Goal: Communication & Community: Ask a question

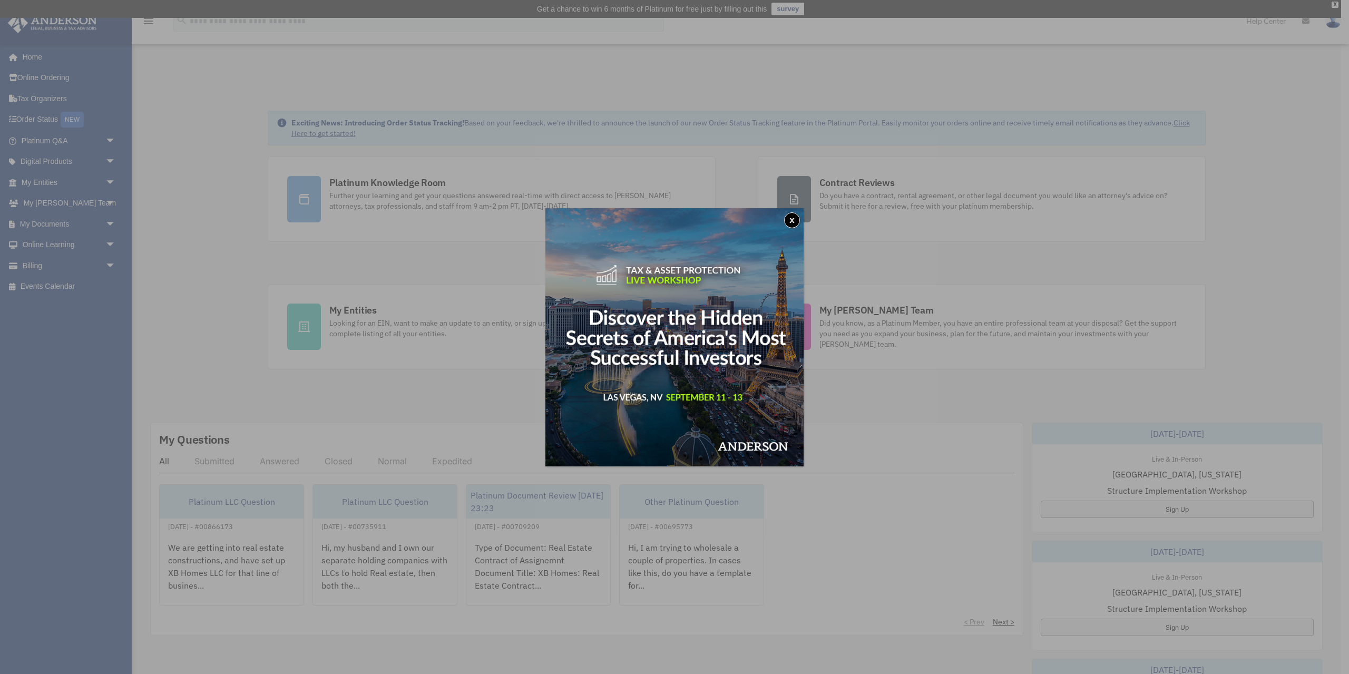
click at [789, 222] on button "x" at bounding box center [792, 220] width 16 height 16
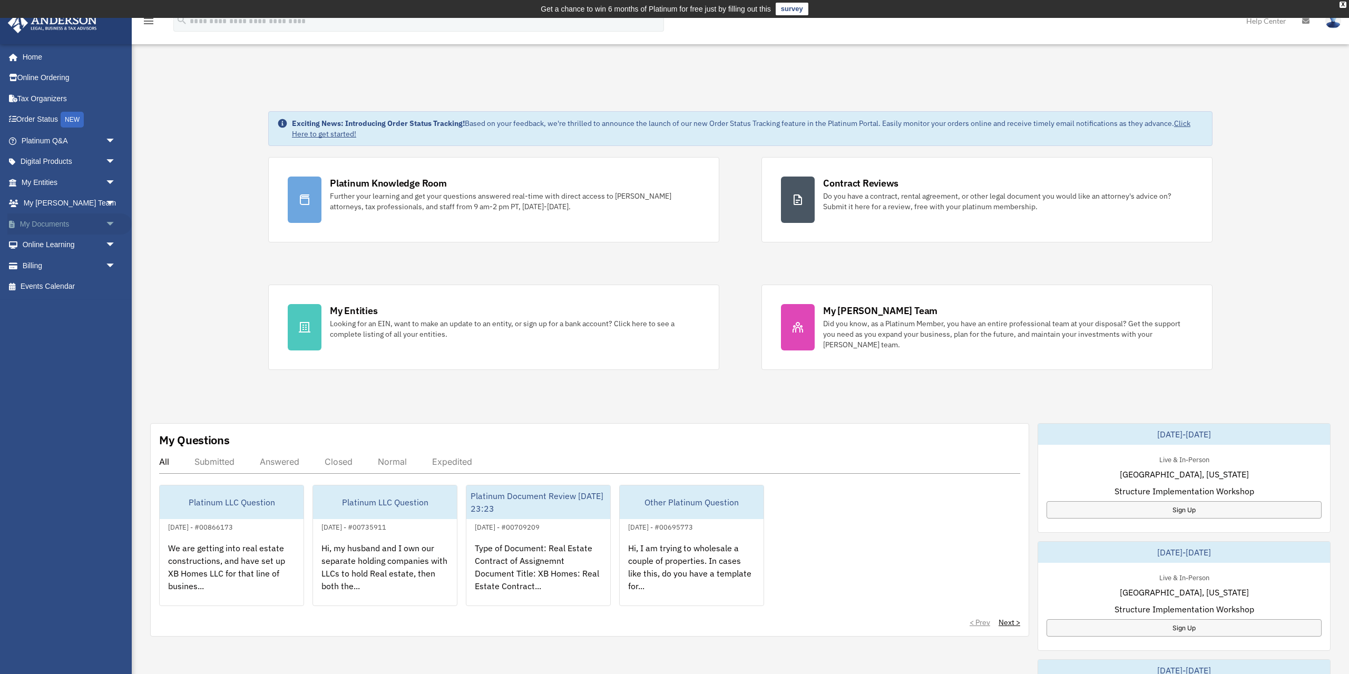
click at [76, 230] on link "My Documents arrow_drop_down" at bounding box center [69, 223] width 124 height 21
click at [112, 222] on span "arrow_drop_down" at bounding box center [115, 224] width 21 height 22
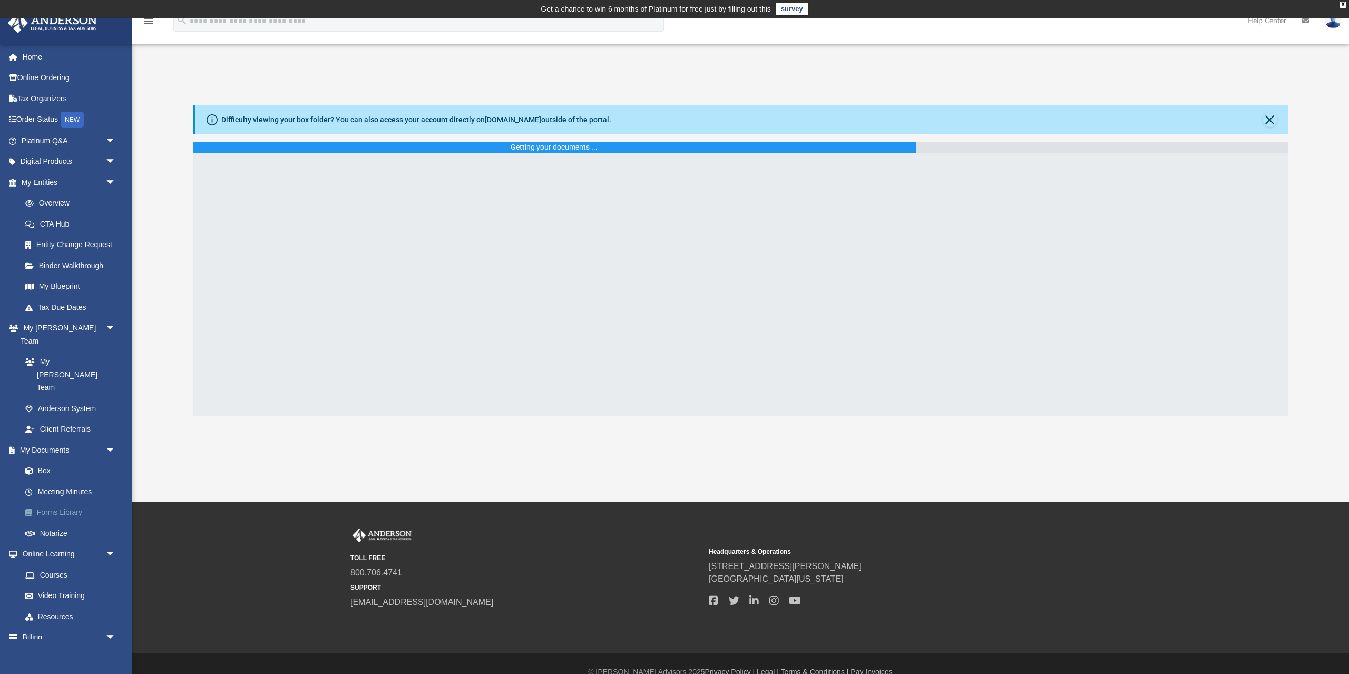
click at [52, 502] on link "Forms Library" at bounding box center [73, 512] width 117 height 21
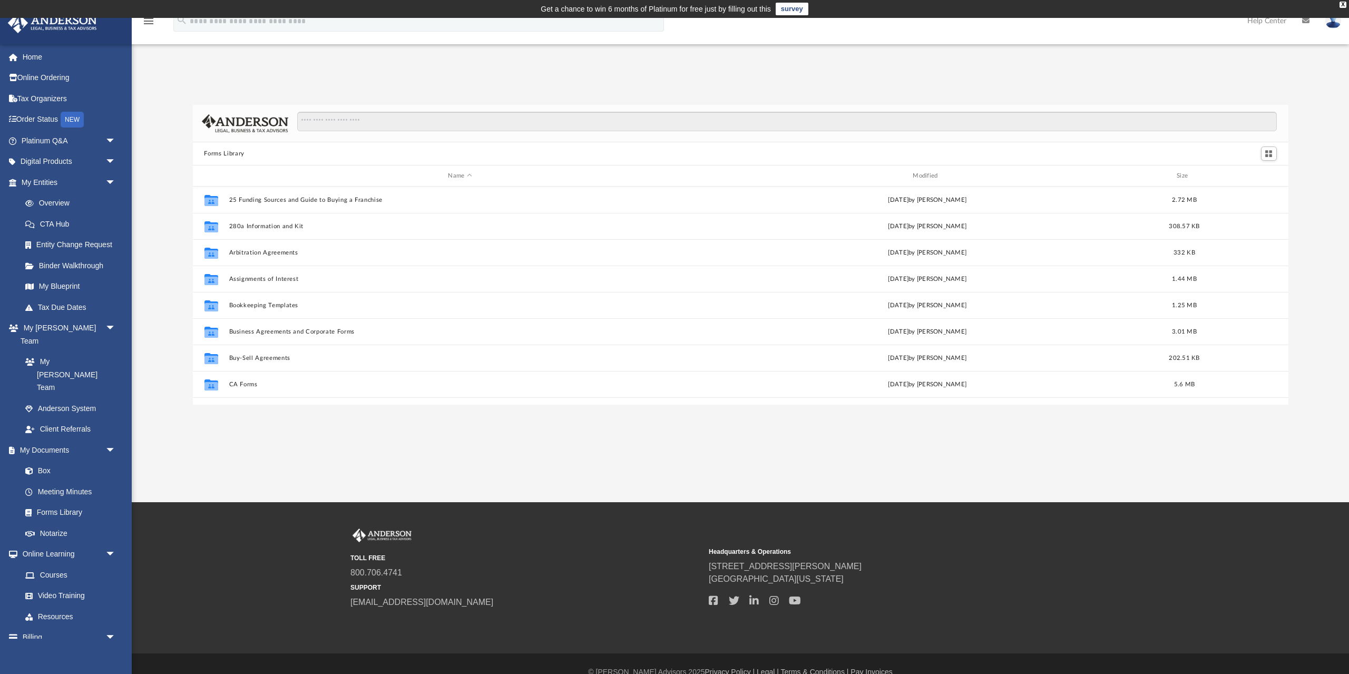
scroll to position [239, 1096]
click at [455, 131] on input "Search files and folders" at bounding box center [786, 122] width 979 height 20
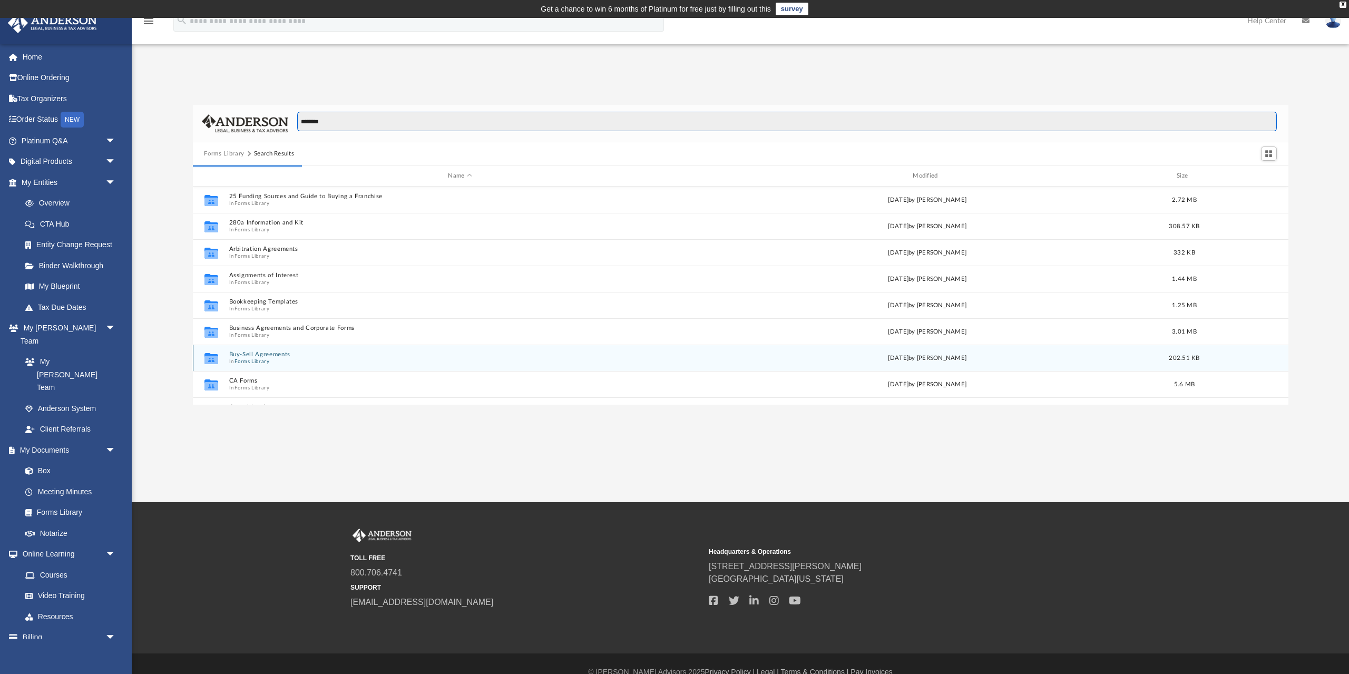
type input "********"
click at [272, 355] on button "Buy-Sell Agreements" at bounding box center [460, 354] width 463 height 7
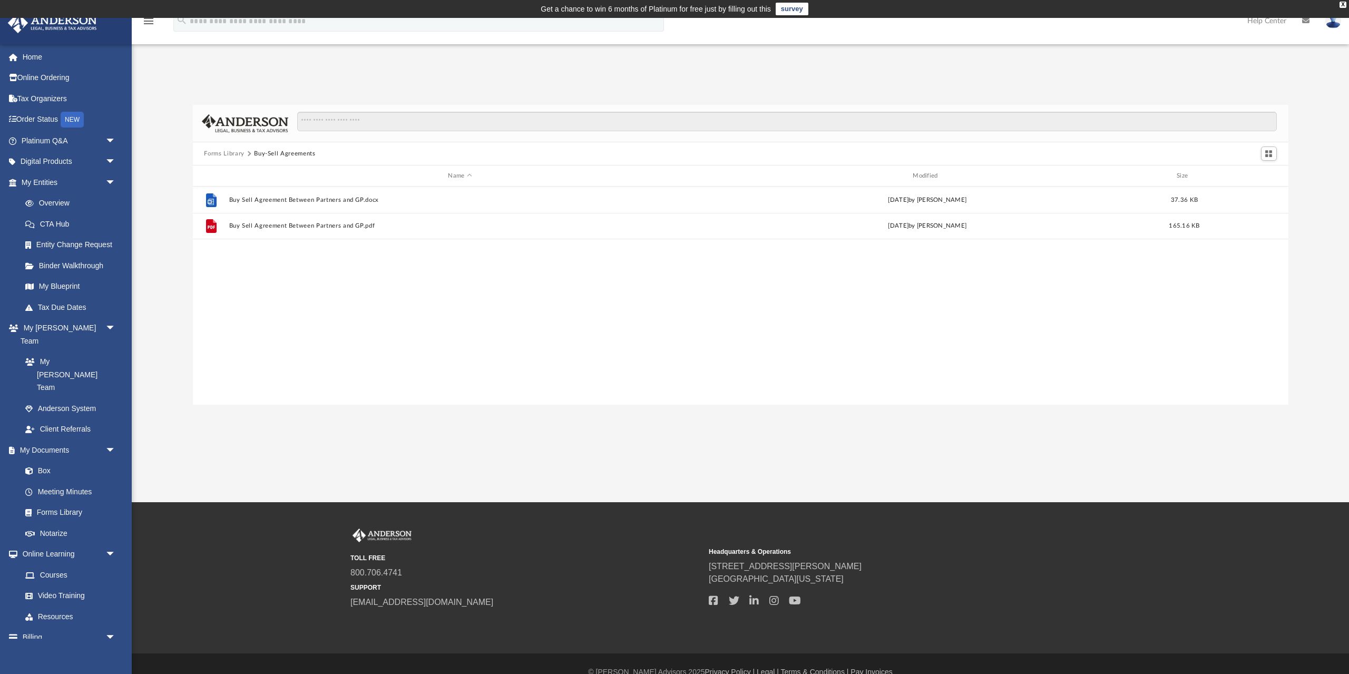
click at [282, 358] on div "File Buy Sell Agreement Between Partners and GP.docx Wed Oct 5 2022 by Mary Acr…" at bounding box center [741, 296] width 1096 height 218
click at [366, 123] on input "Search files and folders" at bounding box center [786, 122] width 979 height 20
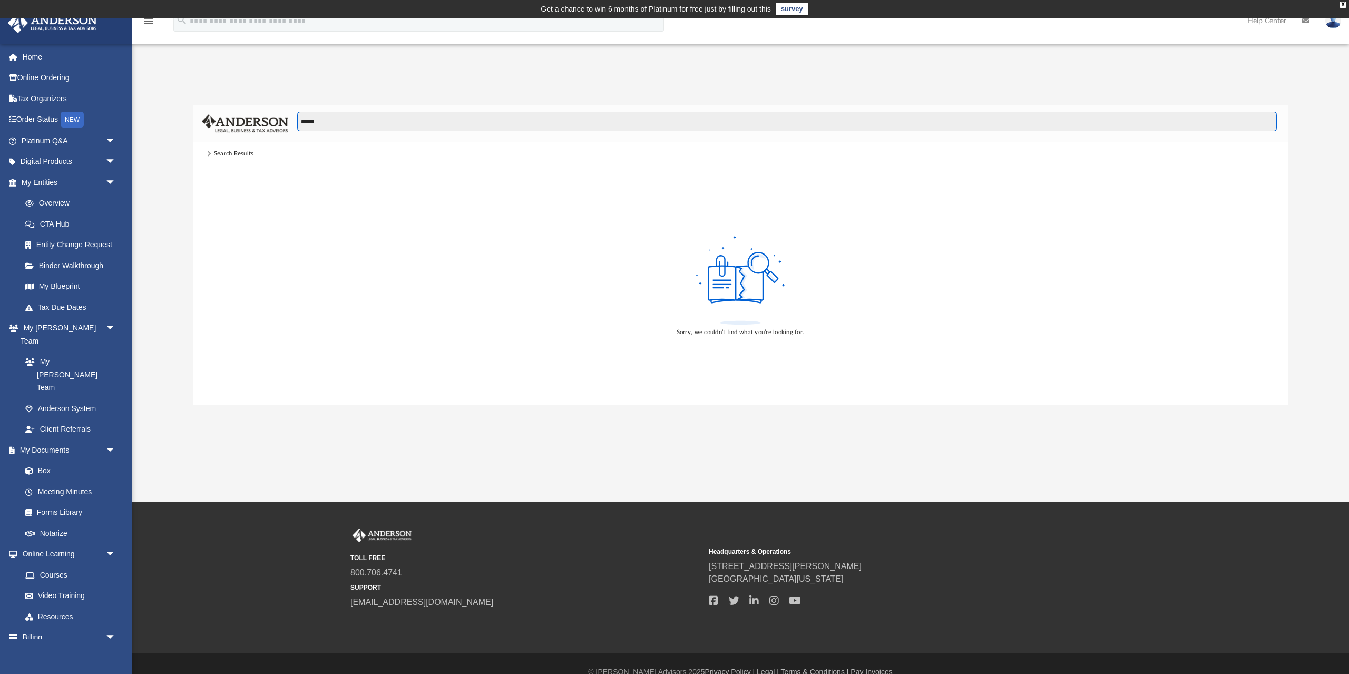
click at [362, 126] on input "******" at bounding box center [786, 122] width 979 height 20
type input "*****"
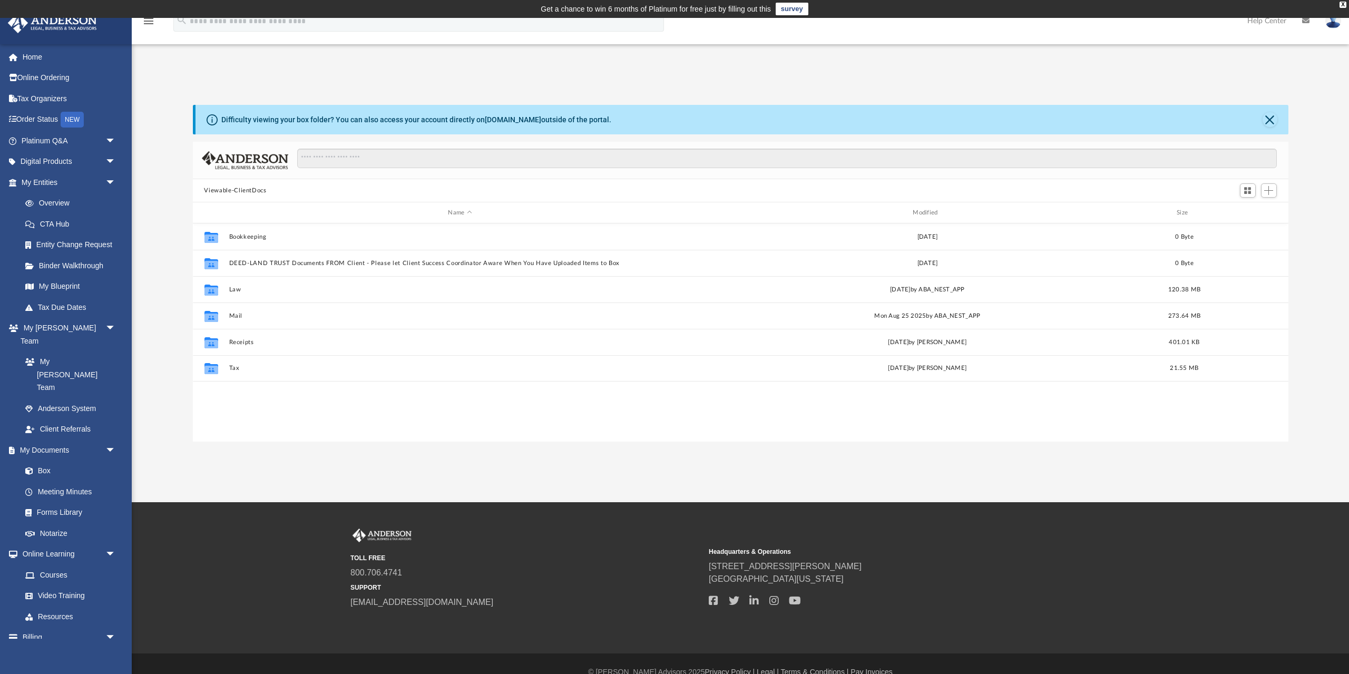
scroll to position [239, 1096]
click at [68, 502] on link "Forms Library" at bounding box center [73, 512] width 117 height 21
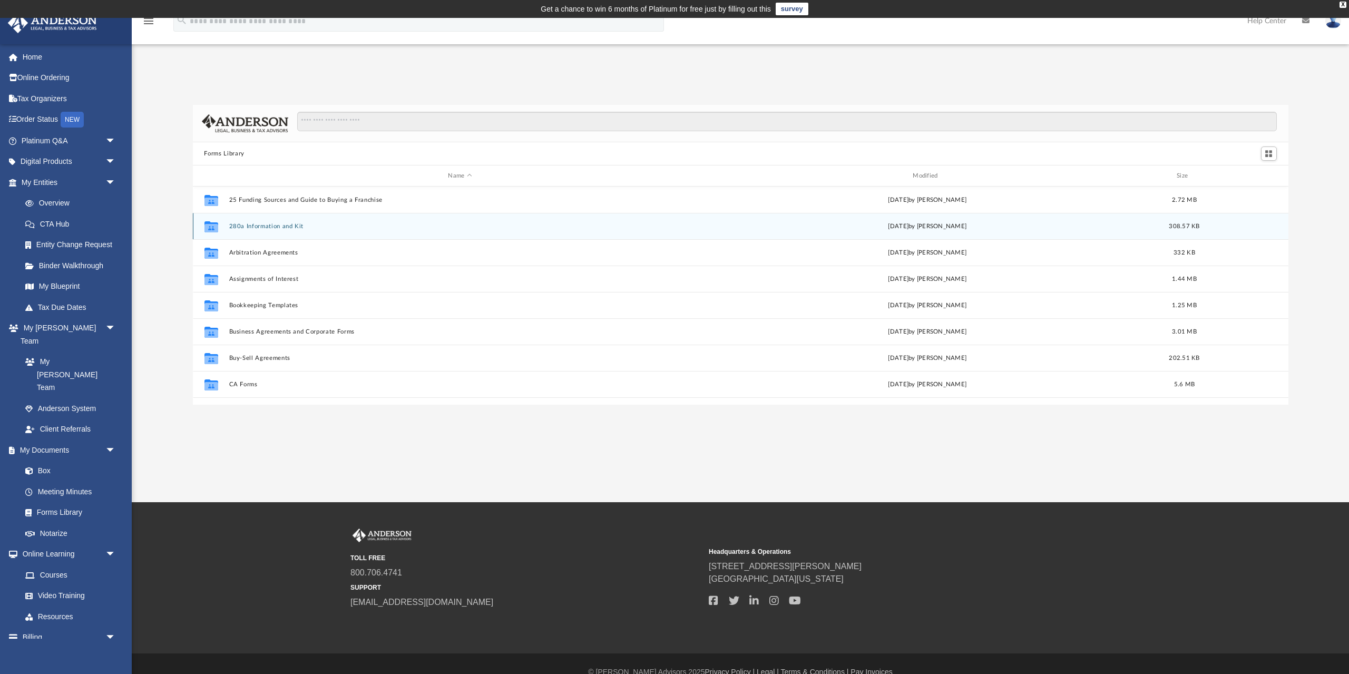
scroll to position [35, 0]
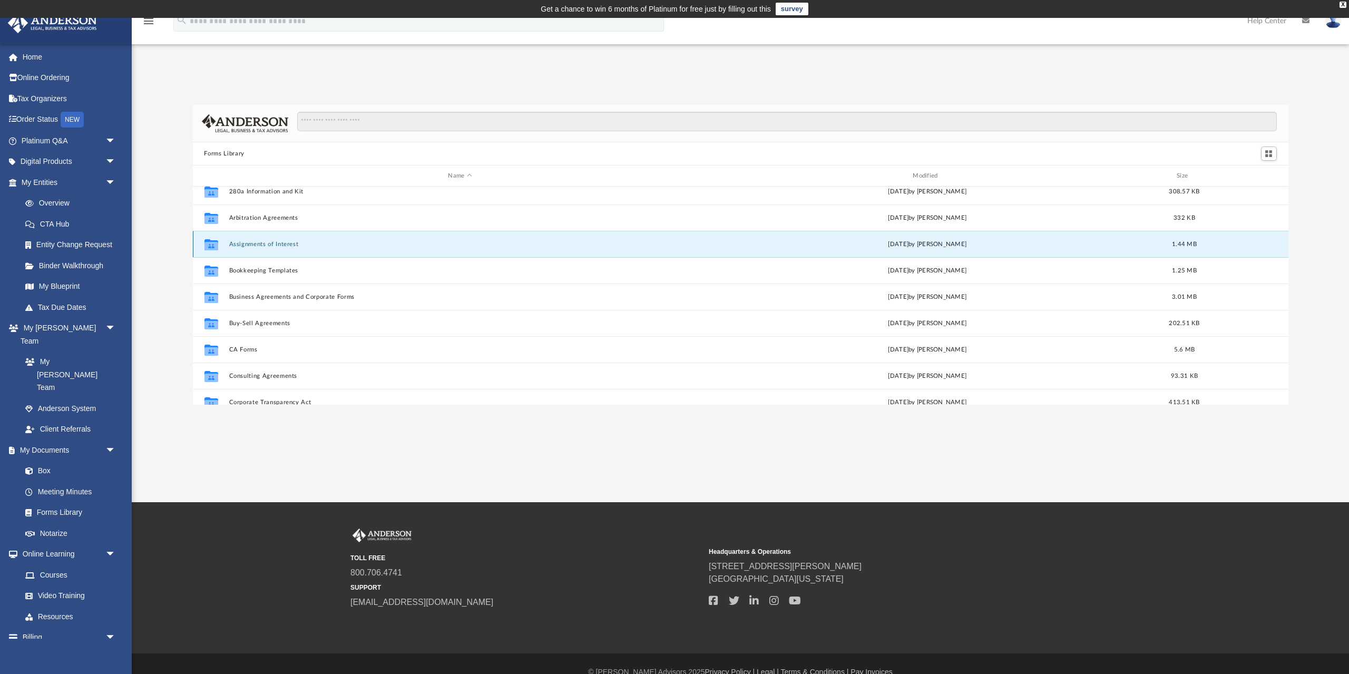
click at [293, 243] on button "Assignments of Interest" at bounding box center [460, 244] width 463 height 7
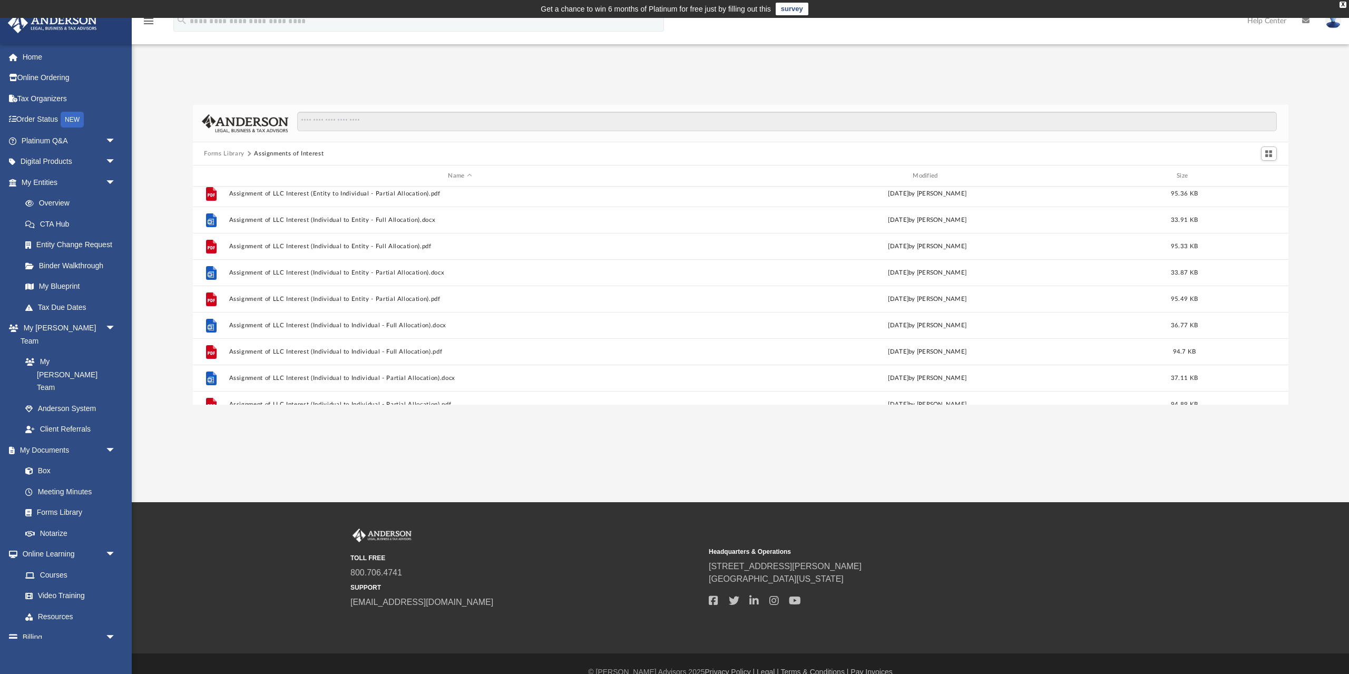
scroll to position [139, 0]
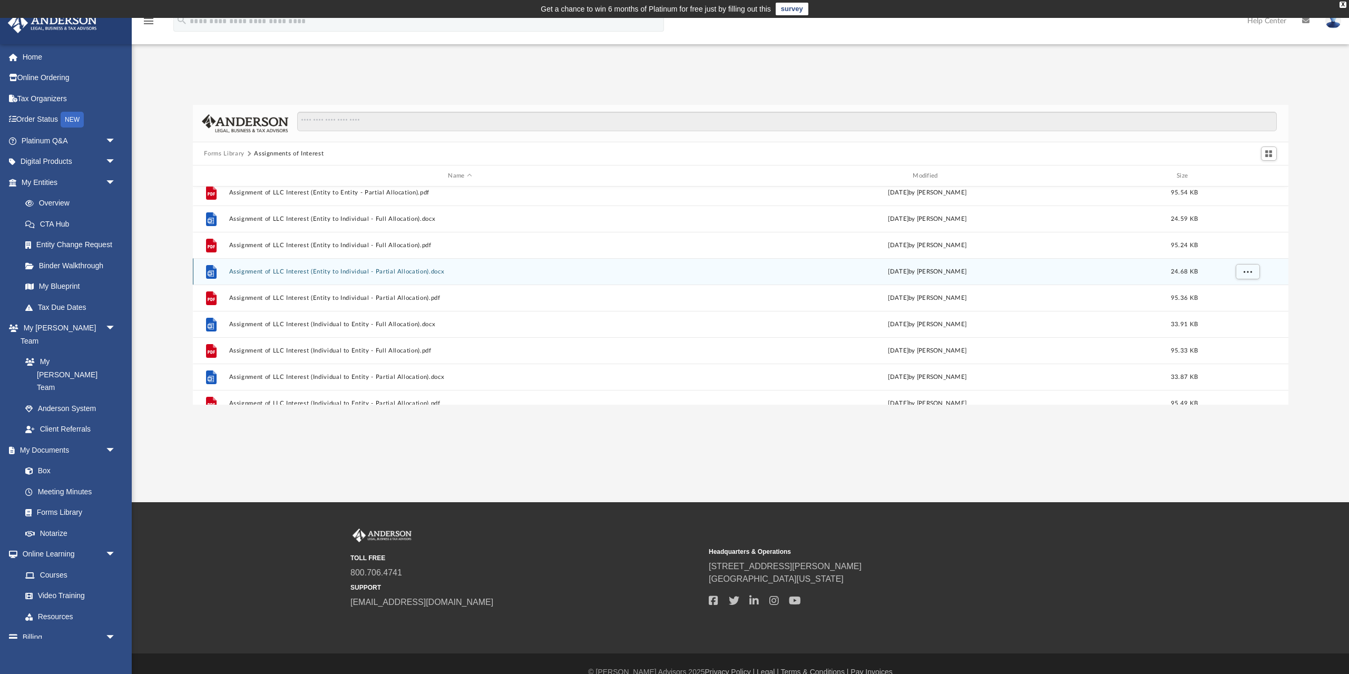
click at [352, 271] on button "Assignment of LLC Interest (Entity to Individual - Partial Allocation).docx" at bounding box center [460, 271] width 463 height 7
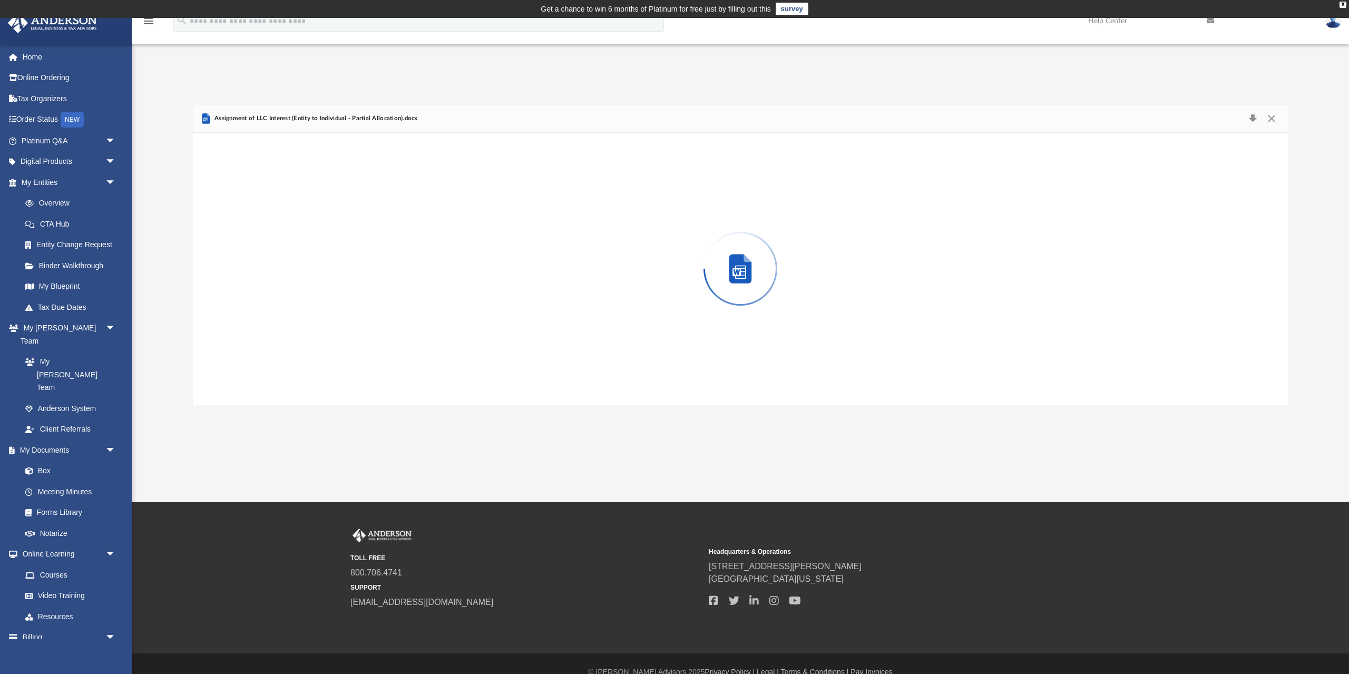
click at [352, 271] on div "Preview" at bounding box center [741, 269] width 1096 height 272
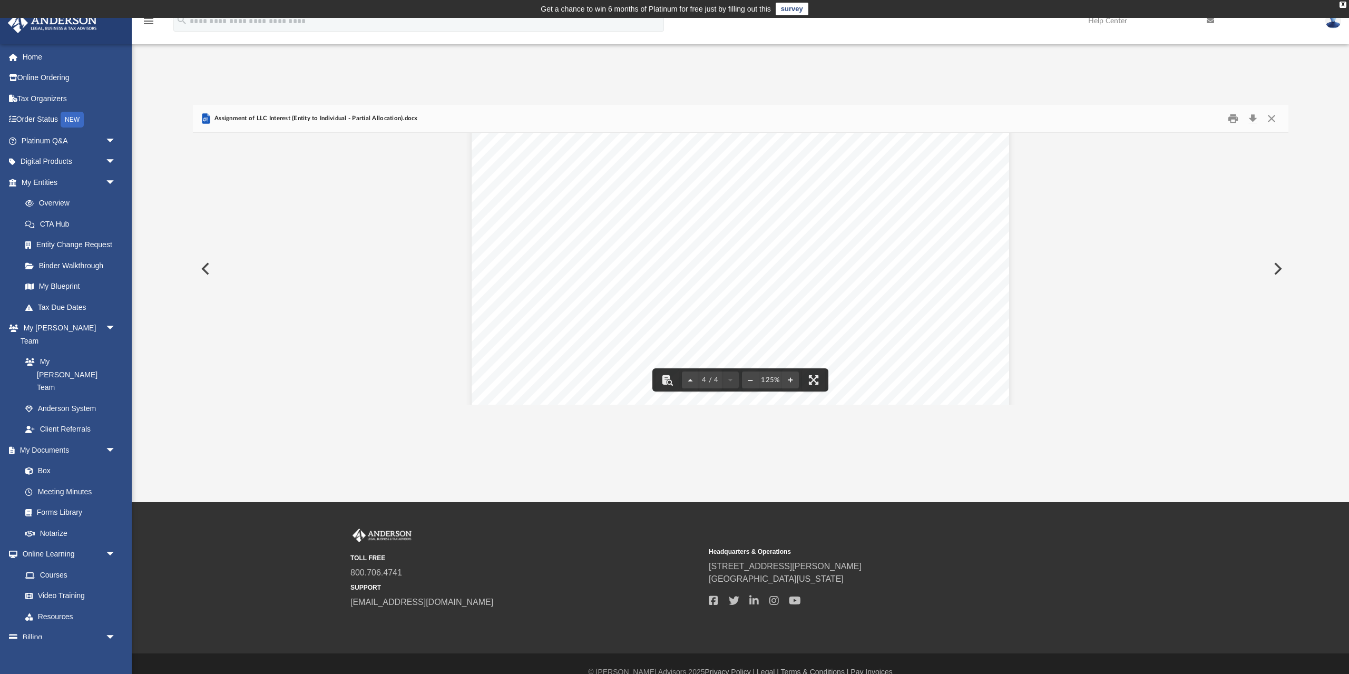
scroll to position [2574, 0]
click at [1272, 122] on button "Close" at bounding box center [1271, 119] width 19 height 16
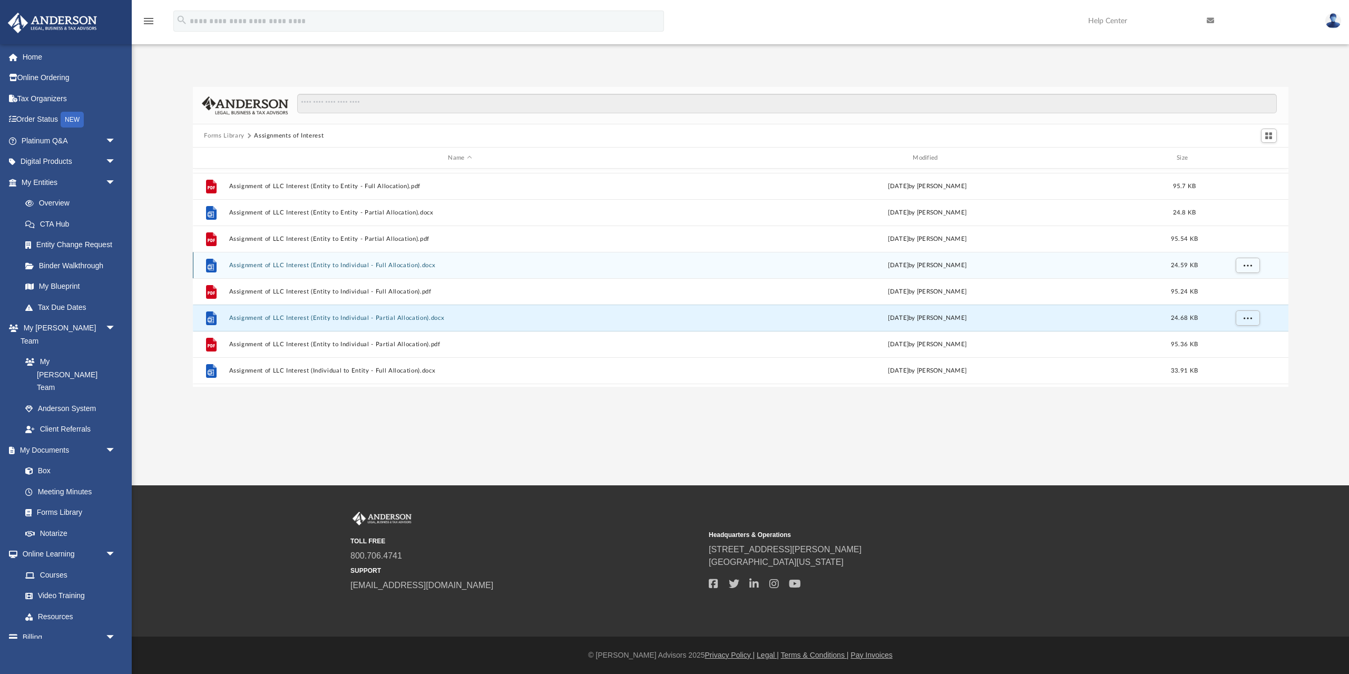
scroll to position [0, 0]
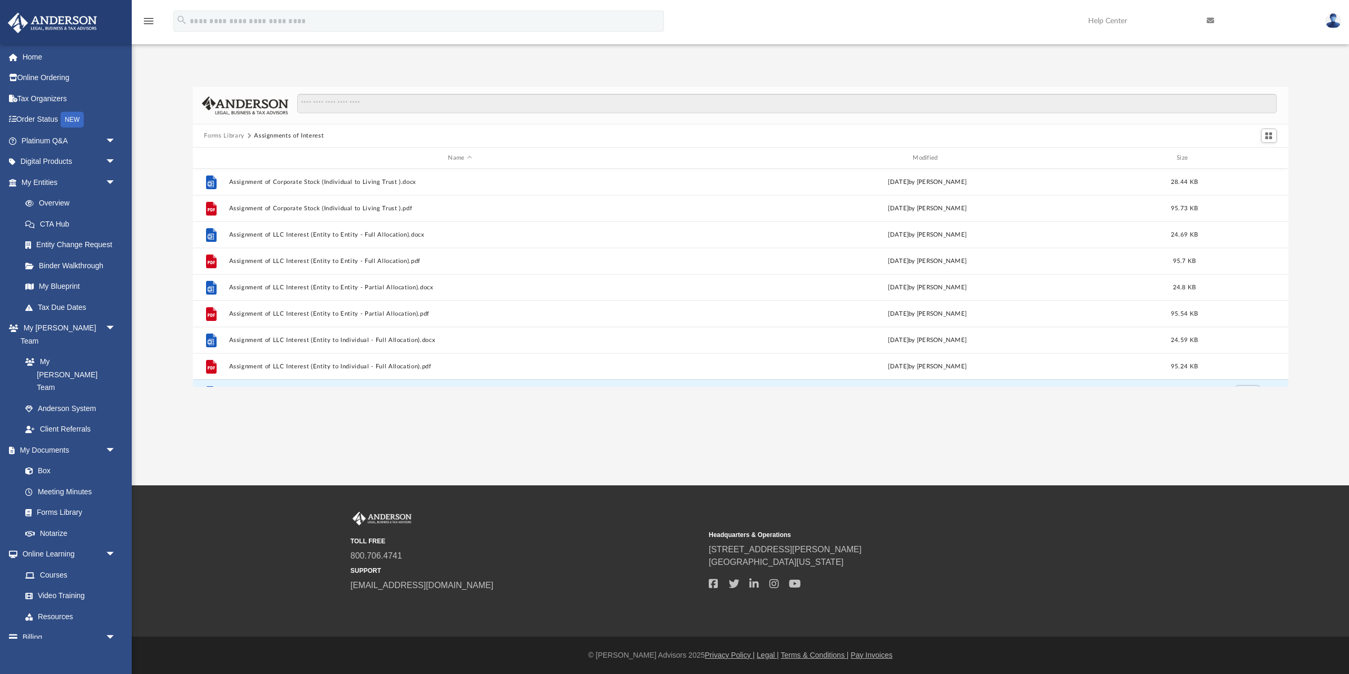
click at [237, 137] on button "Forms Library" at bounding box center [224, 135] width 40 height 9
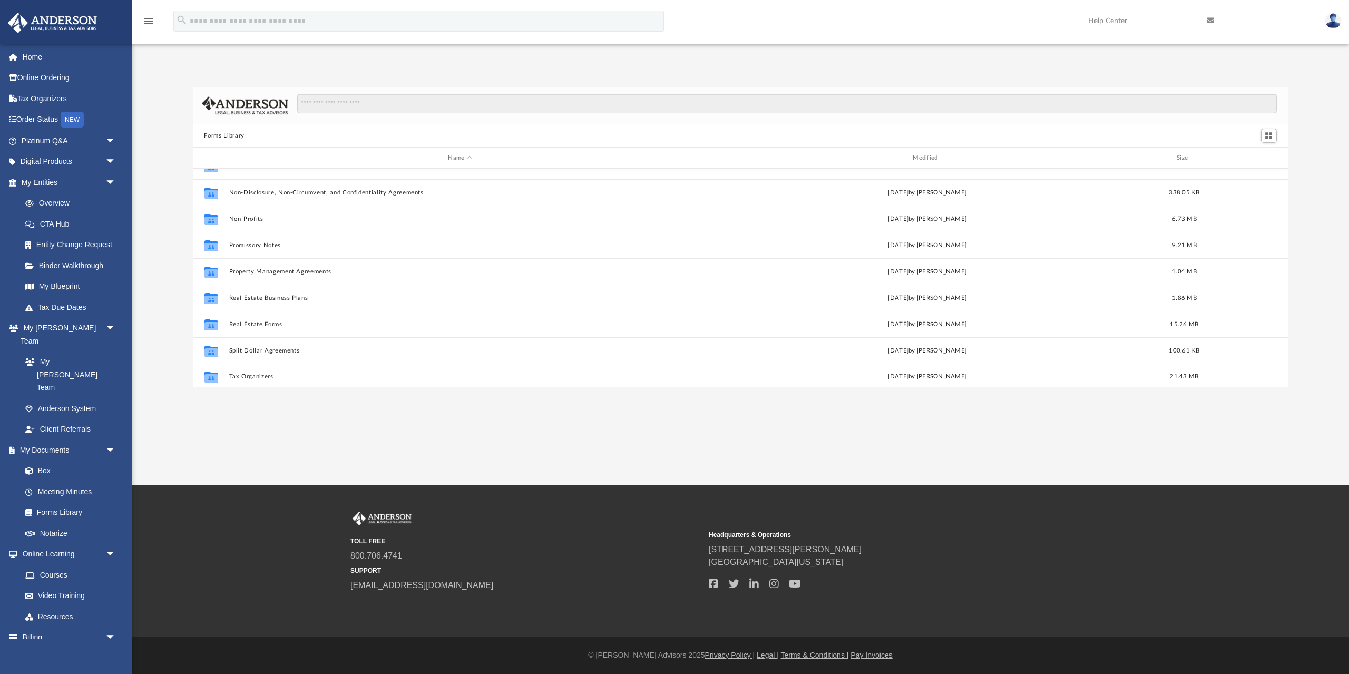
scroll to position [572, 0]
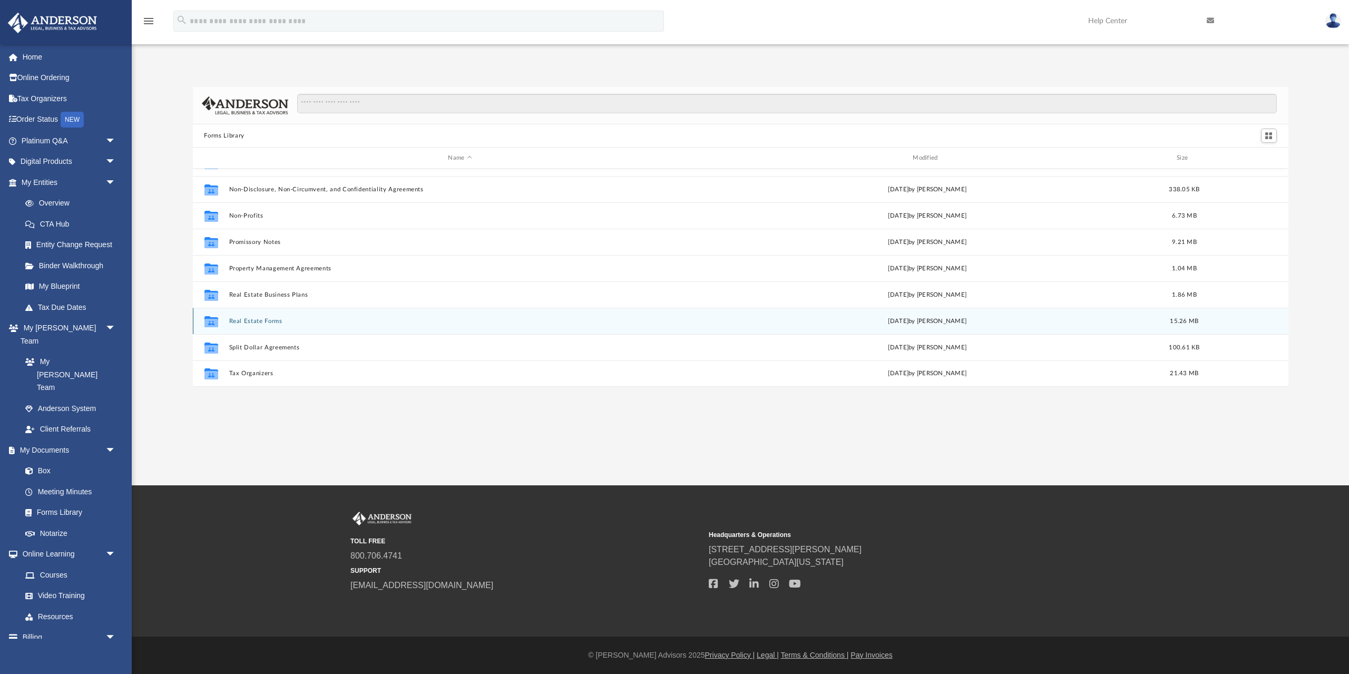
click at [275, 324] on button "Real Estate Forms" at bounding box center [460, 321] width 463 height 7
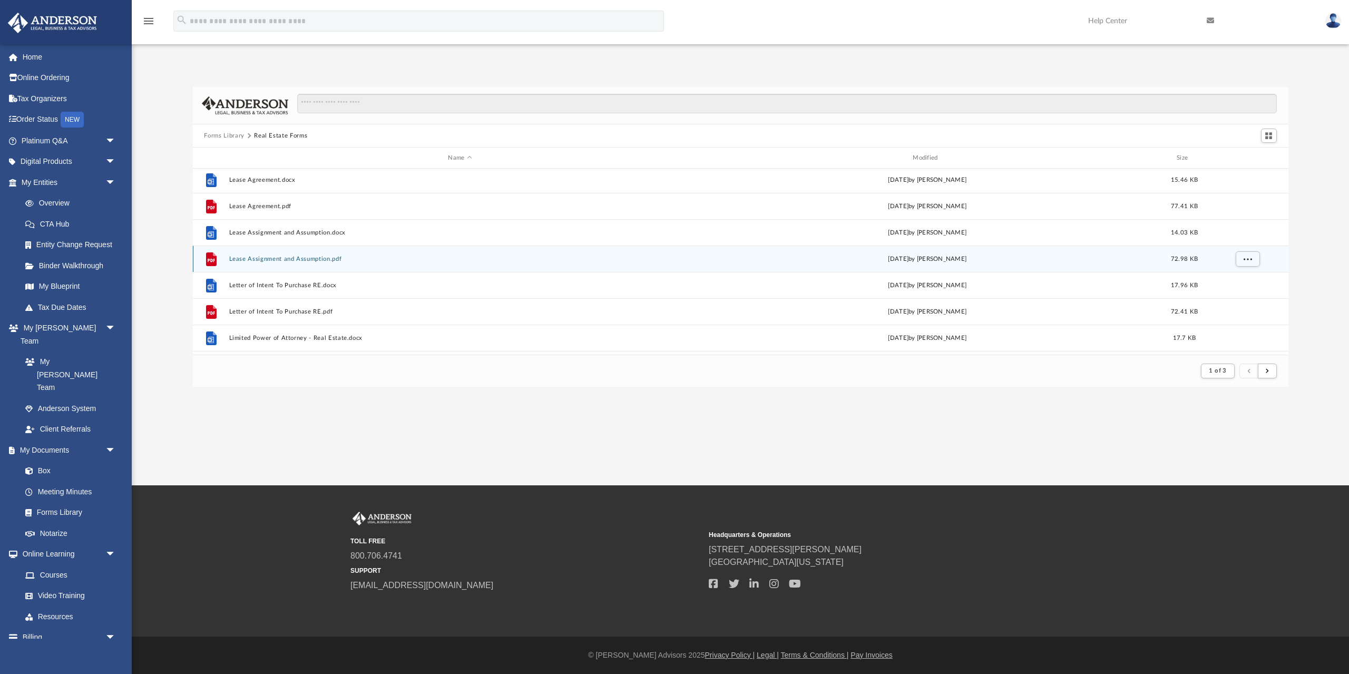
scroll to position [730, 0]
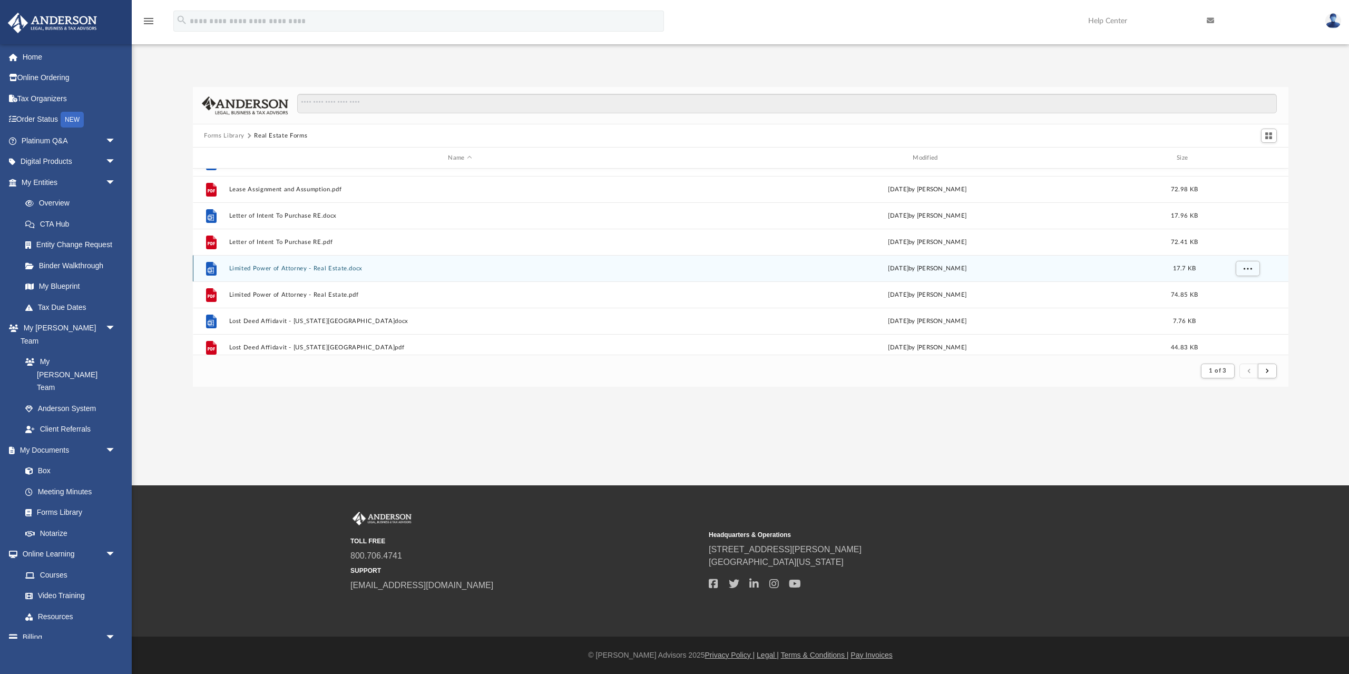
click at [332, 267] on button "Limited Power of Attorney - Real Estate.docx" at bounding box center [460, 268] width 463 height 7
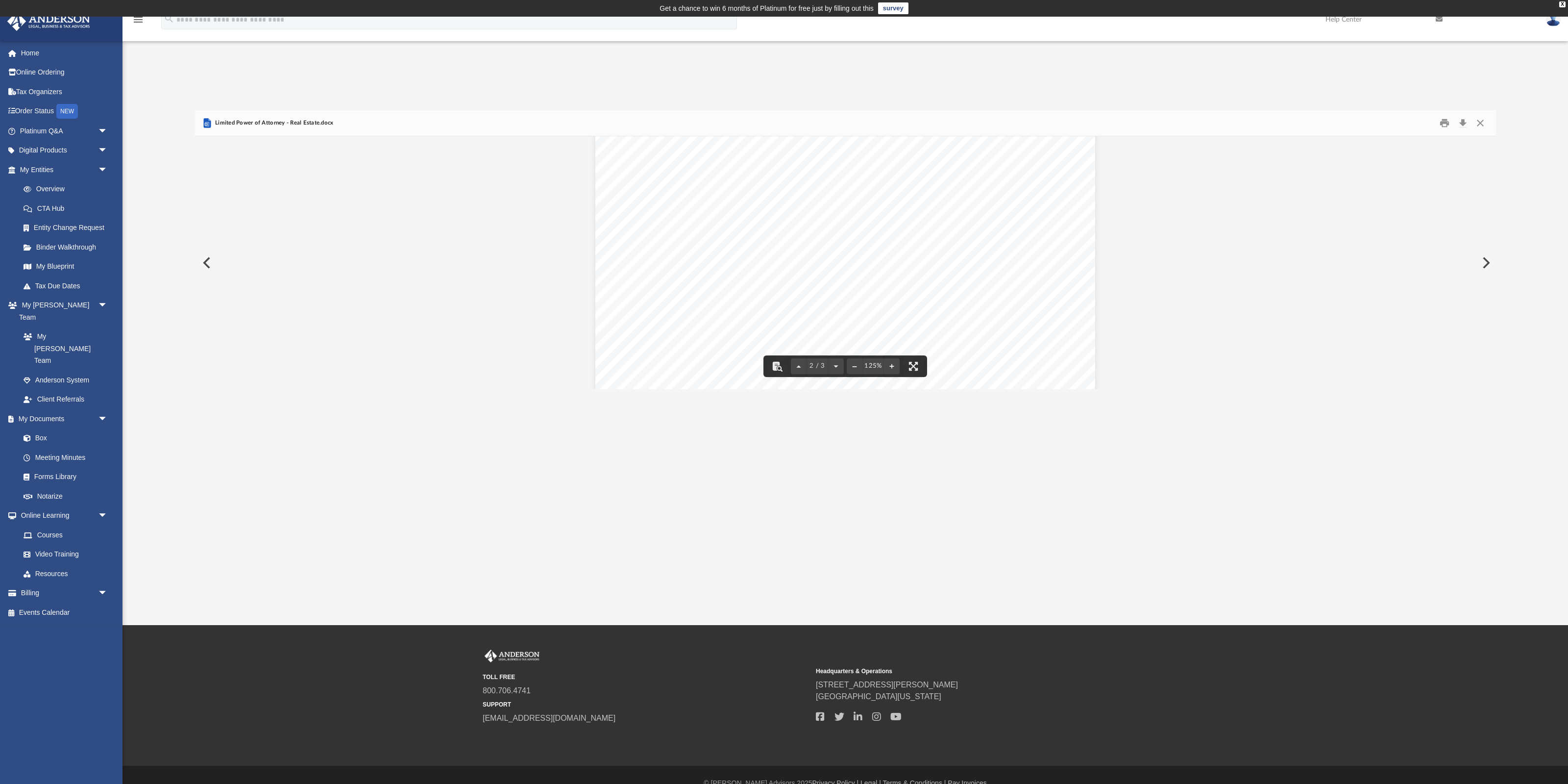
scroll to position [335, 0]
click at [1254, 126] on button "Close" at bounding box center [1480, 123] width 18 height 15
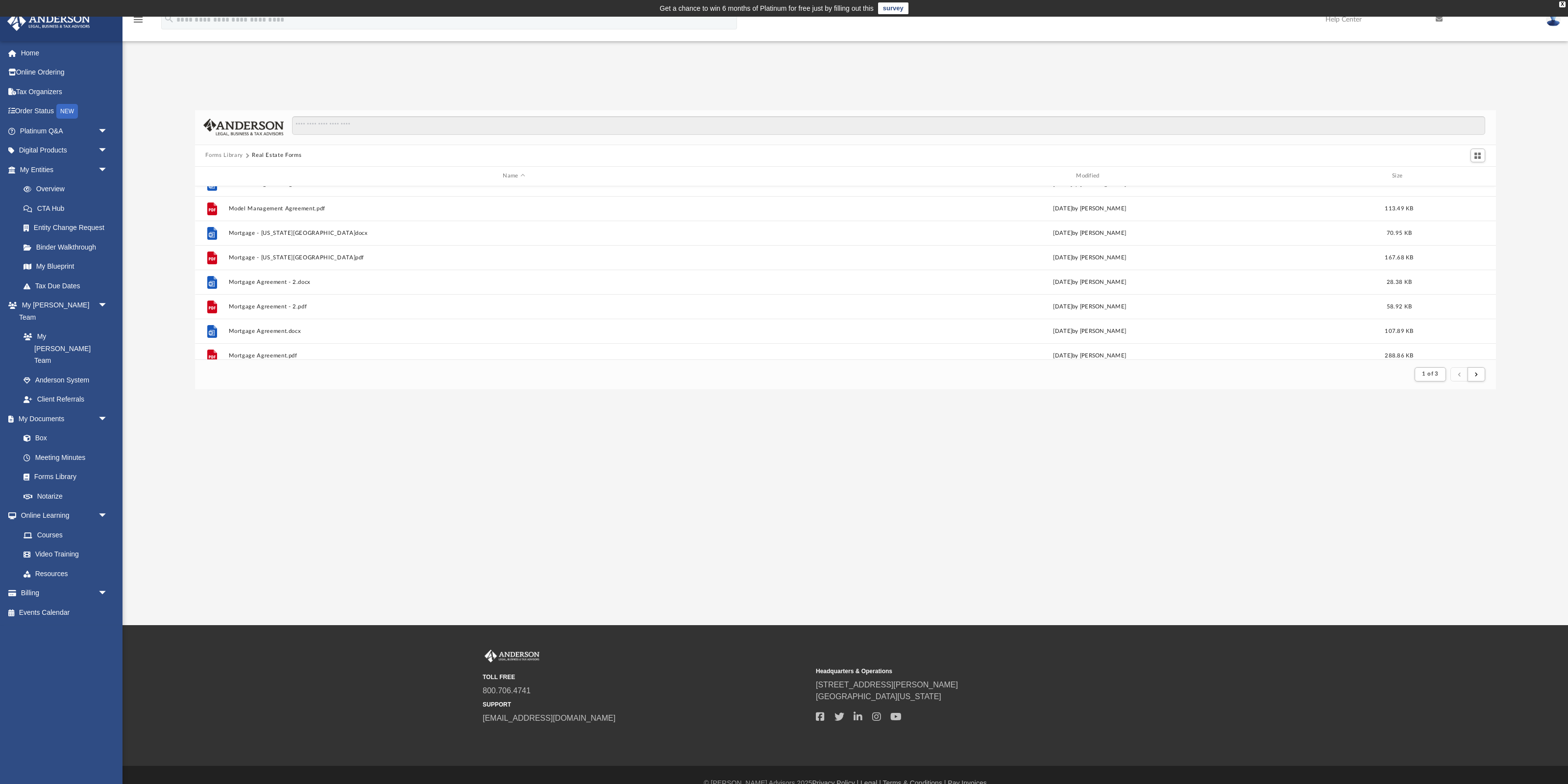
scroll to position [1053, 0]
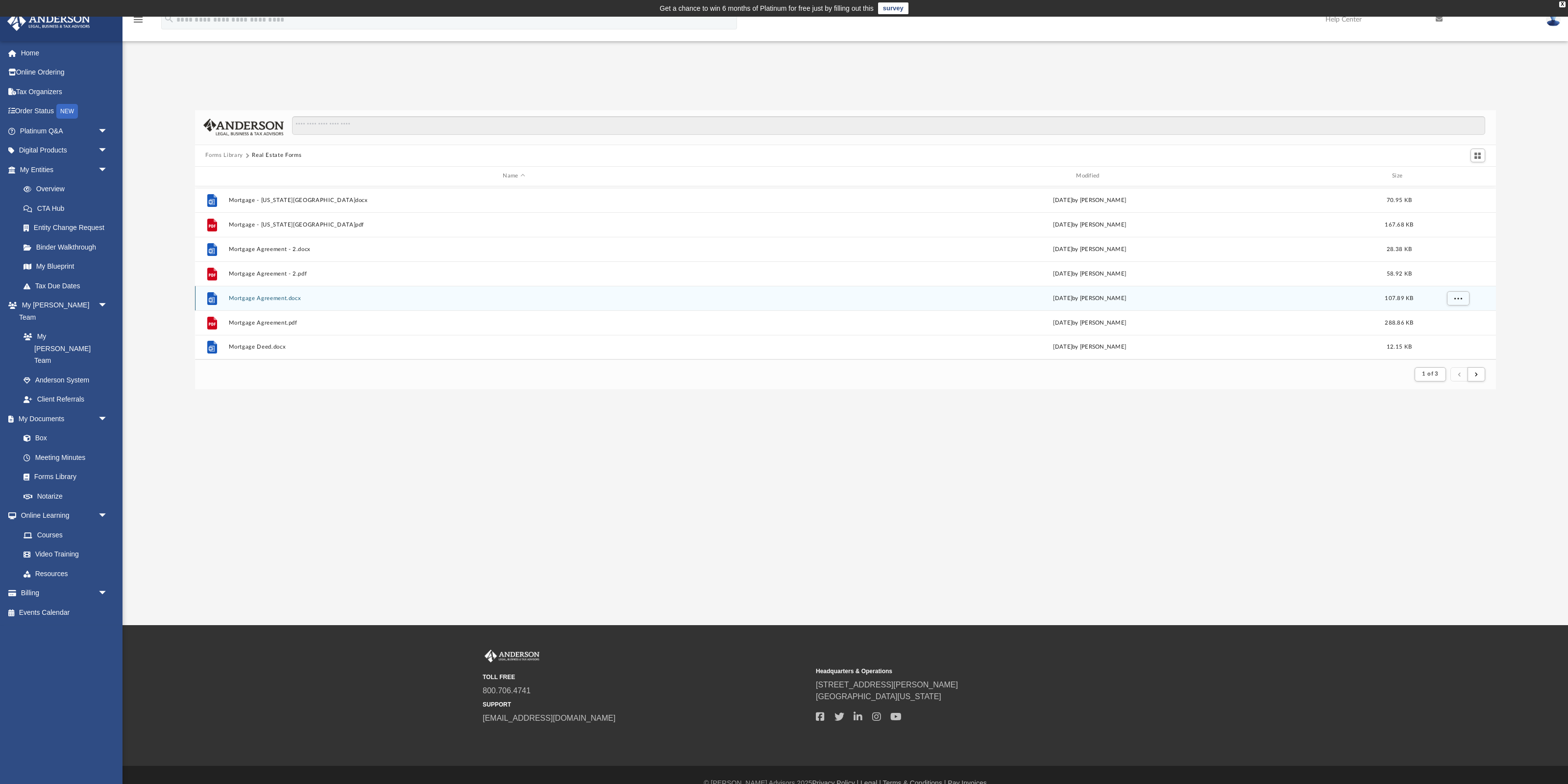
click at [270, 297] on button "Mortgage Agreement.docx" at bounding box center [514, 298] width 572 height 7
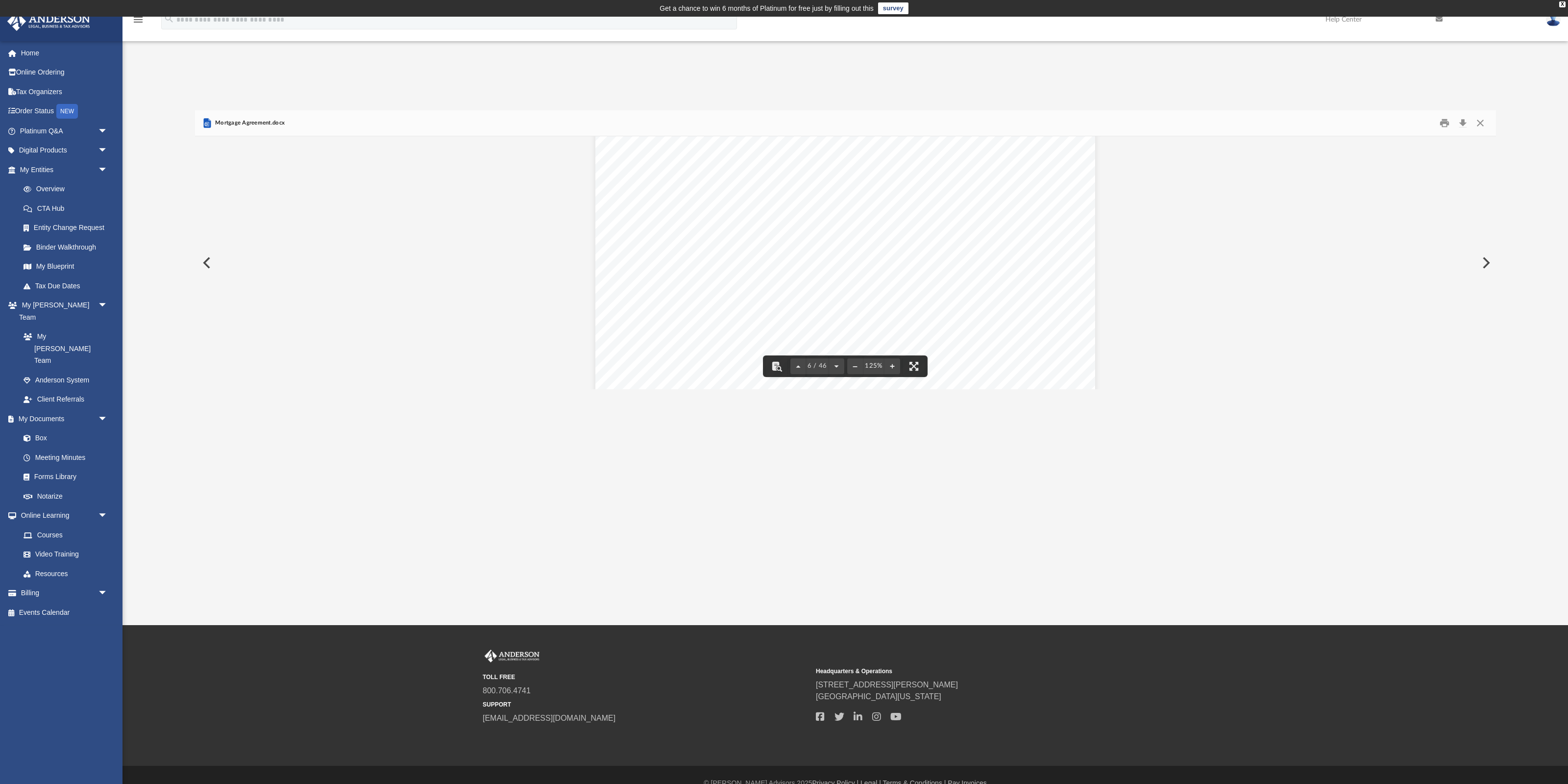
scroll to position [3456, 0]
drag, startPoint x: 1488, startPoint y: 118, endPoint x: 1483, endPoint y: 122, distance: 6.4
click at [1254, 119] on button "Close" at bounding box center [1480, 123] width 18 height 15
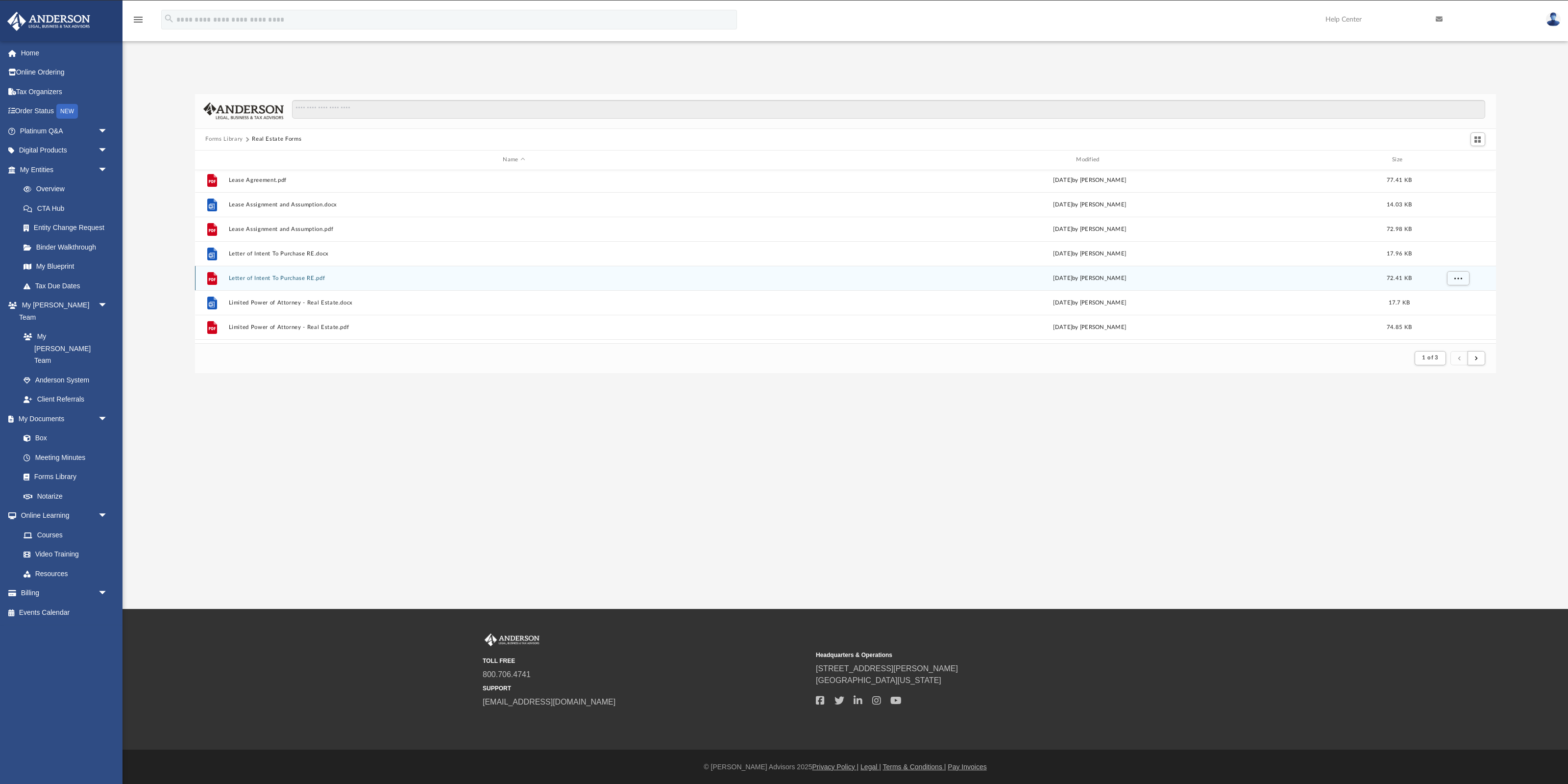
scroll to position [622, 0]
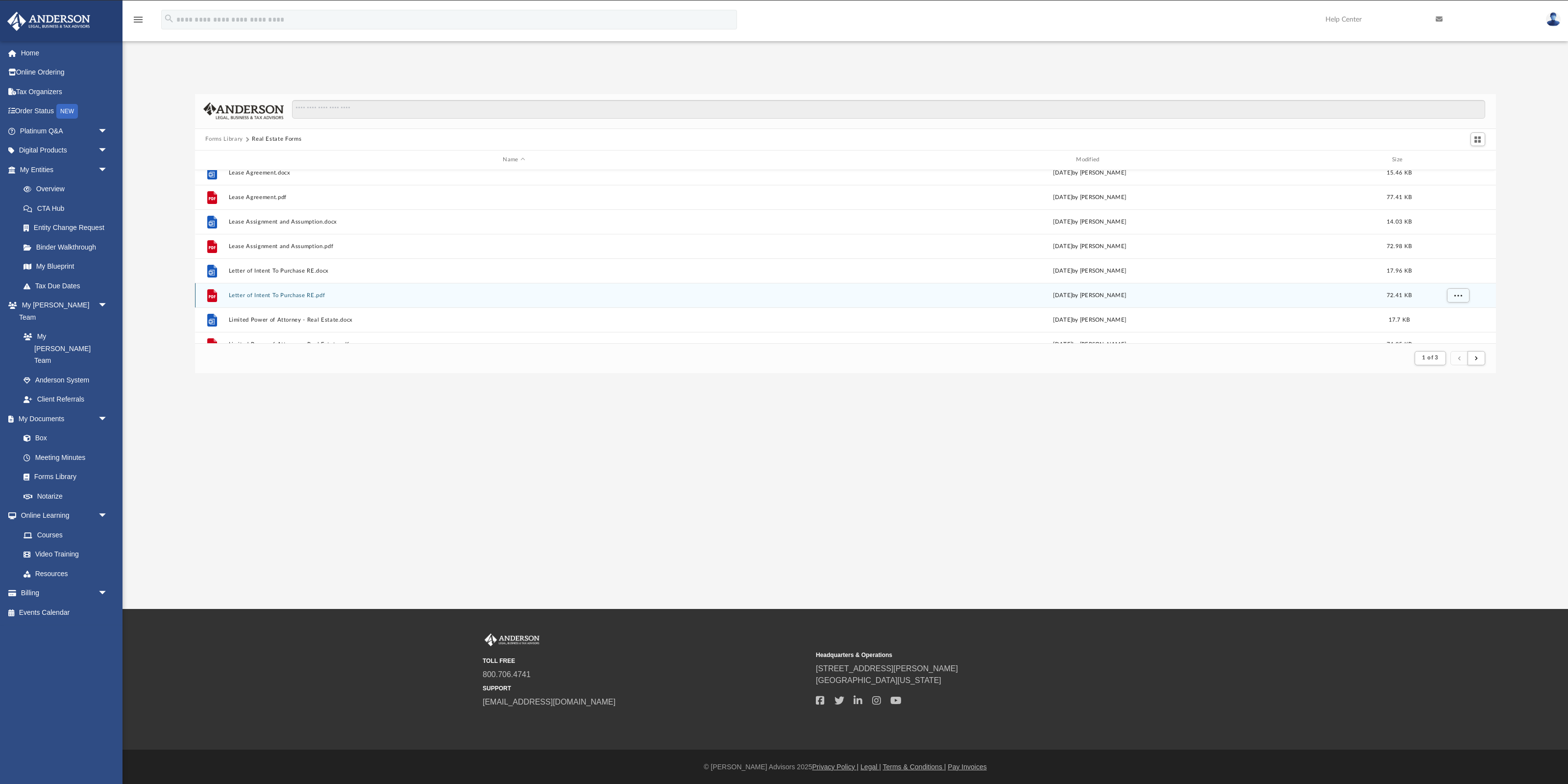
click at [284, 295] on button "Letter of Intent To Purchase RE.pdf" at bounding box center [514, 295] width 572 height 7
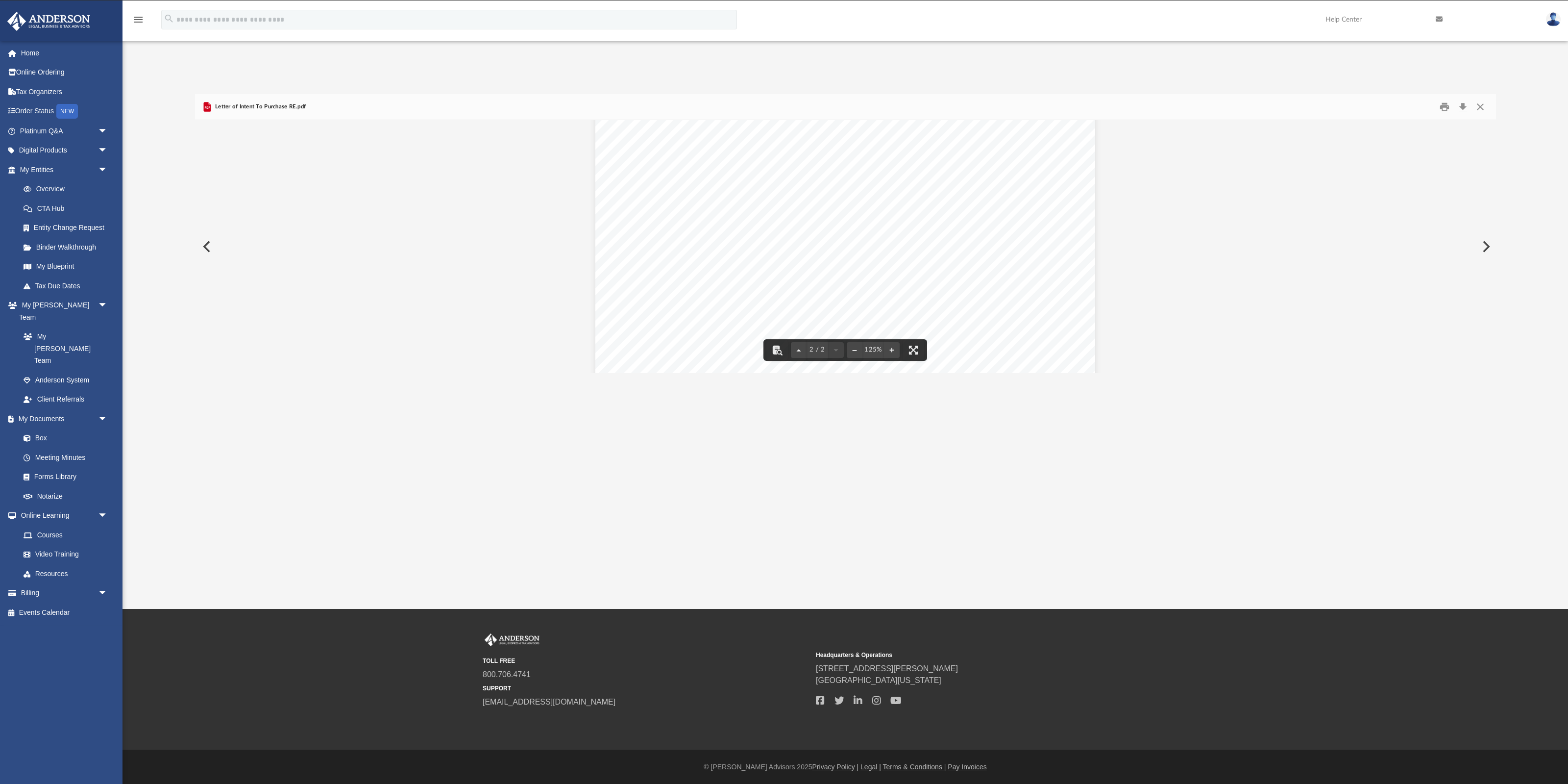
scroll to position [1070, 0]
click at [1254, 105] on button "Close" at bounding box center [1480, 106] width 18 height 15
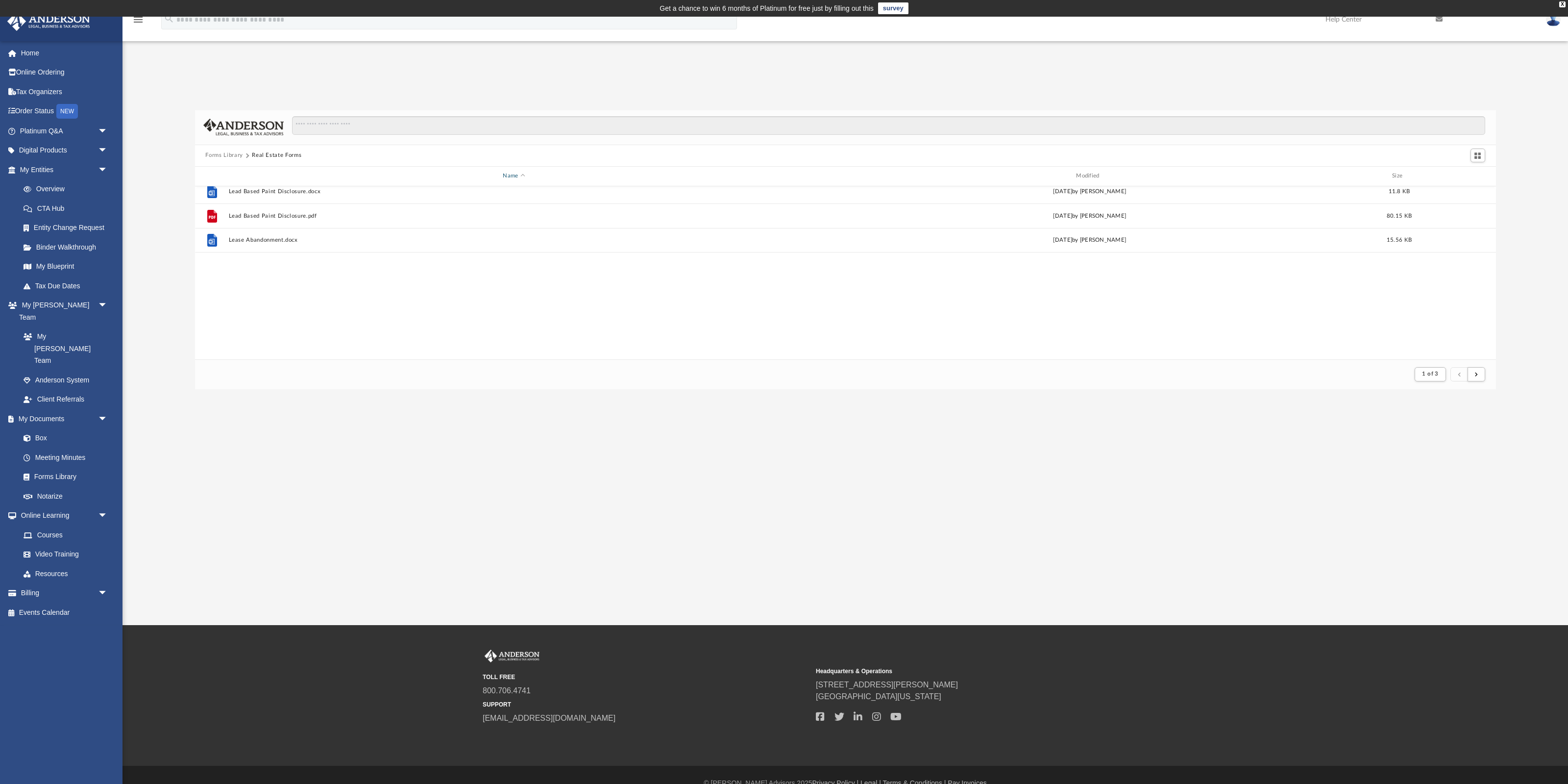
scroll to position [292, 0]
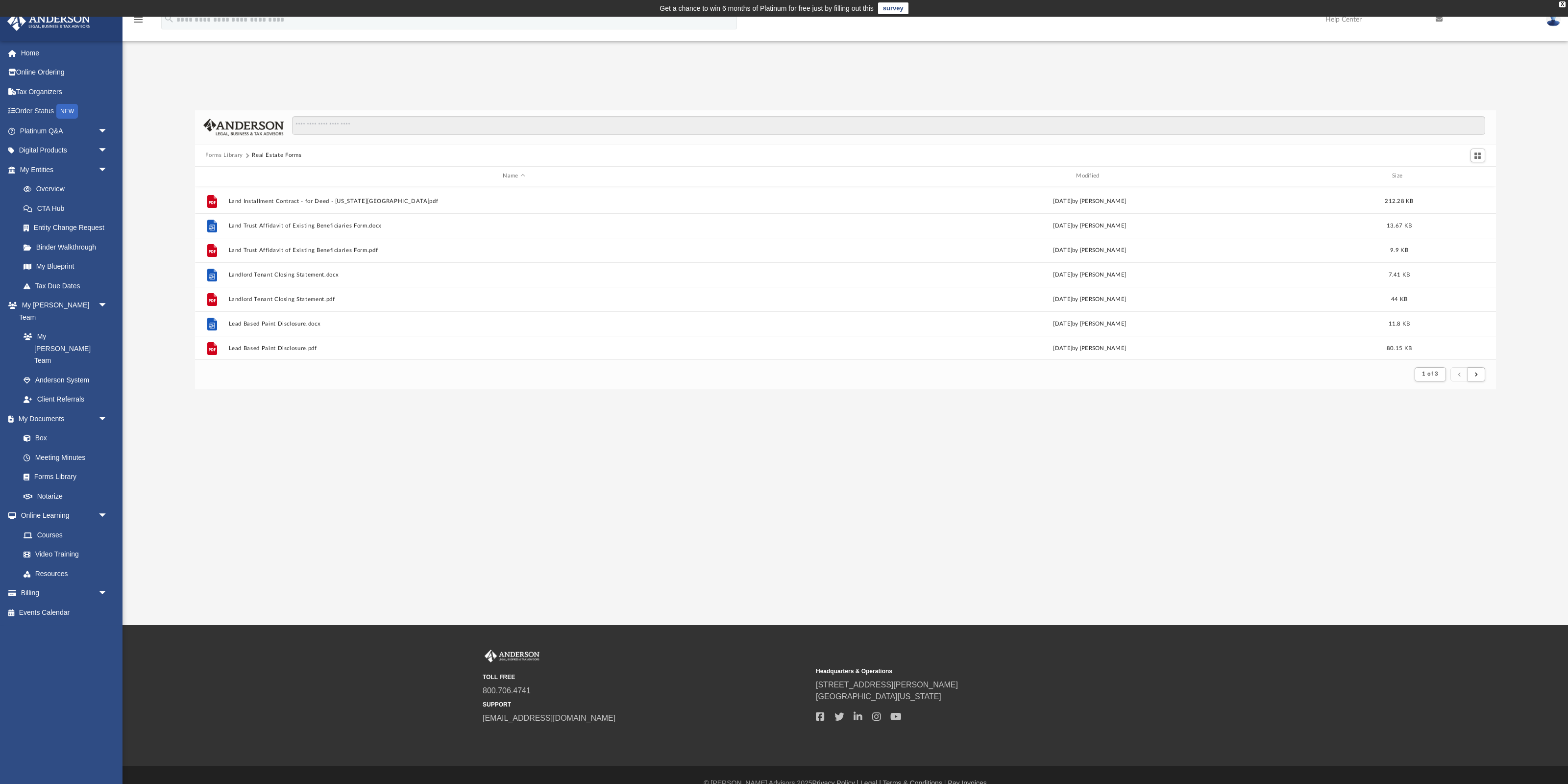
click at [219, 153] on button "Forms Library" at bounding box center [224, 154] width 37 height 8
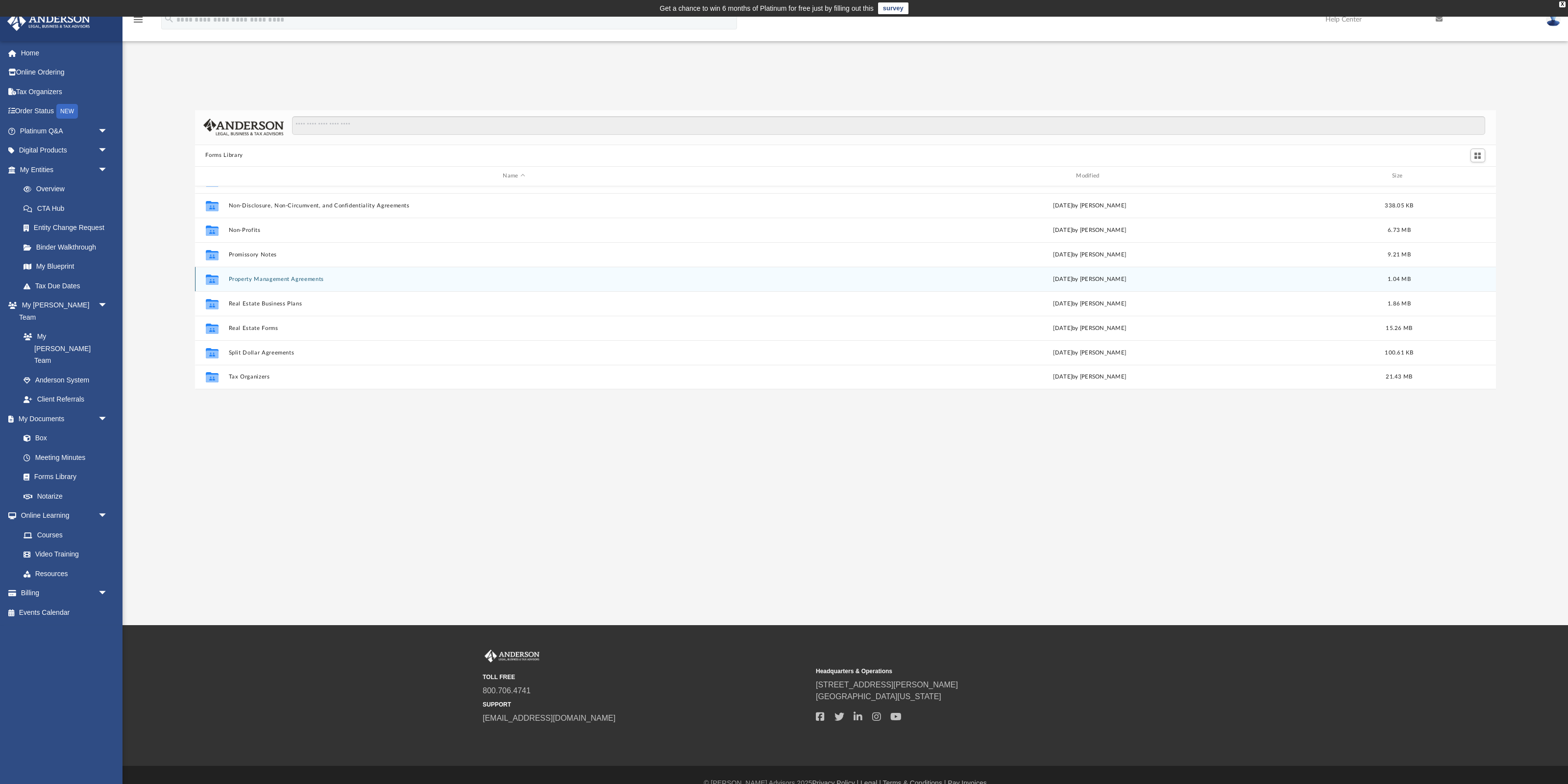
click at [287, 276] on button "Property Management Agreements" at bounding box center [514, 278] width 572 height 7
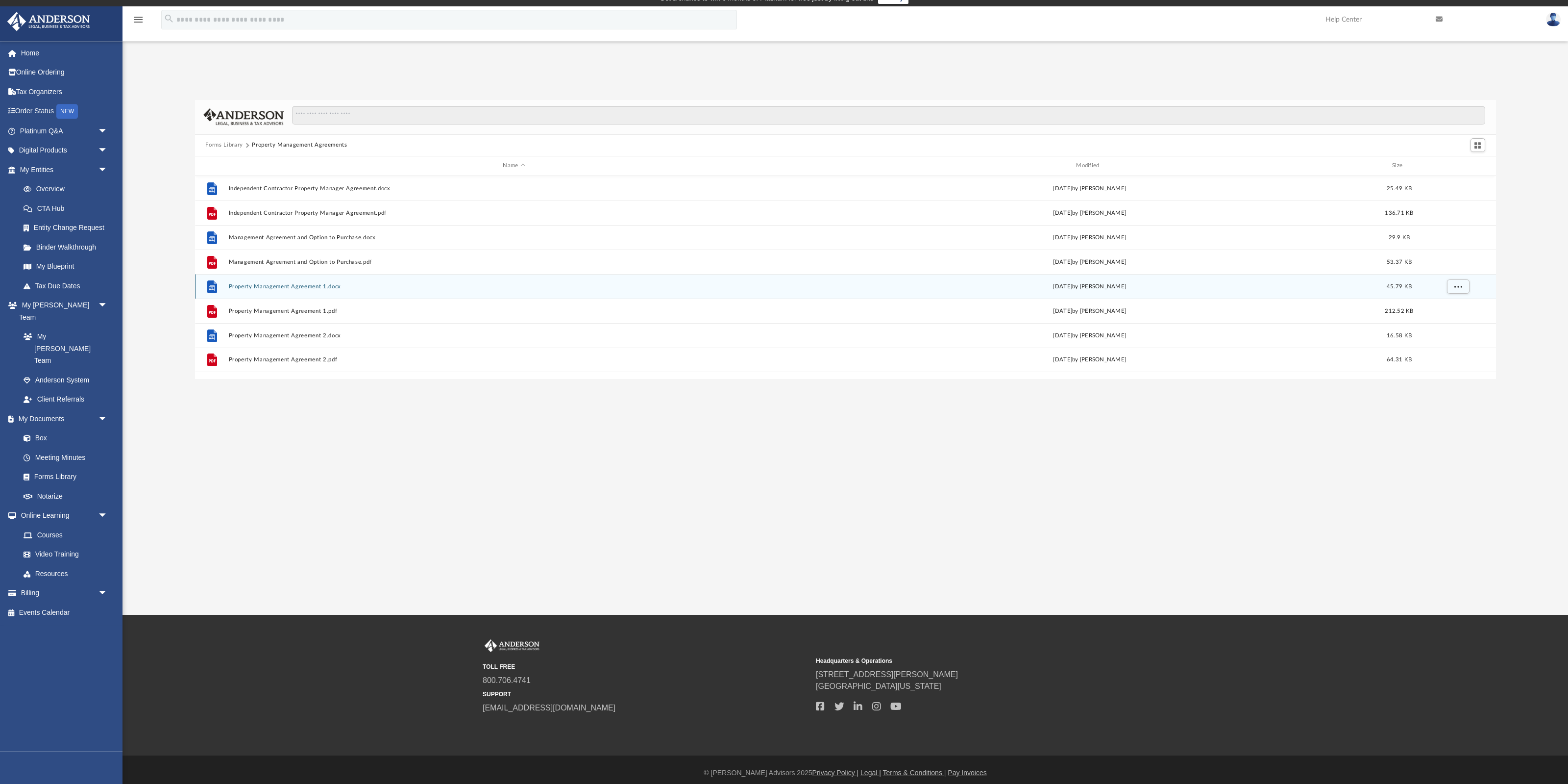
scroll to position [16, 0]
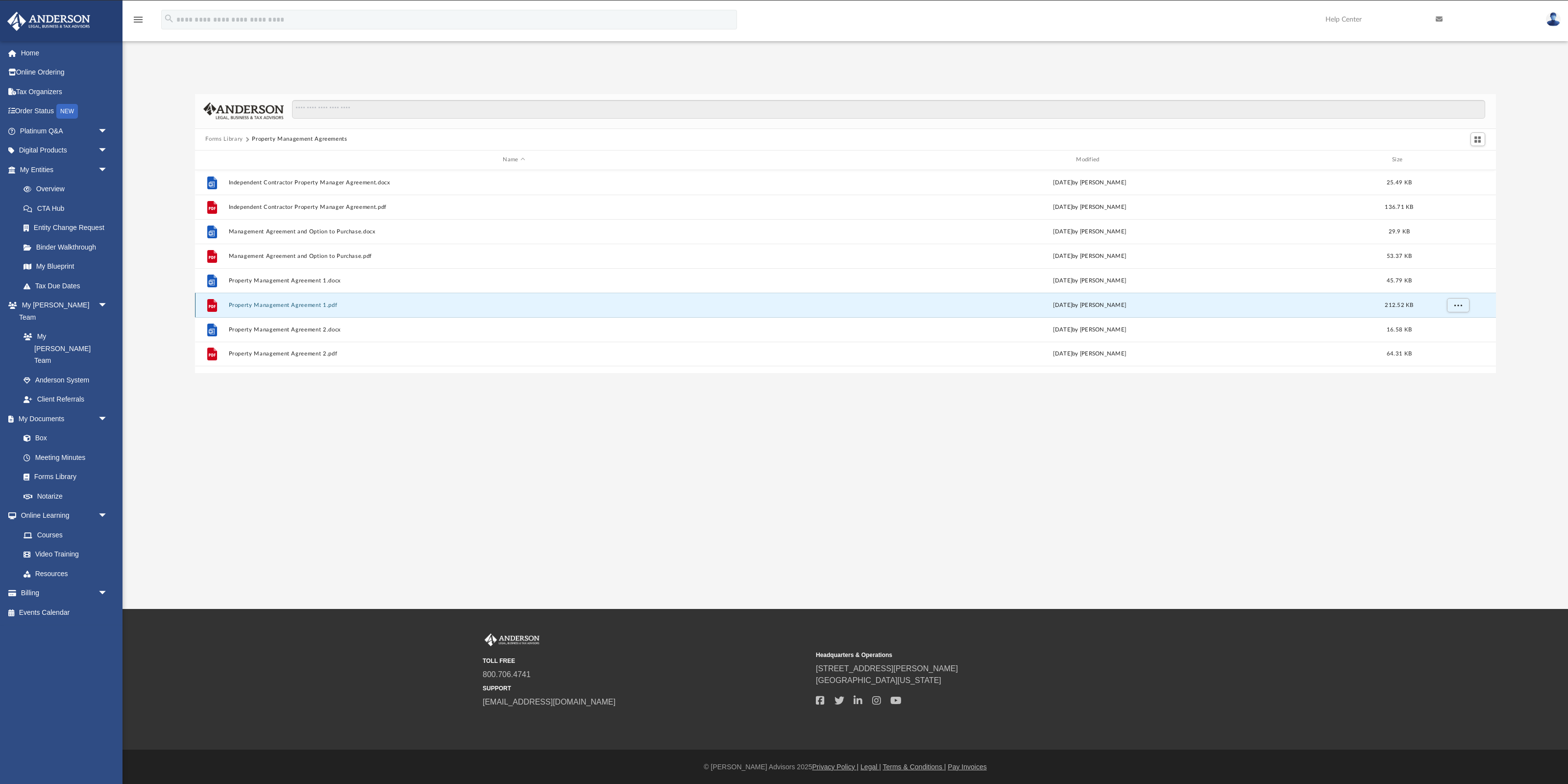
click at [298, 304] on button "Property Management Agreement 1.pdf" at bounding box center [514, 304] width 572 height 7
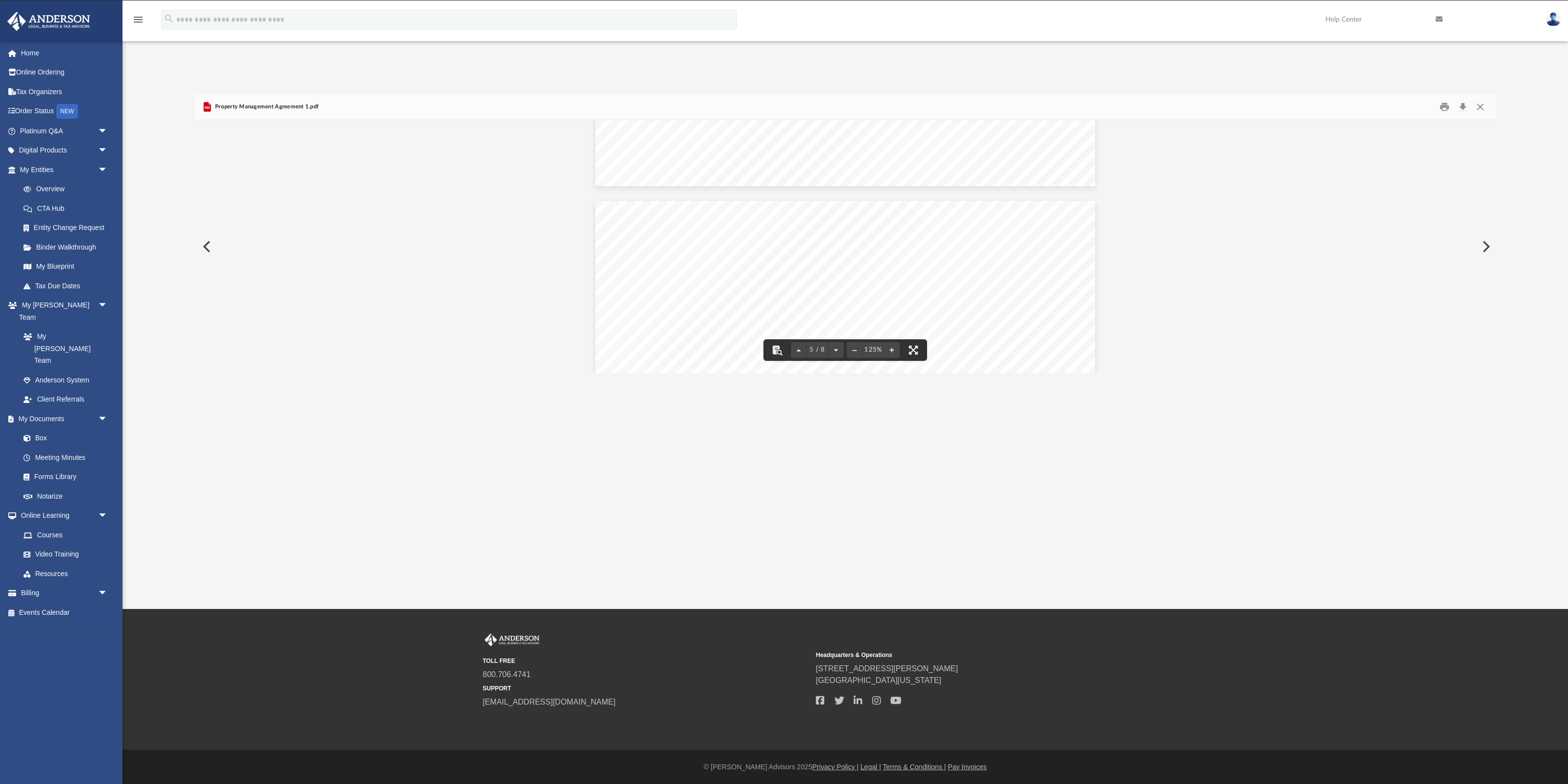
scroll to position [2831, 0]
click at [1254, 108] on button "Close" at bounding box center [1480, 106] width 18 height 15
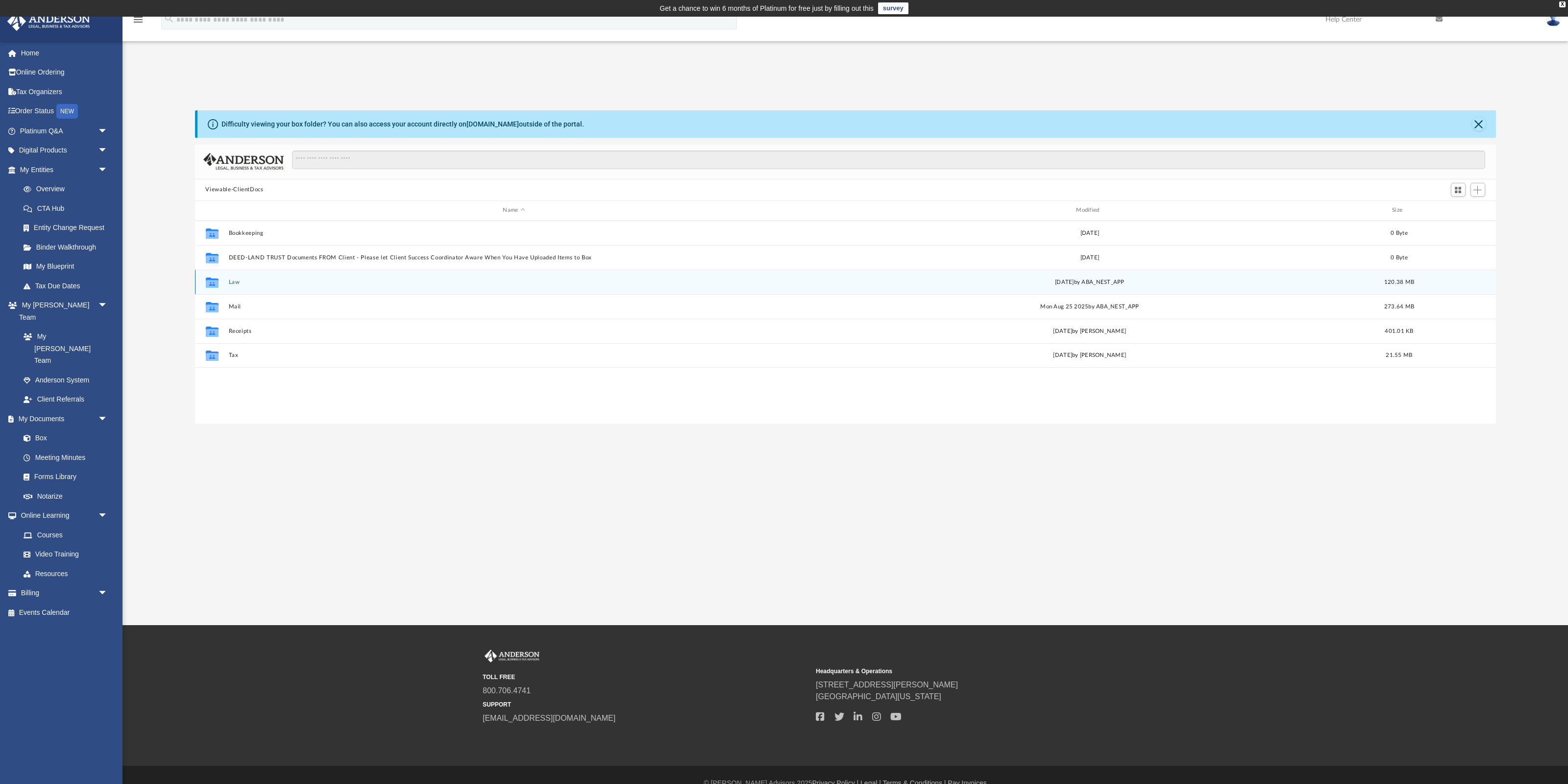
scroll to position [222, 1300]
click at [237, 281] on button "Law" at bounding box center [514, 281] width 572 height 7
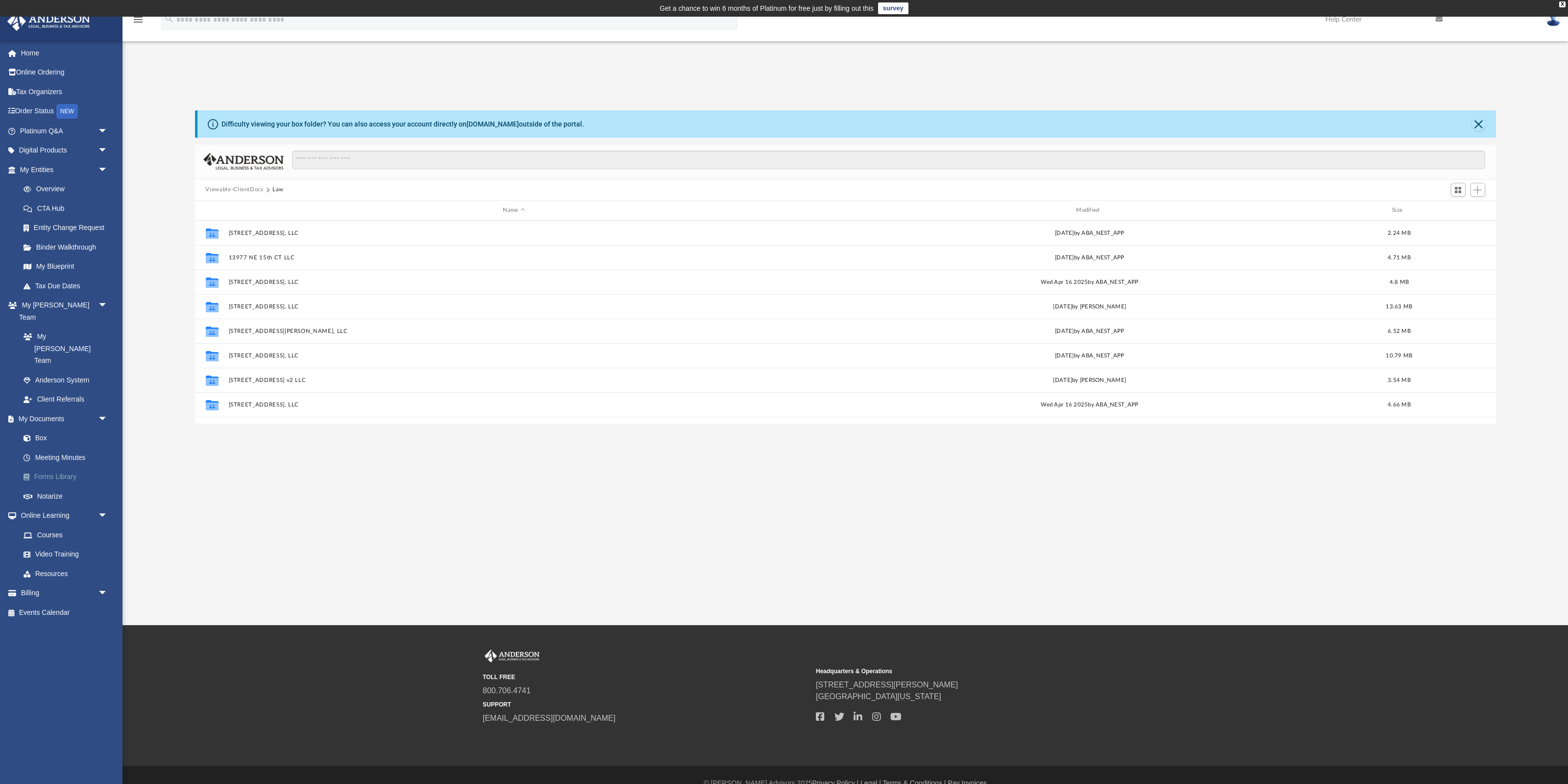
click at [61, 467] on link "Forms Library" at bounding box center [68, 476] width 109 height 20
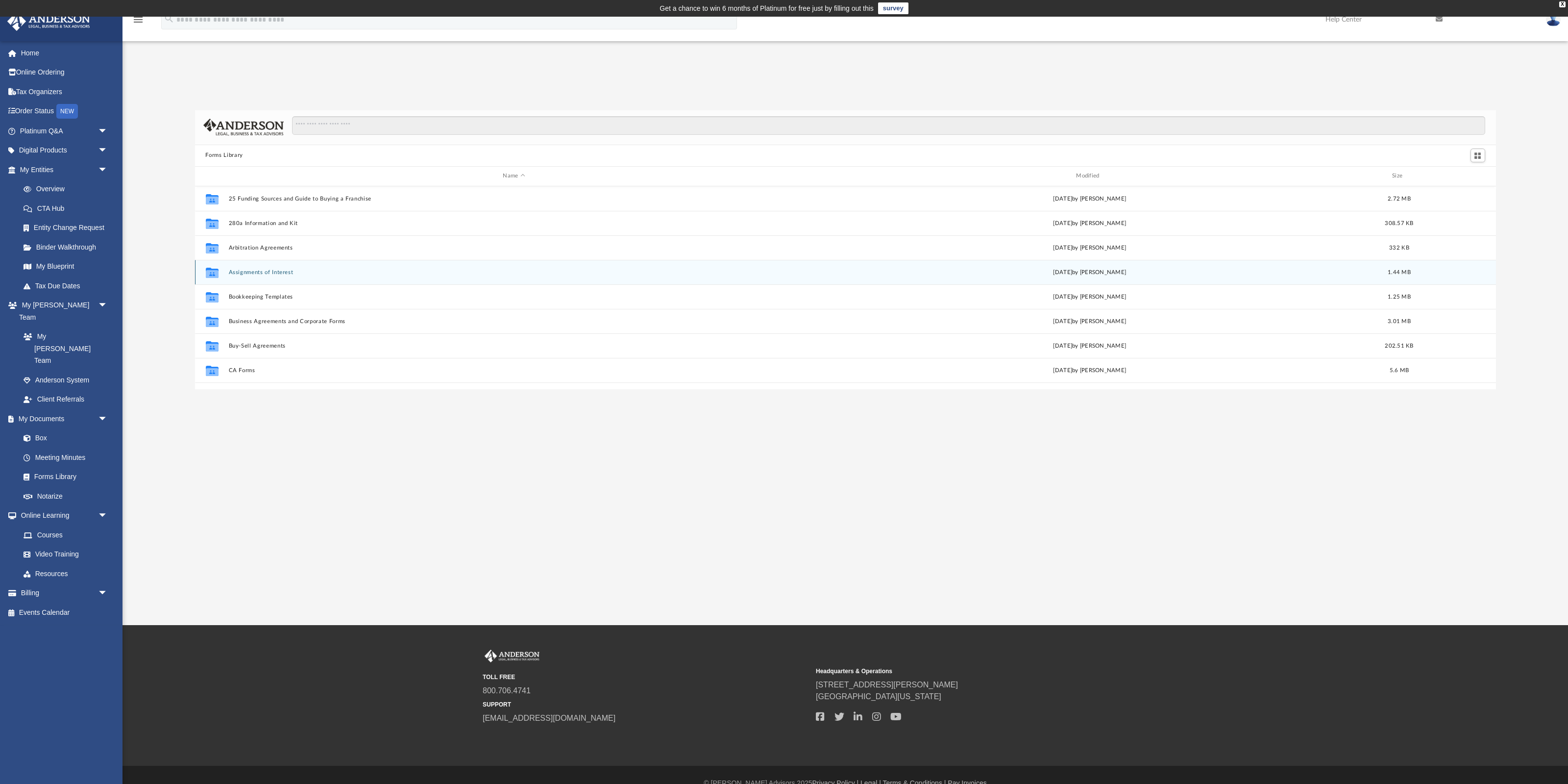
scroll to position [222, 1300]
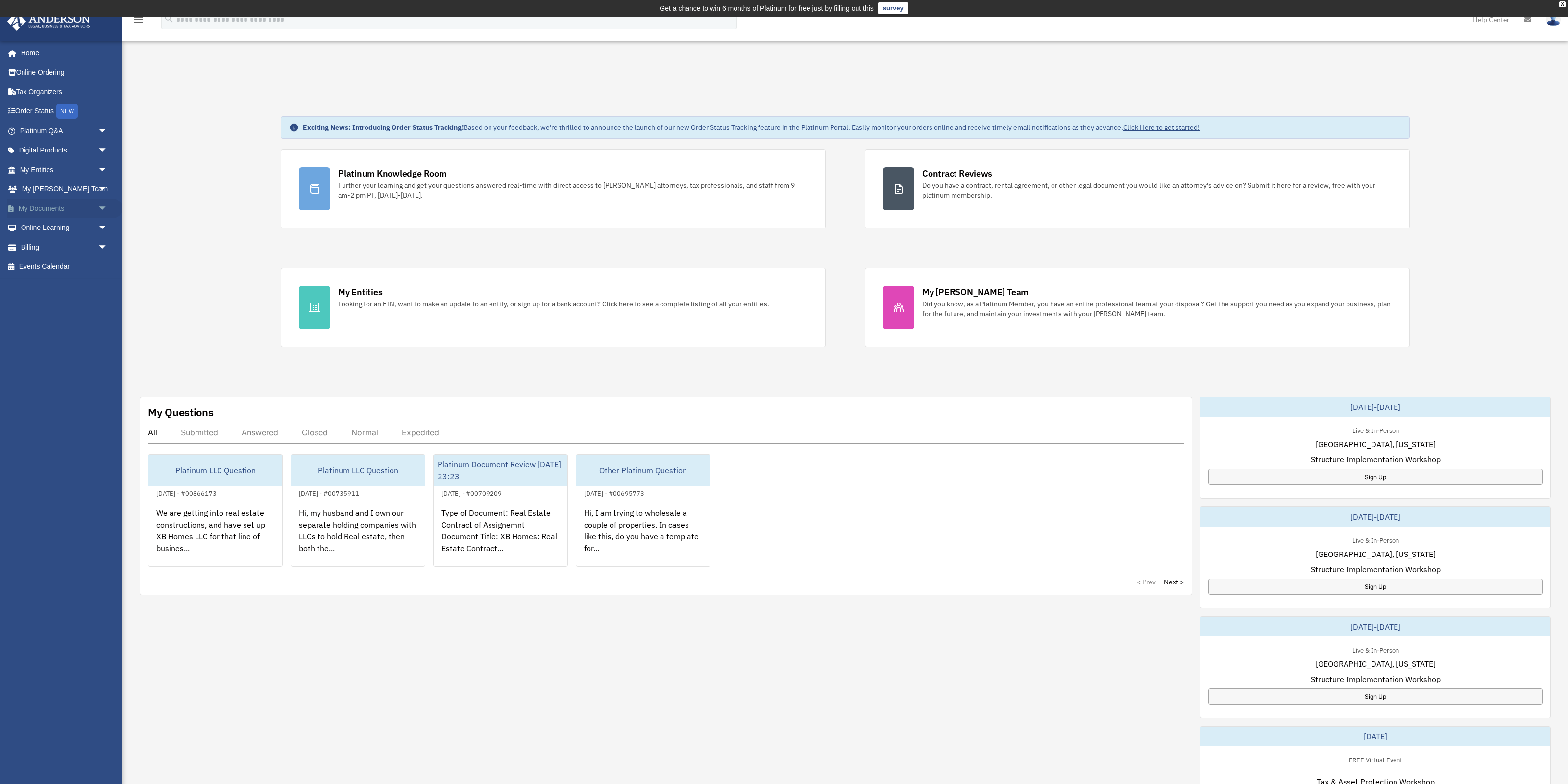
click at [62, 205] on link "My Documents arrow_drop_down" at bounding box center [64, 207] width 115 height 20
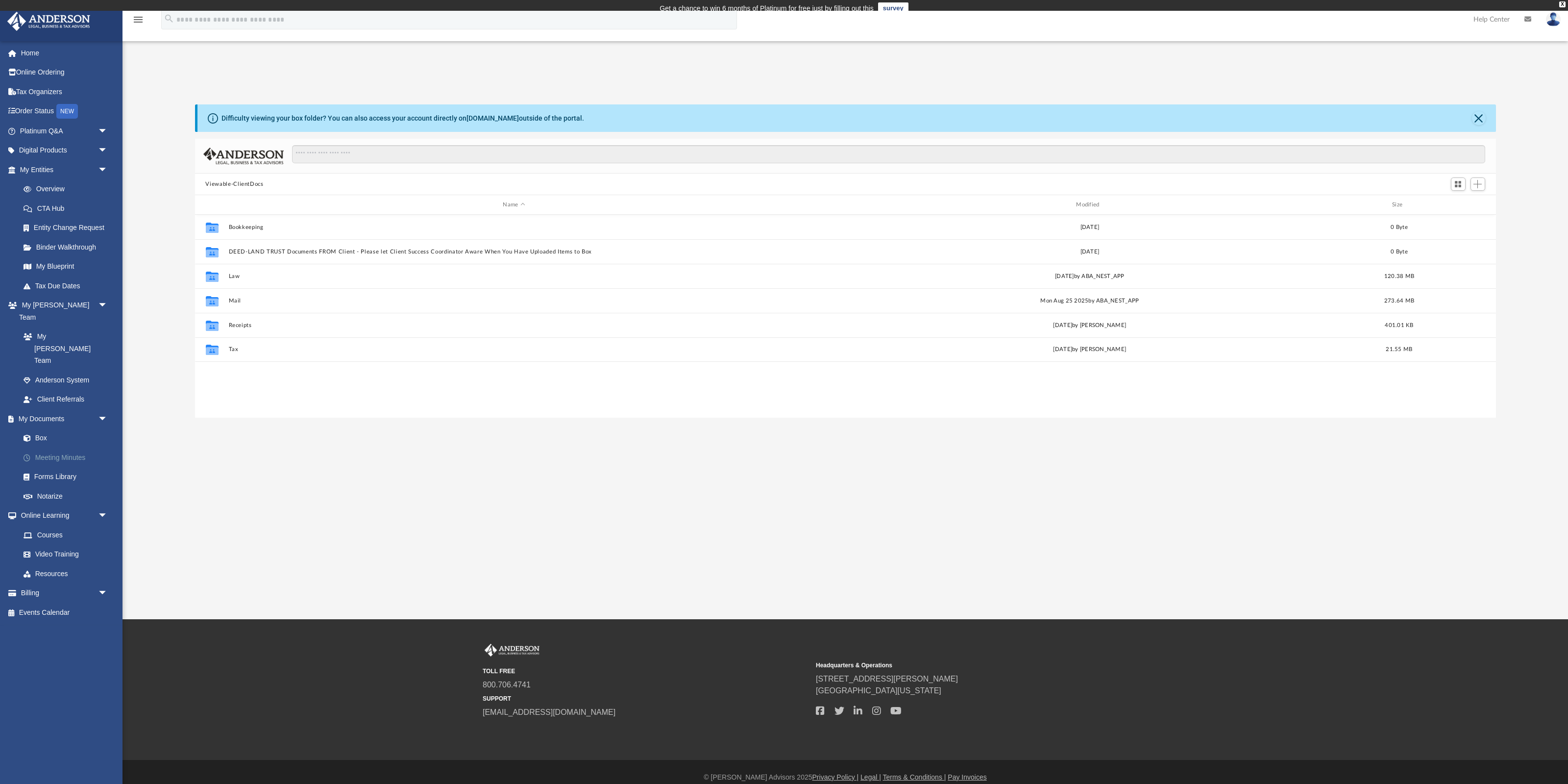
scroll to position [222, 1300]
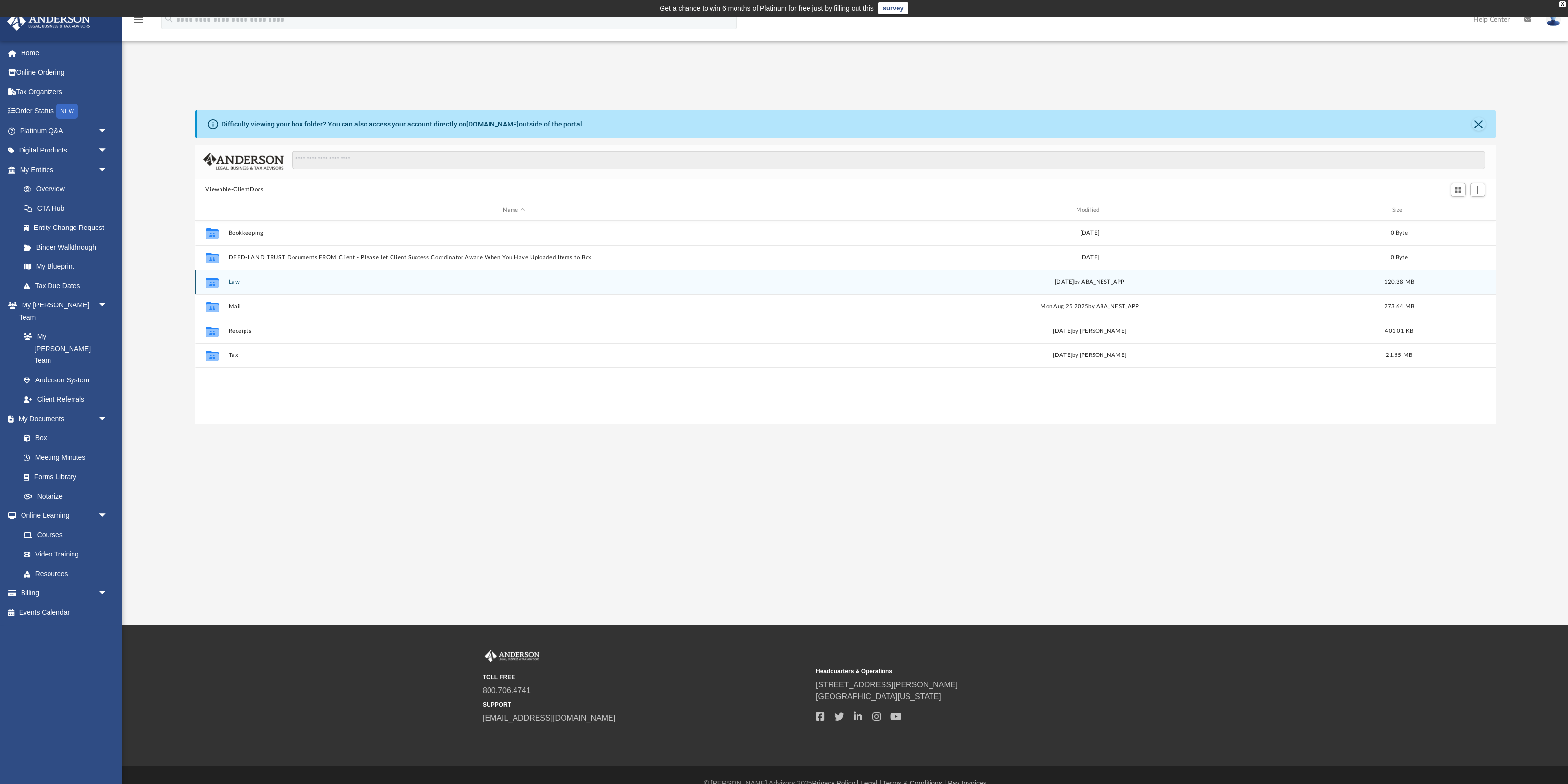
click at [230, 286] on div "Collaborated Folder Law Thu Aug 7 2025 by ABA_NEST_APP 120.38 MB" at bounding box center [845, 282] width 1300 height 24
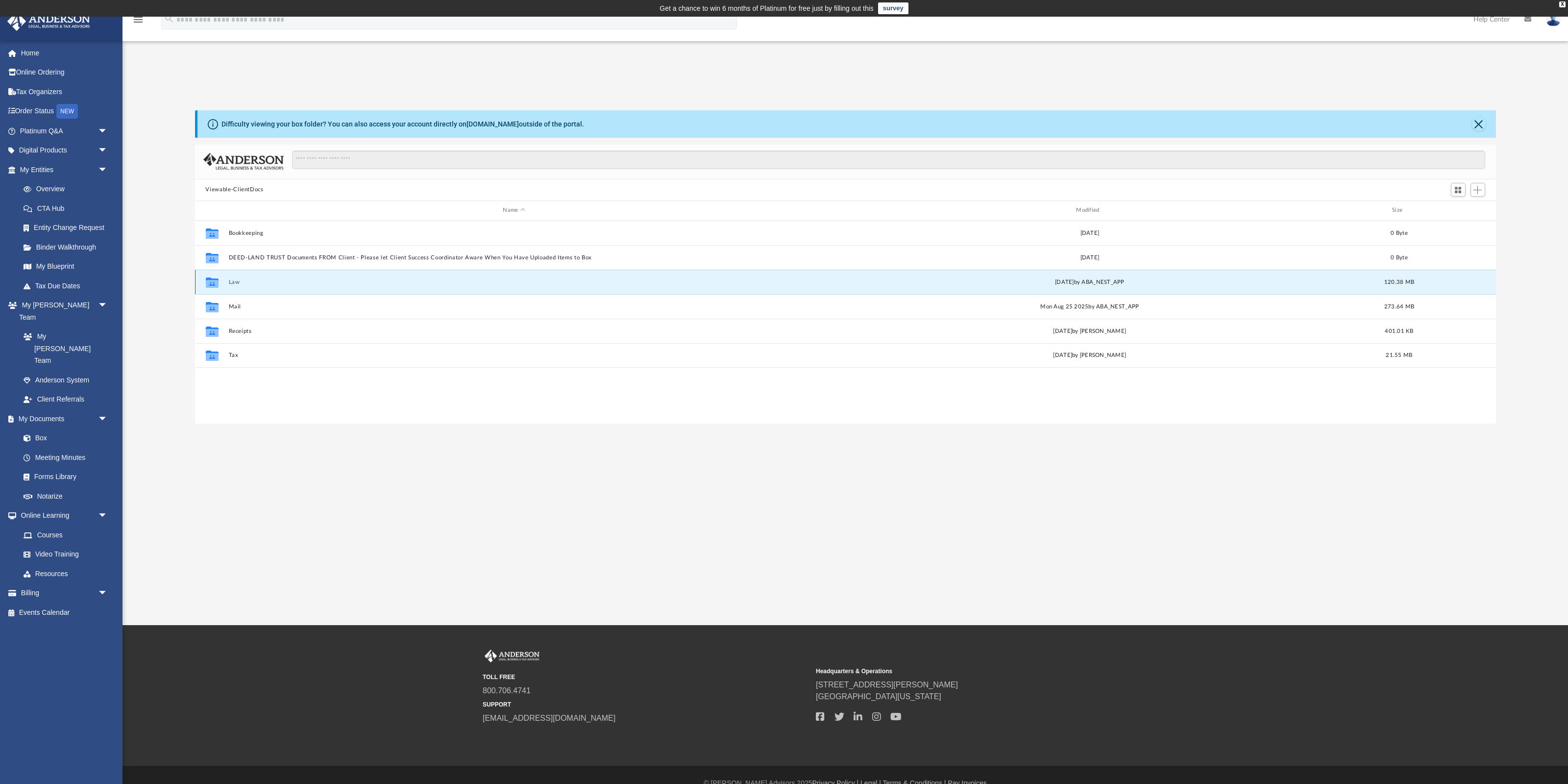
click at [230, 282] on button "Law" at bounding box center [514, 281] width 572 height 7
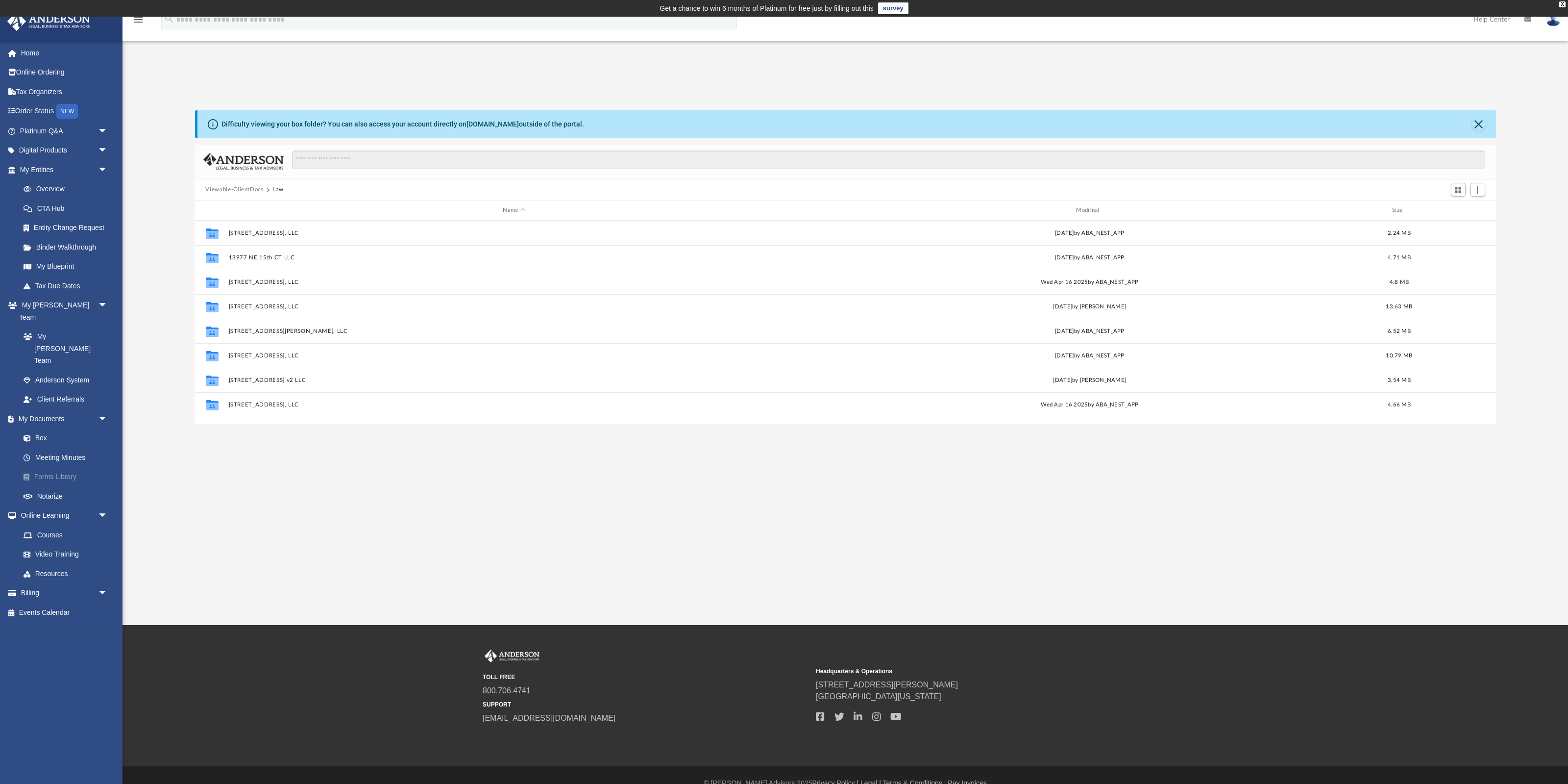
click at [61, 467] on link "Forms Library" at bounding box center [68, 476] width 109 height 20
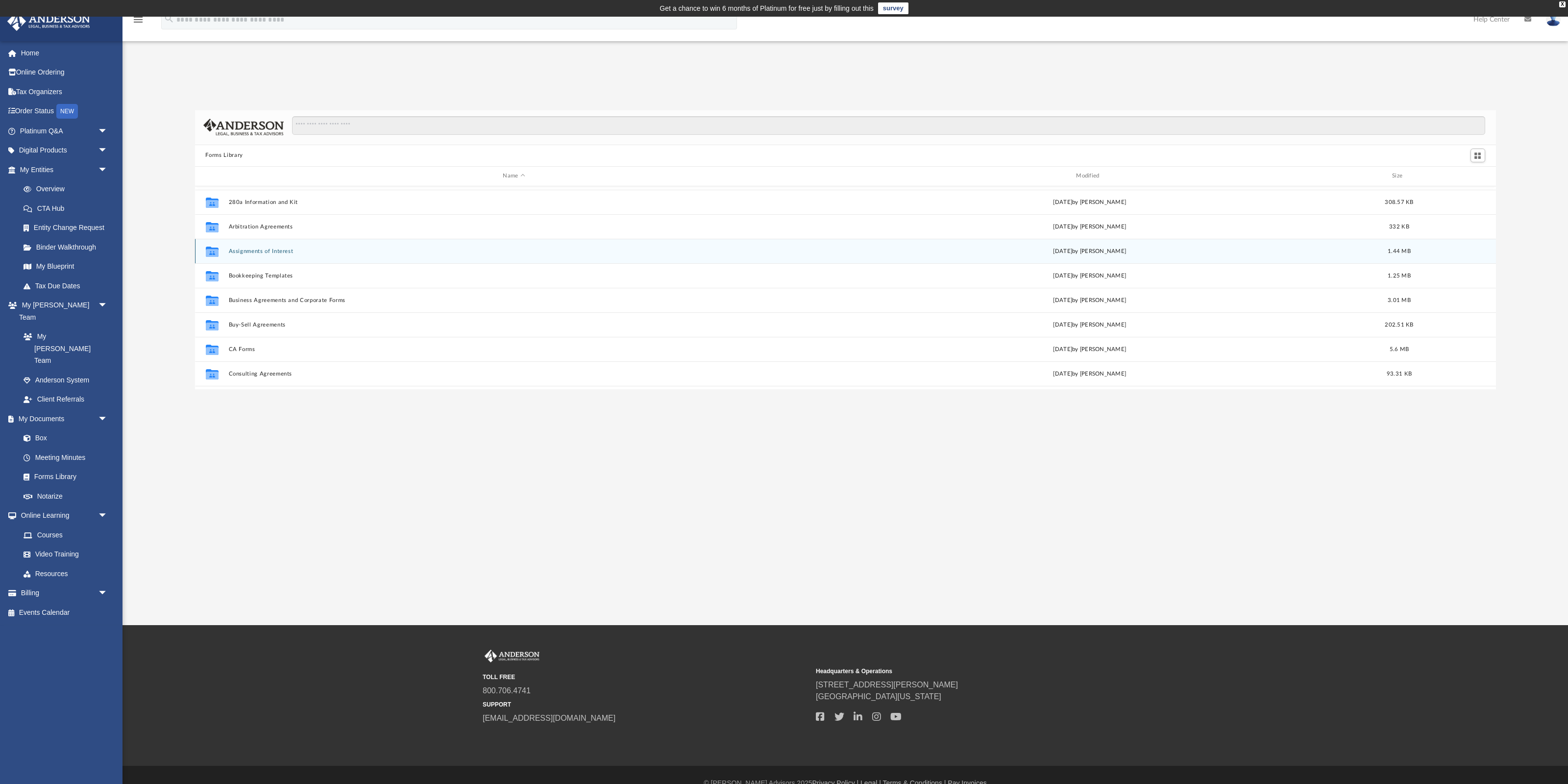
scroll to position [33, 0]
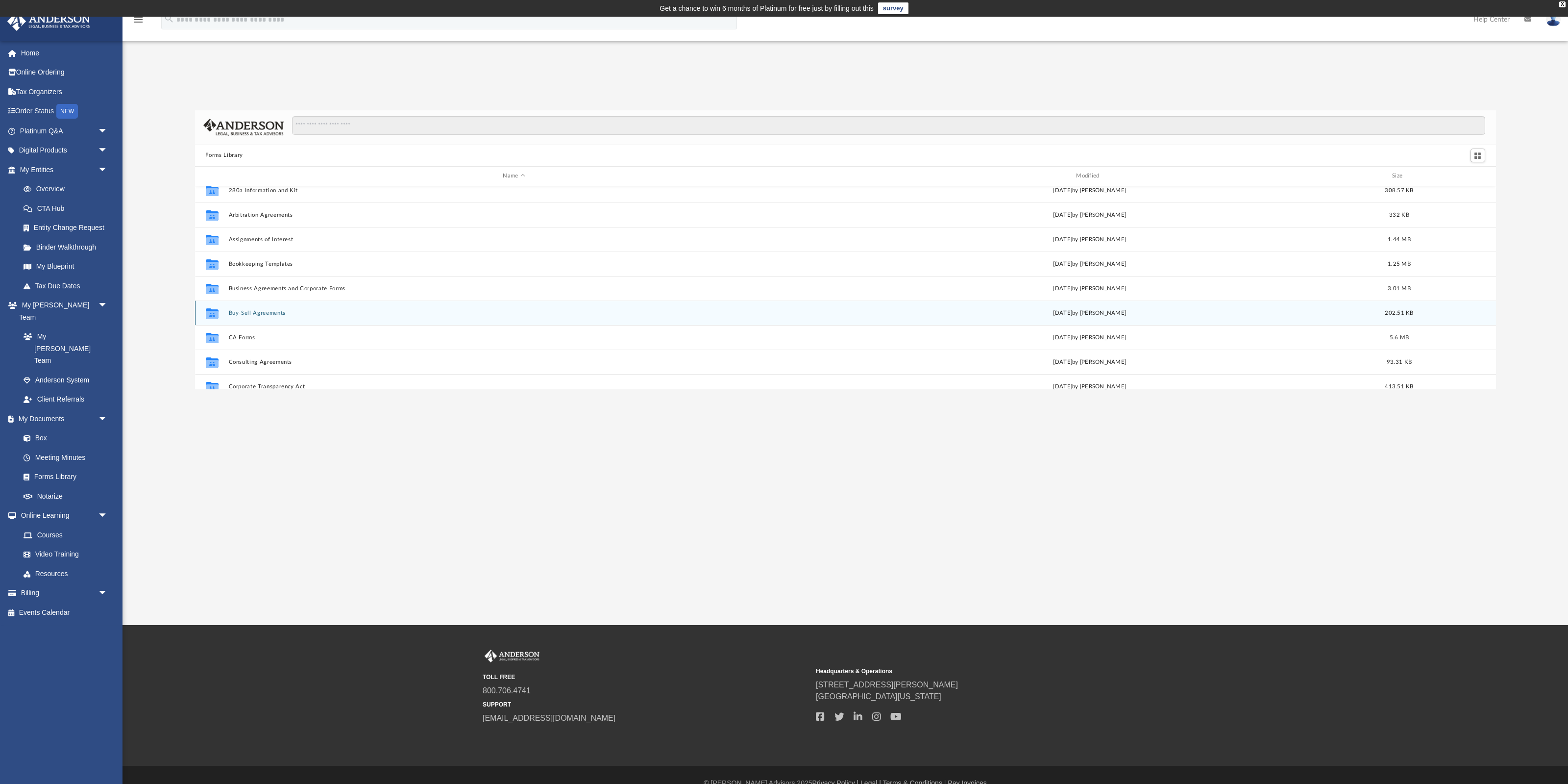
click at [270, 307] on div "Collaborated Folder Buy-Sell Agreements Wed Oct 5 2022 by Michael Bowman 202.51…" at bounding box center [845, 312] width 1300 height 24
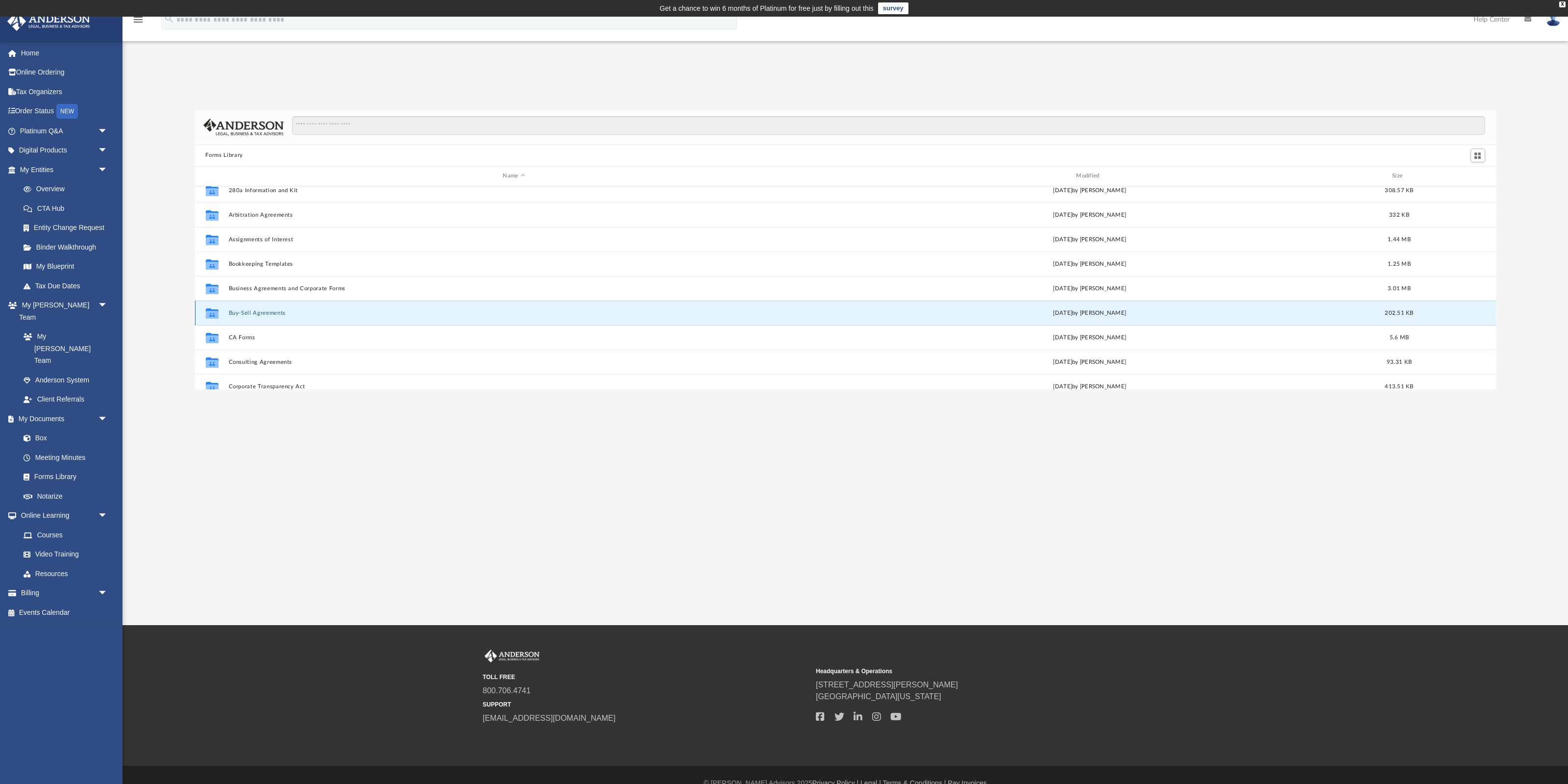
click at [270, 312] on button "Buy-Sell Agreements" at bounding box center [514, 312] width 572 height 7
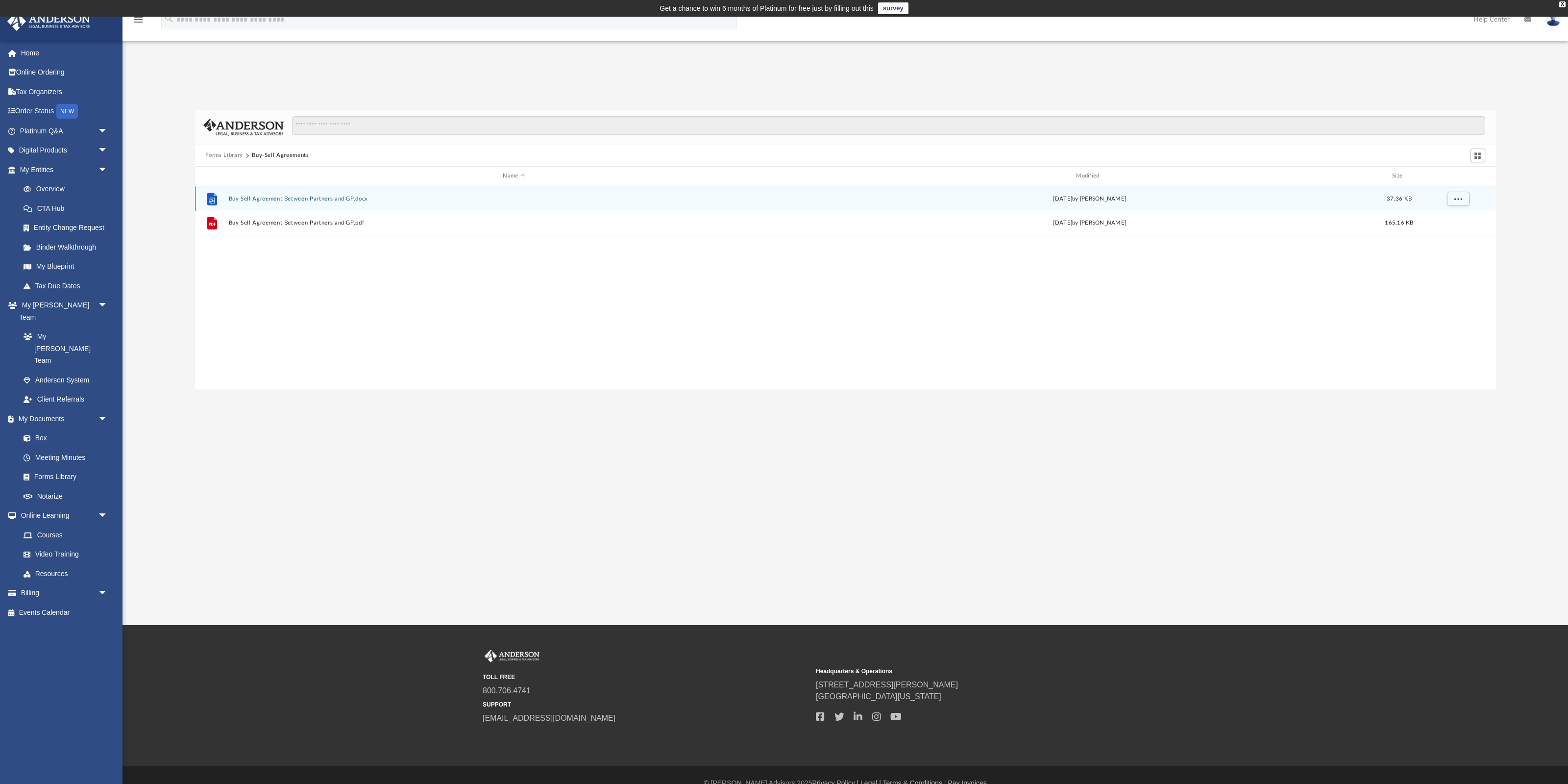
scroll to position [0, 0]
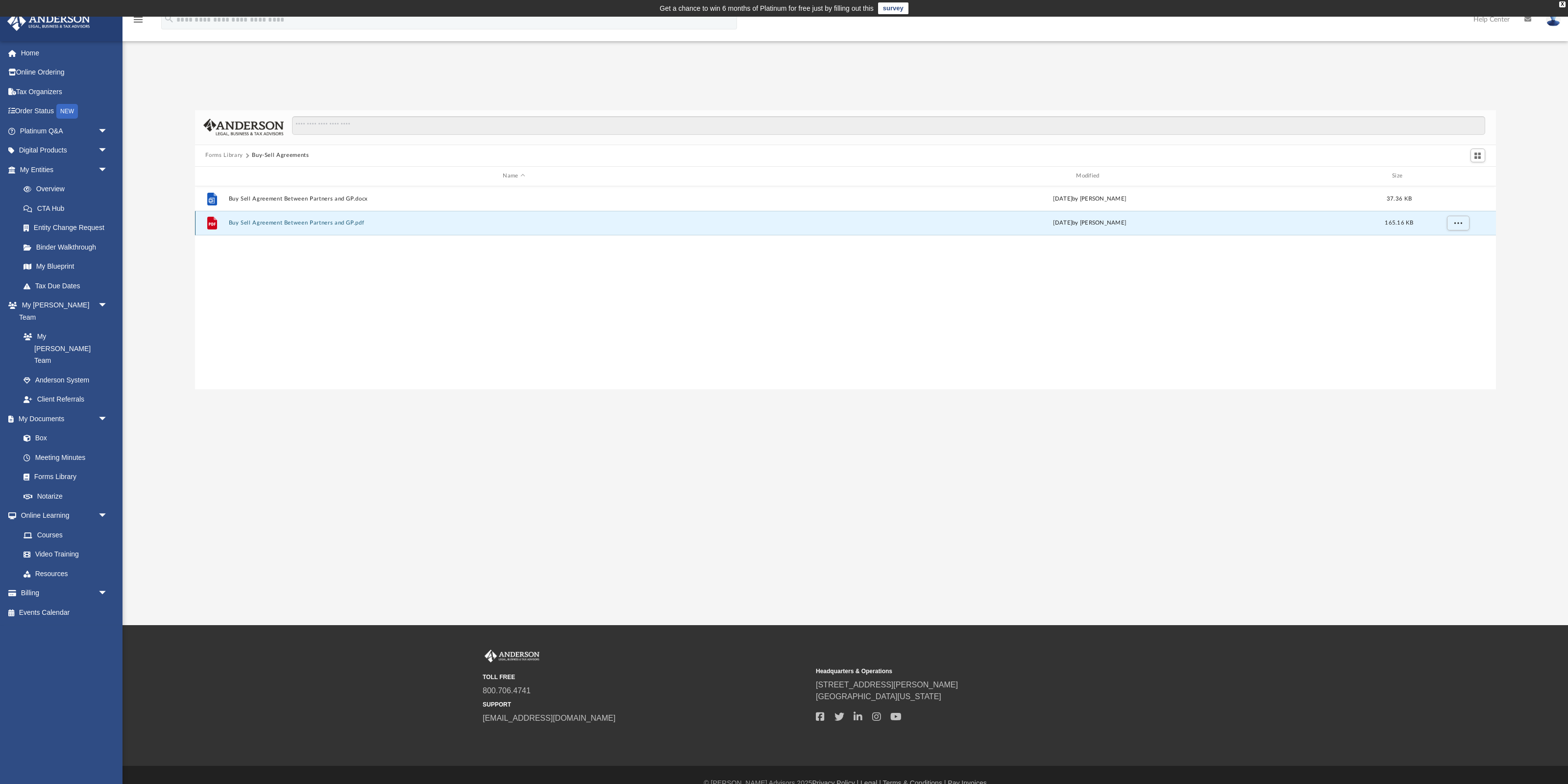
click at [301, 222] on button "Buy Sell Agreement Between Partners and GP.pdf" at bounding box center [514, 222] width 572 height 7
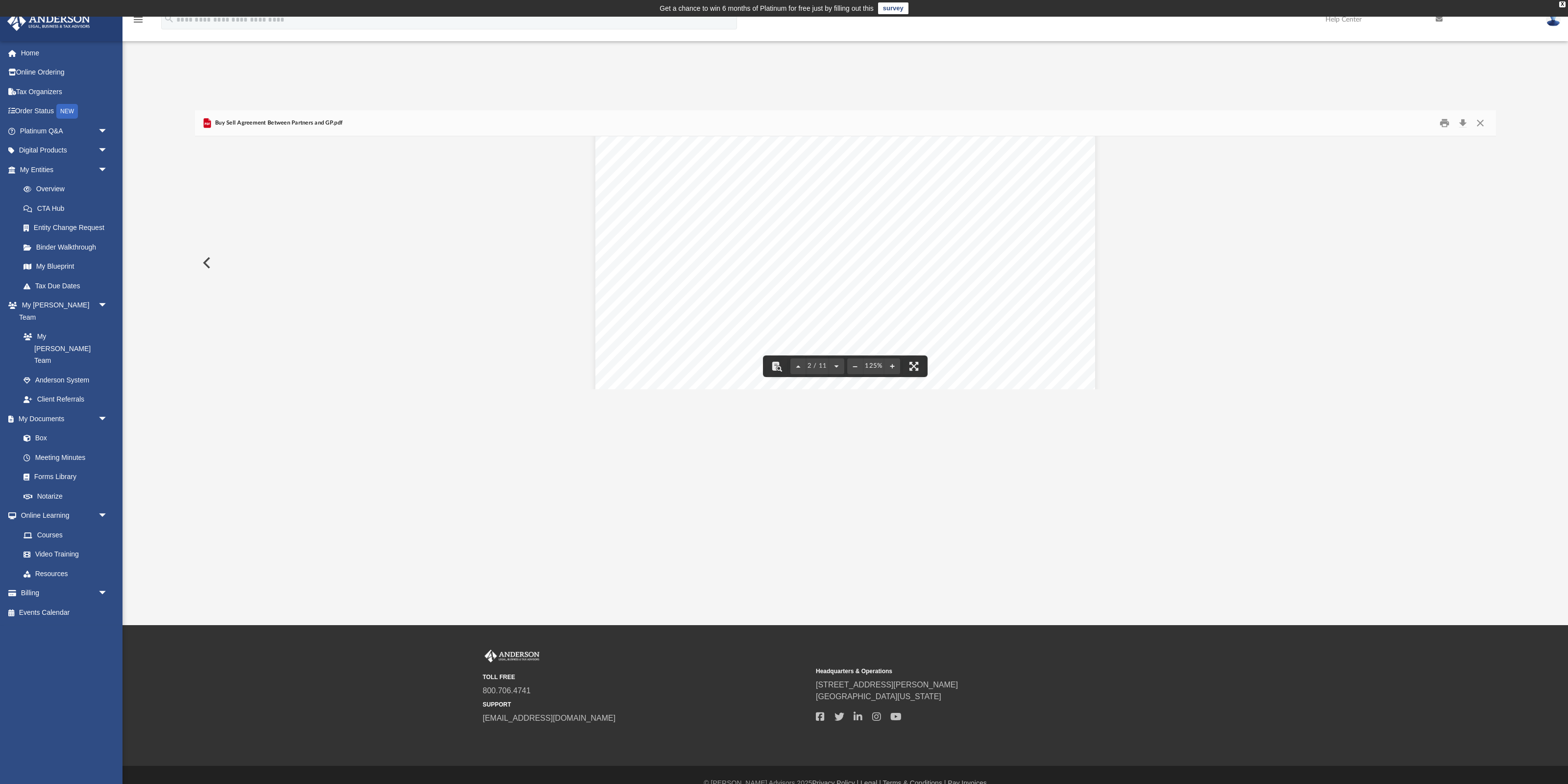
scroll to position [1103, 0]
click at [1485, 123] on button "Close" at bounding box center [1480, 123] width 18 height 15
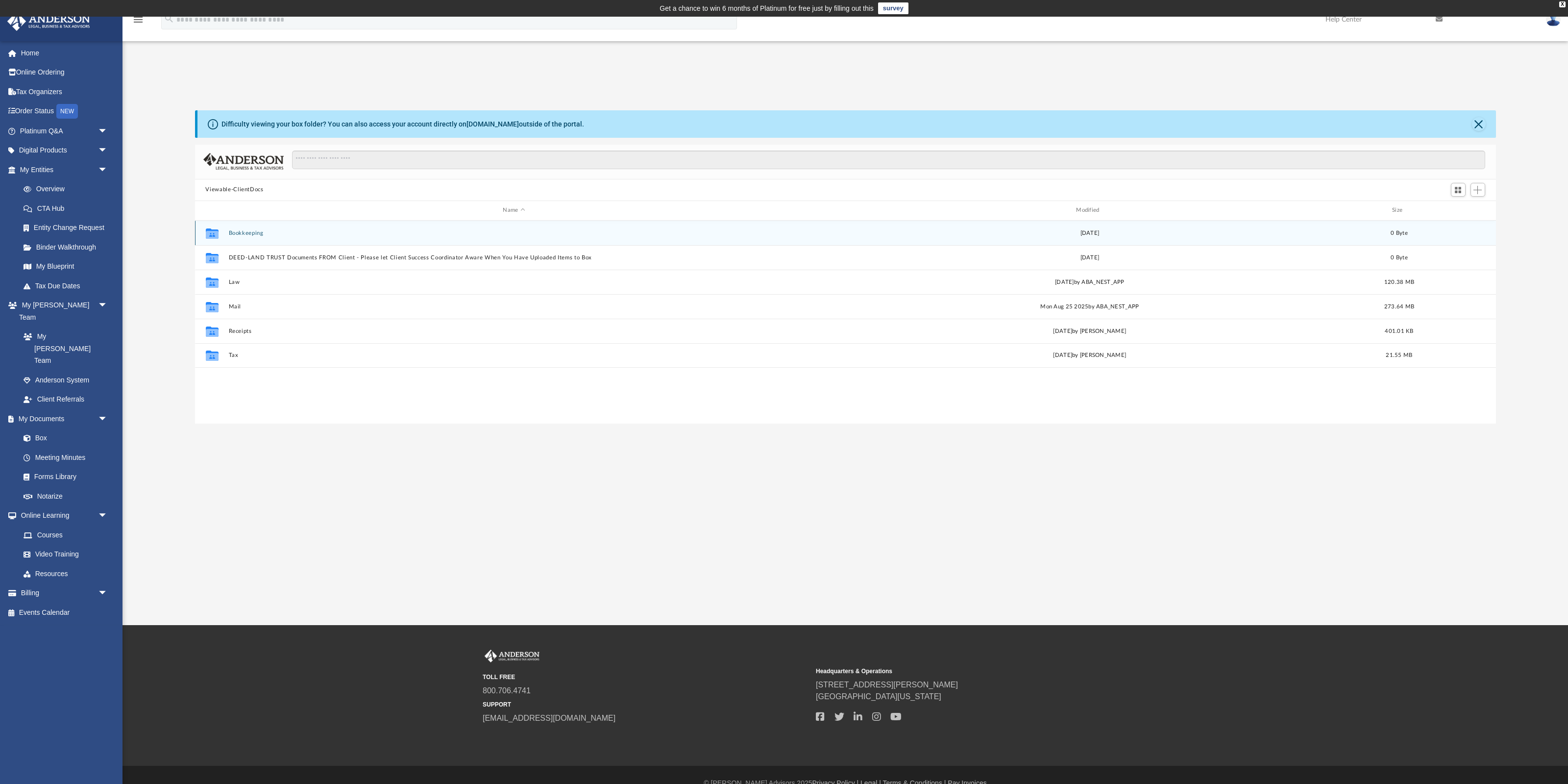
scroll to position [222, 1300]
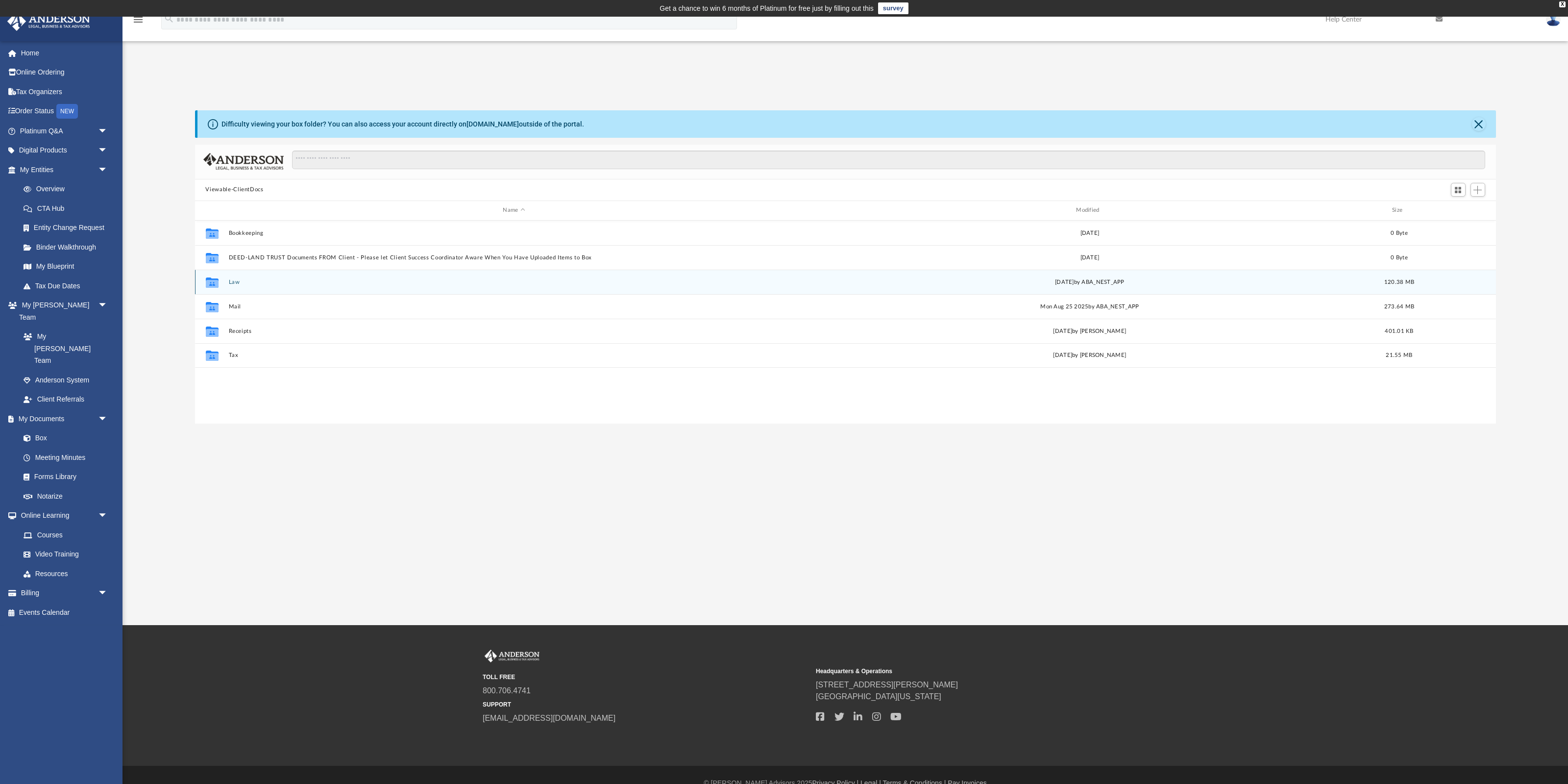
click at [236, 280] on button "Law" at bounding box center [514, 281] width 572 height 7
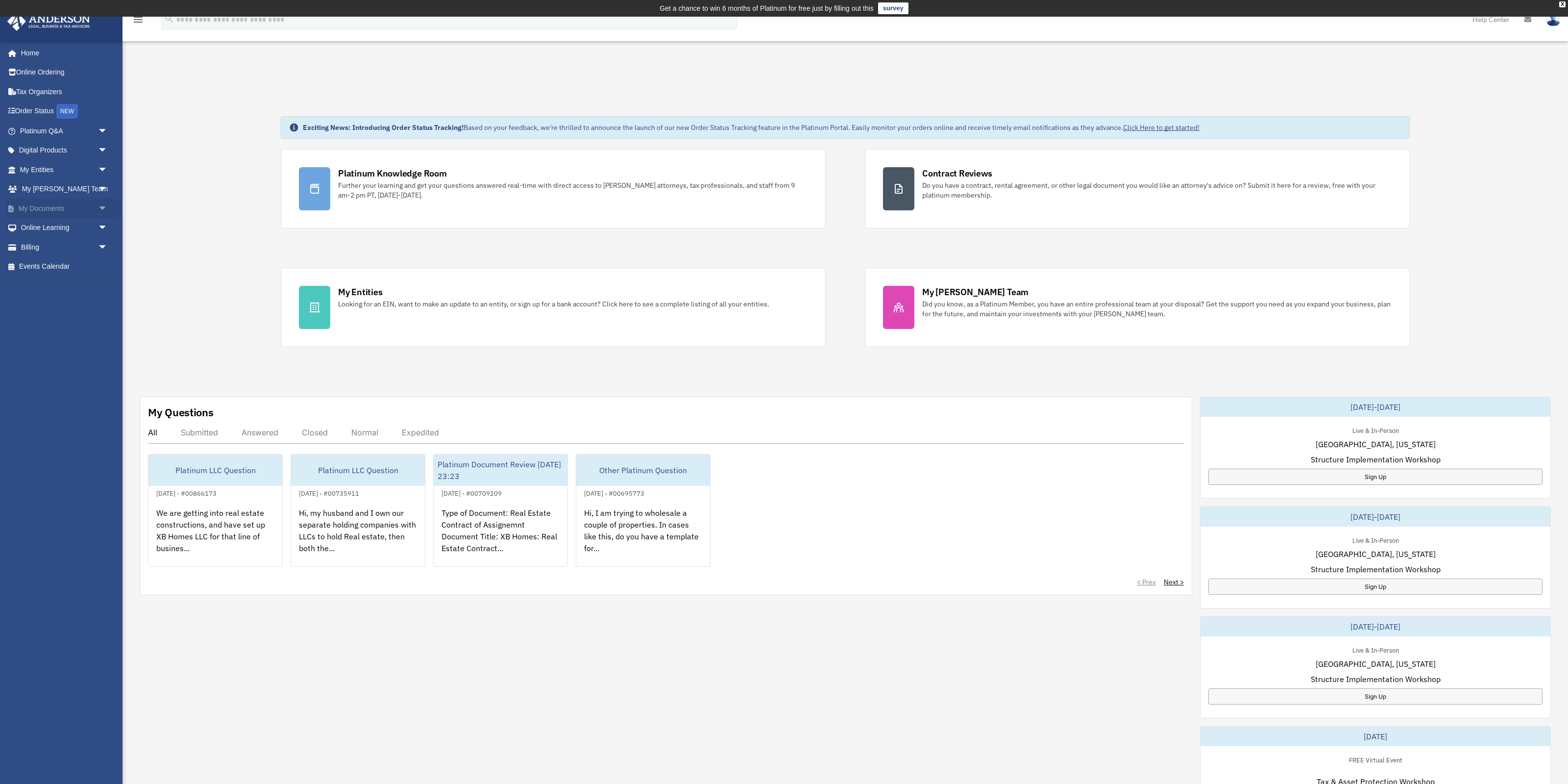
click at [95, 206] on link "My Documents arrow_drop_down" at bounding box center [64, 207] width 115 height 20
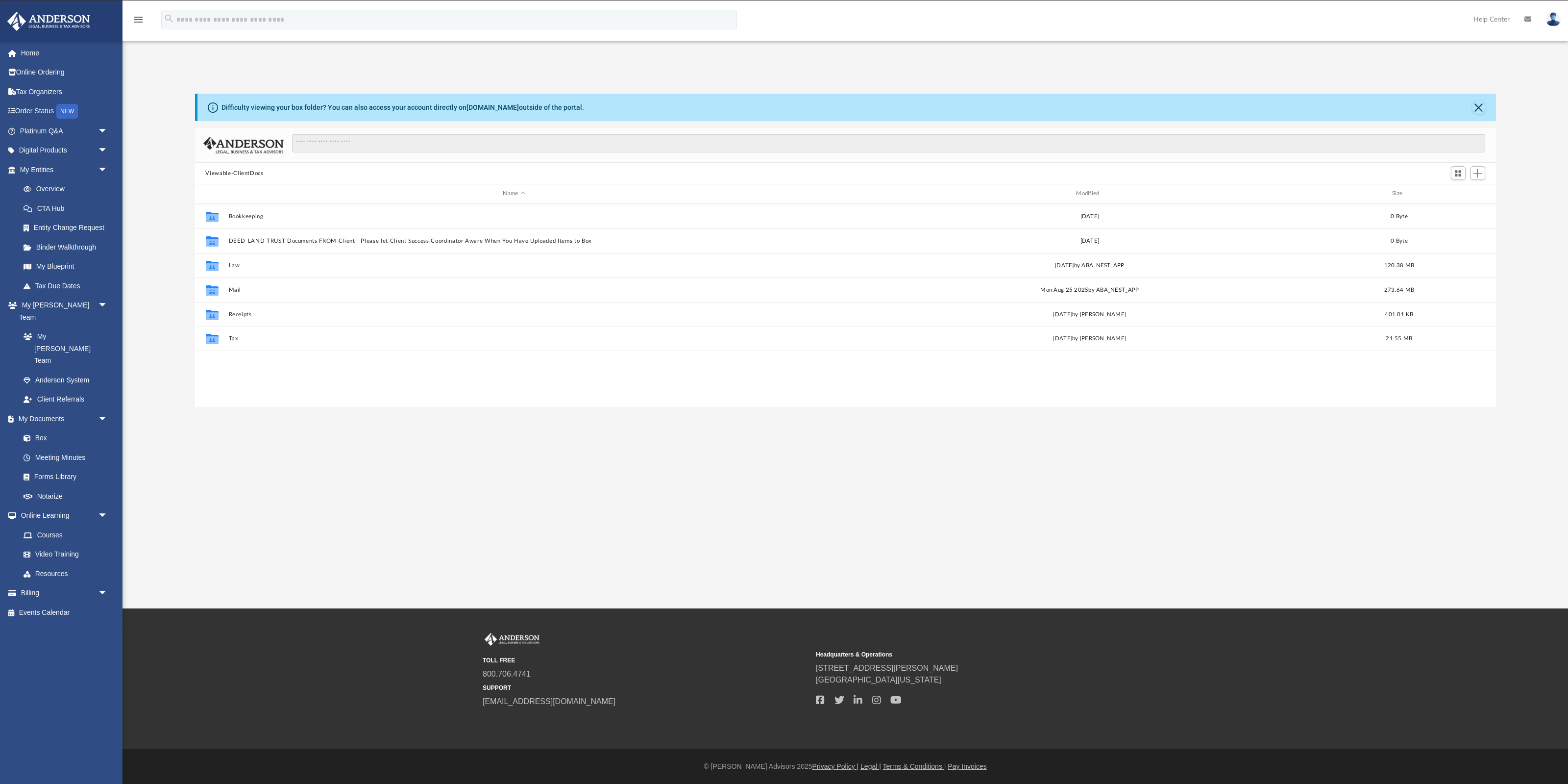
scroll to position [0, 1]
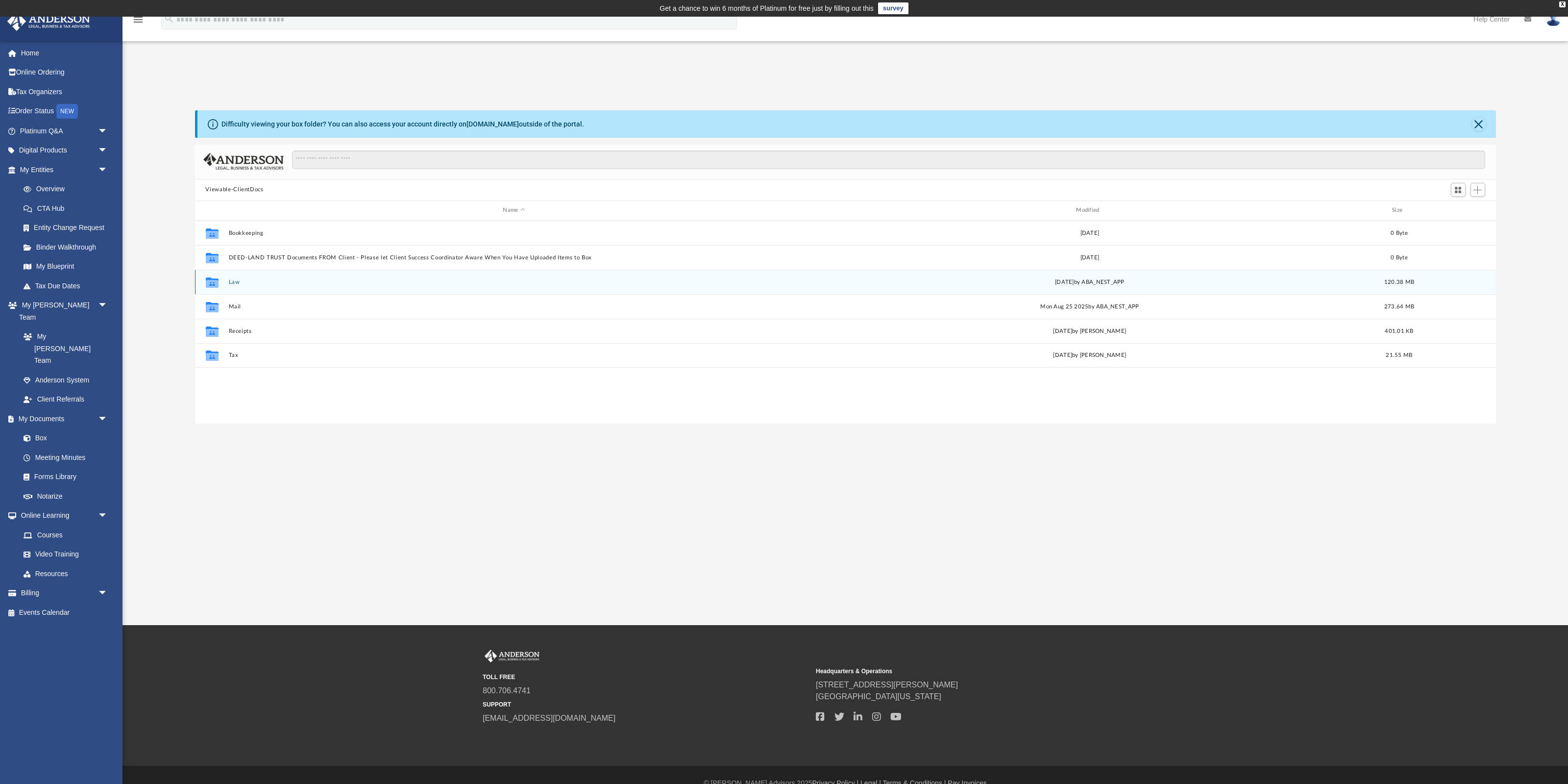
click at [232, 284] on button "Law" at bounding box center [514, 281] width 572 height 7
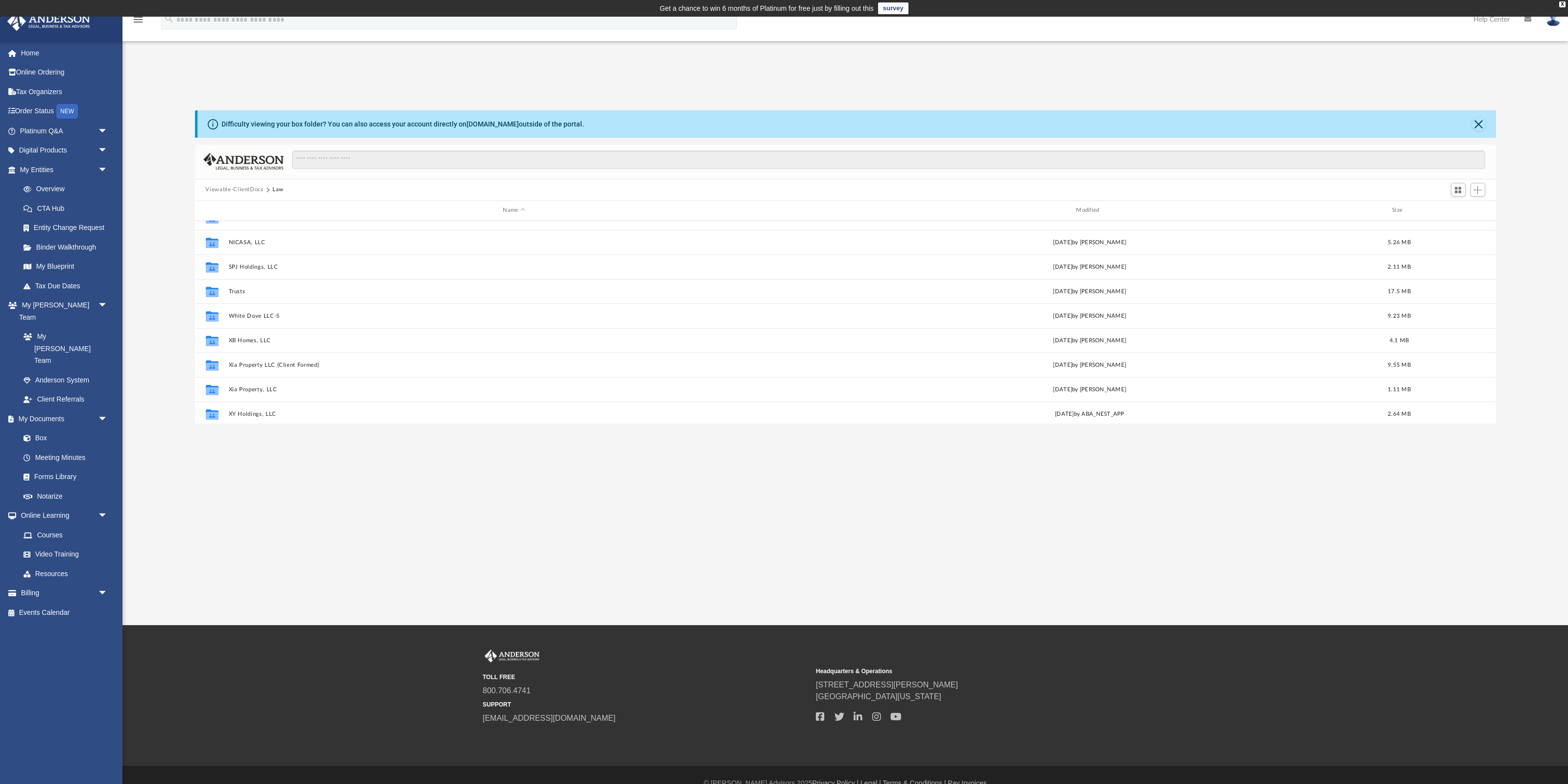
scroll to position [312, 0]
click at [54, 467] on link "Forms Library" at bounding box center [68, 476] width 109 height 20
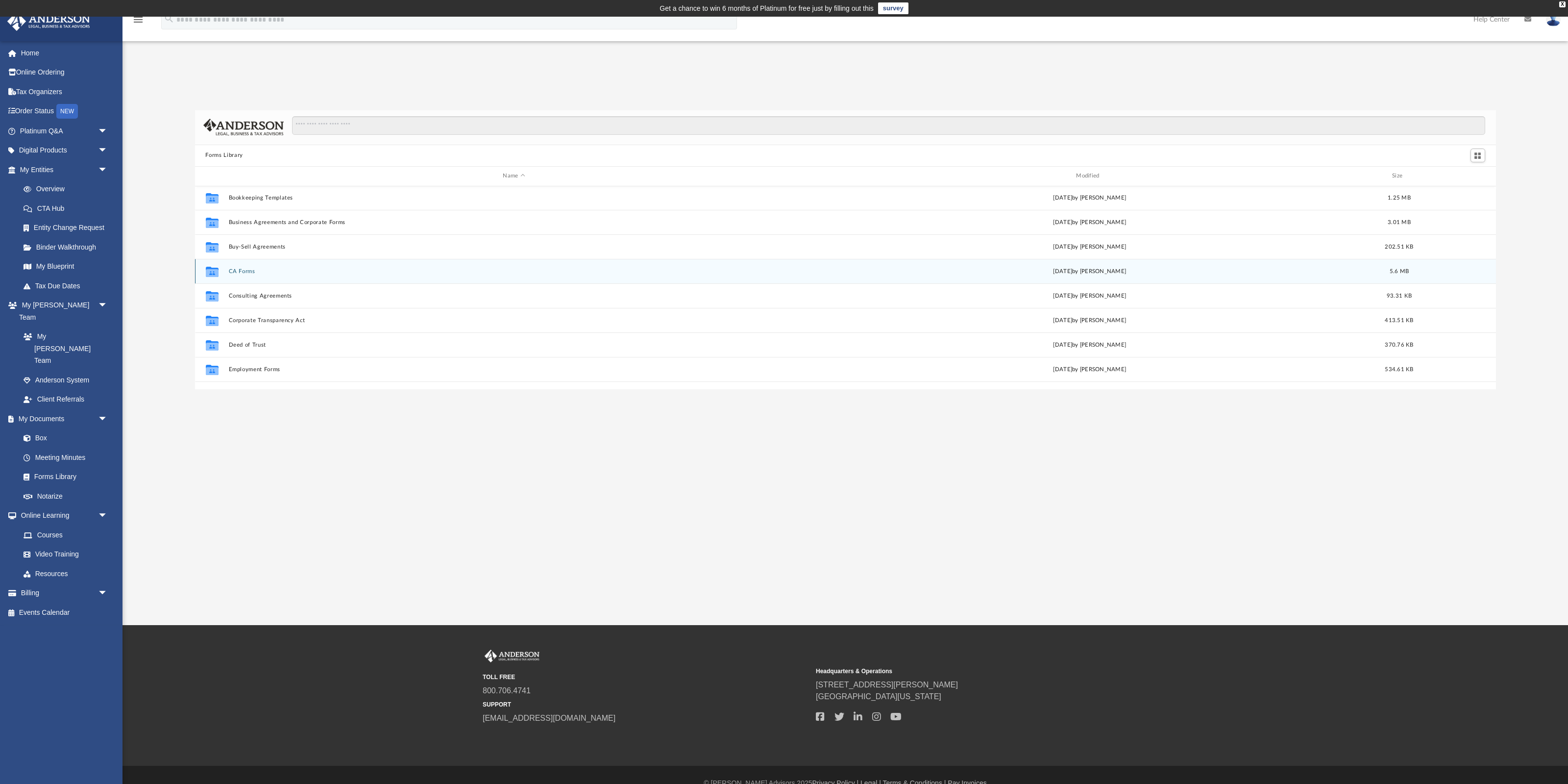
scroll to position [33, 0]
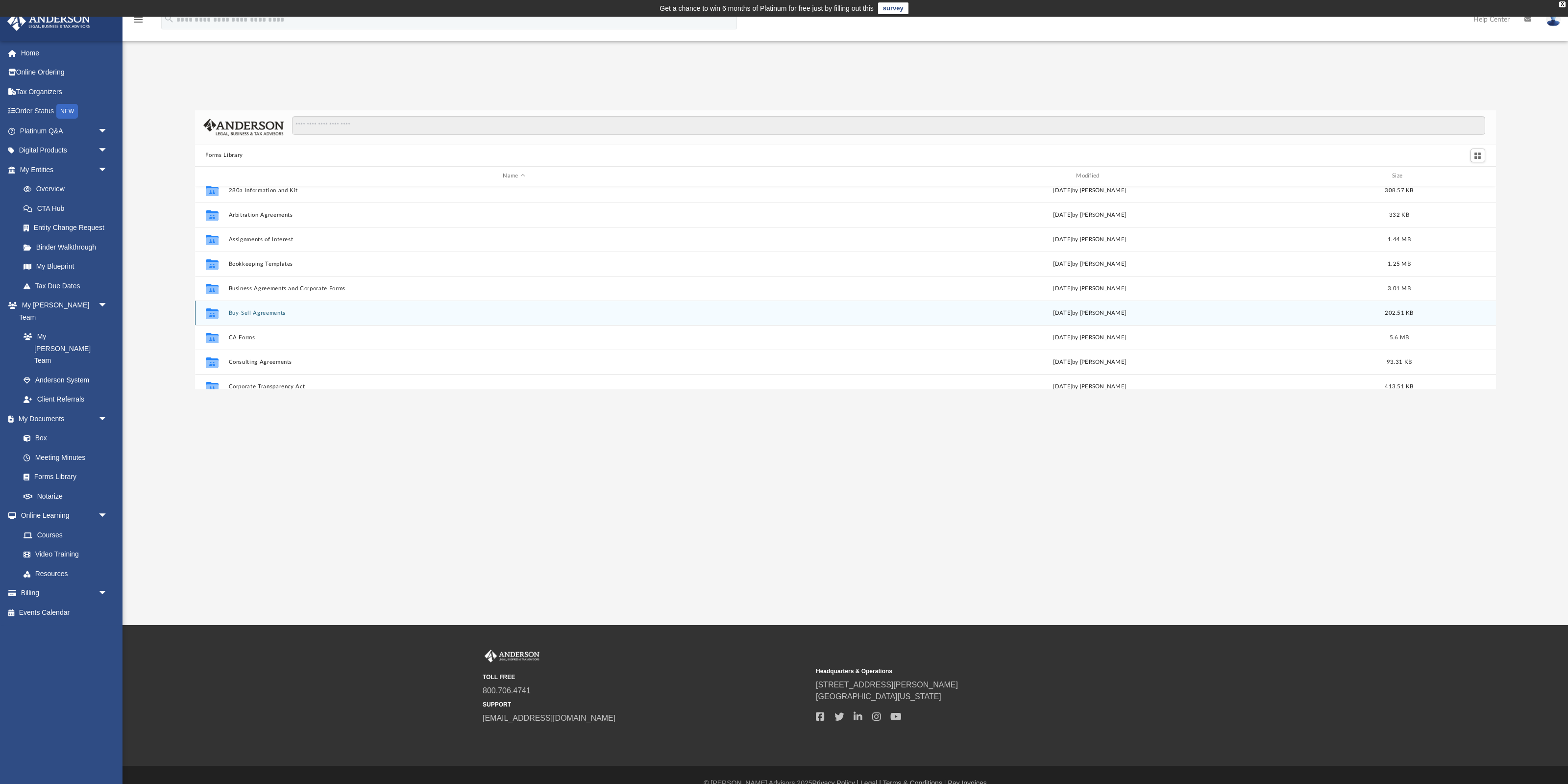
click at [269, 311] on button "Buy-Sell Agreements" at bounding box center [514, 312] width 572 height 7
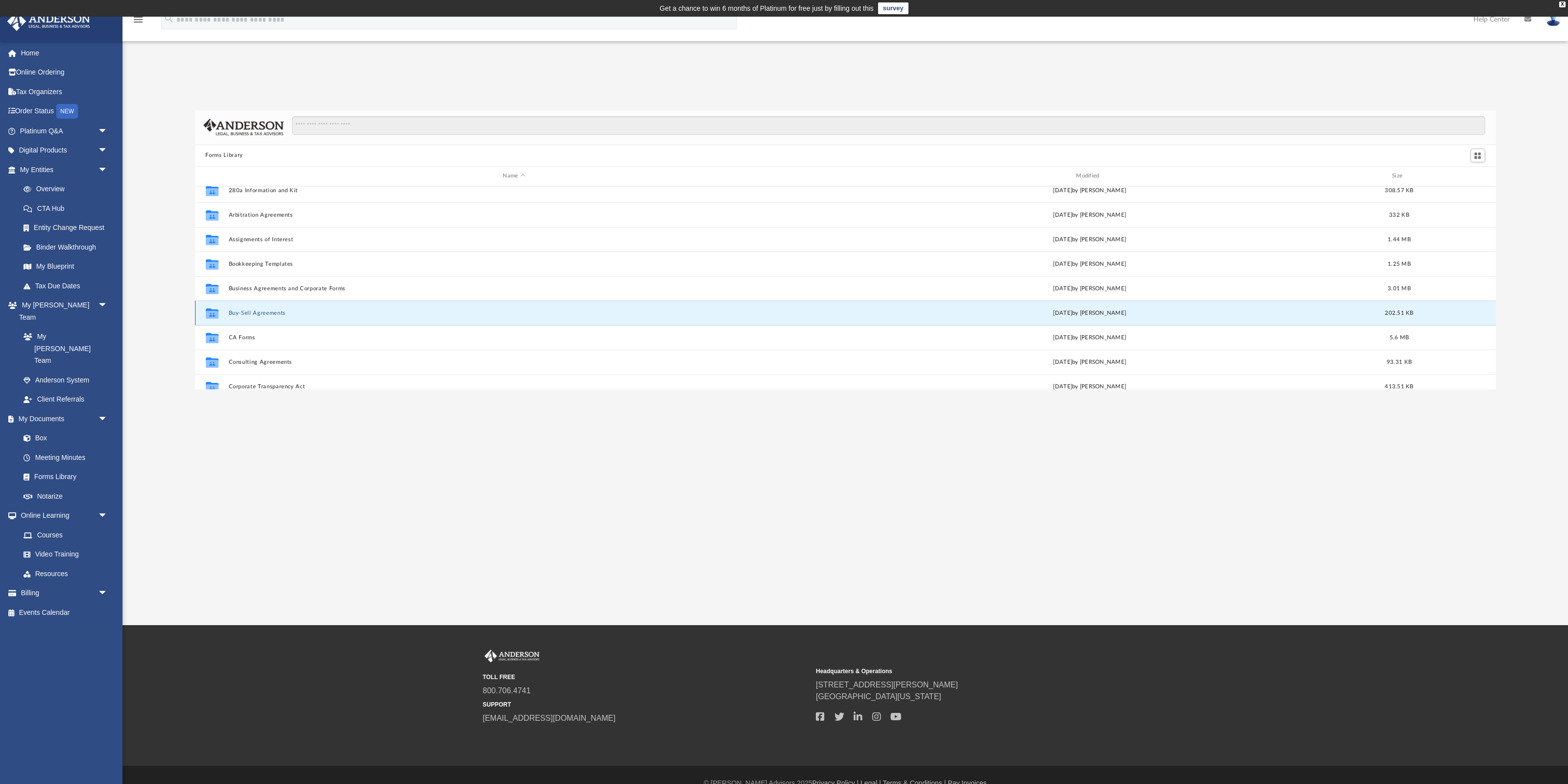
click at [269, 311] on button "Buy-Sell Agreements" at bounding box center [514, 312] width 572 height 7
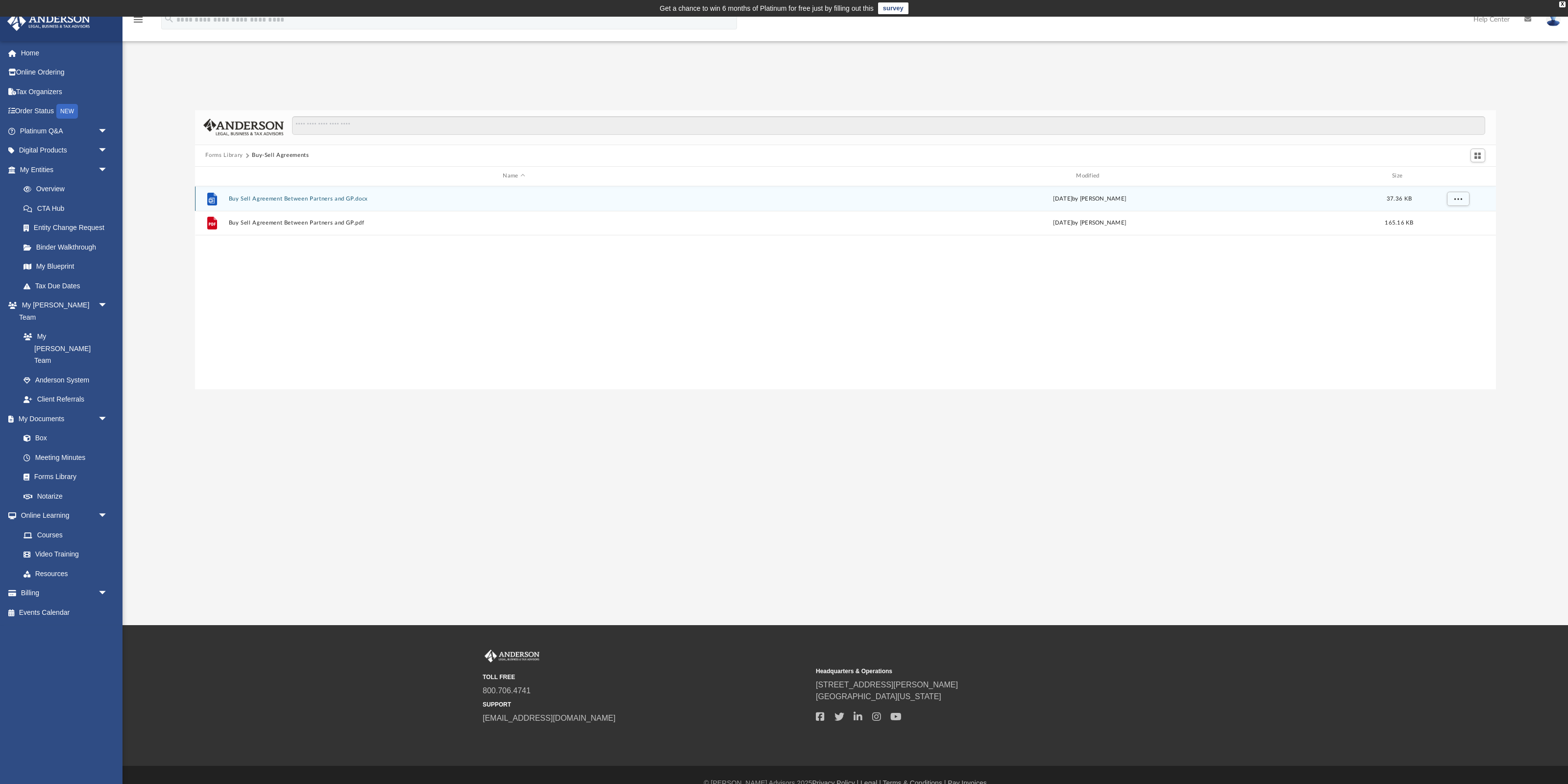
scroll to position [0, 0]
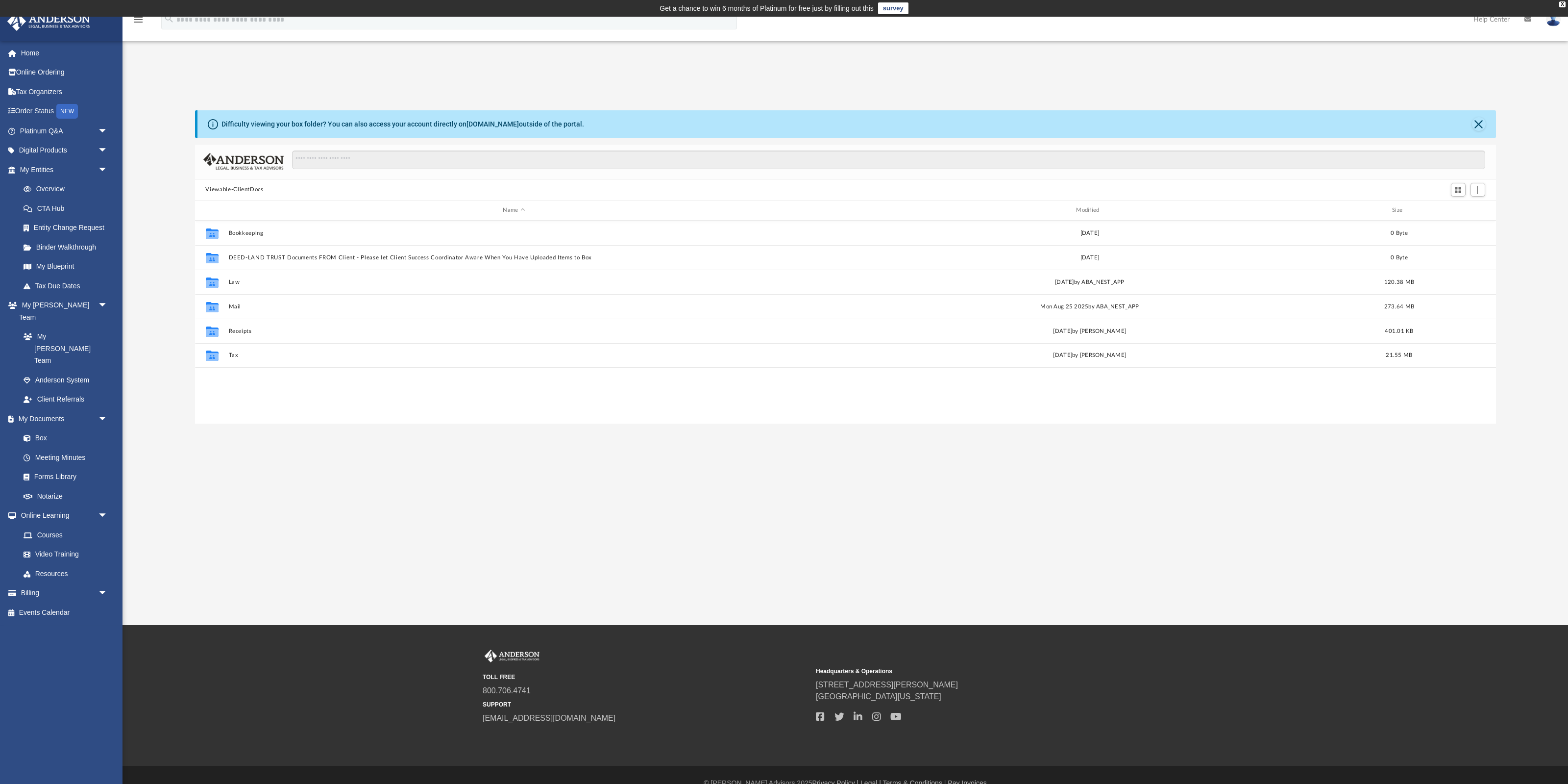
scroll to position [222, 1300]
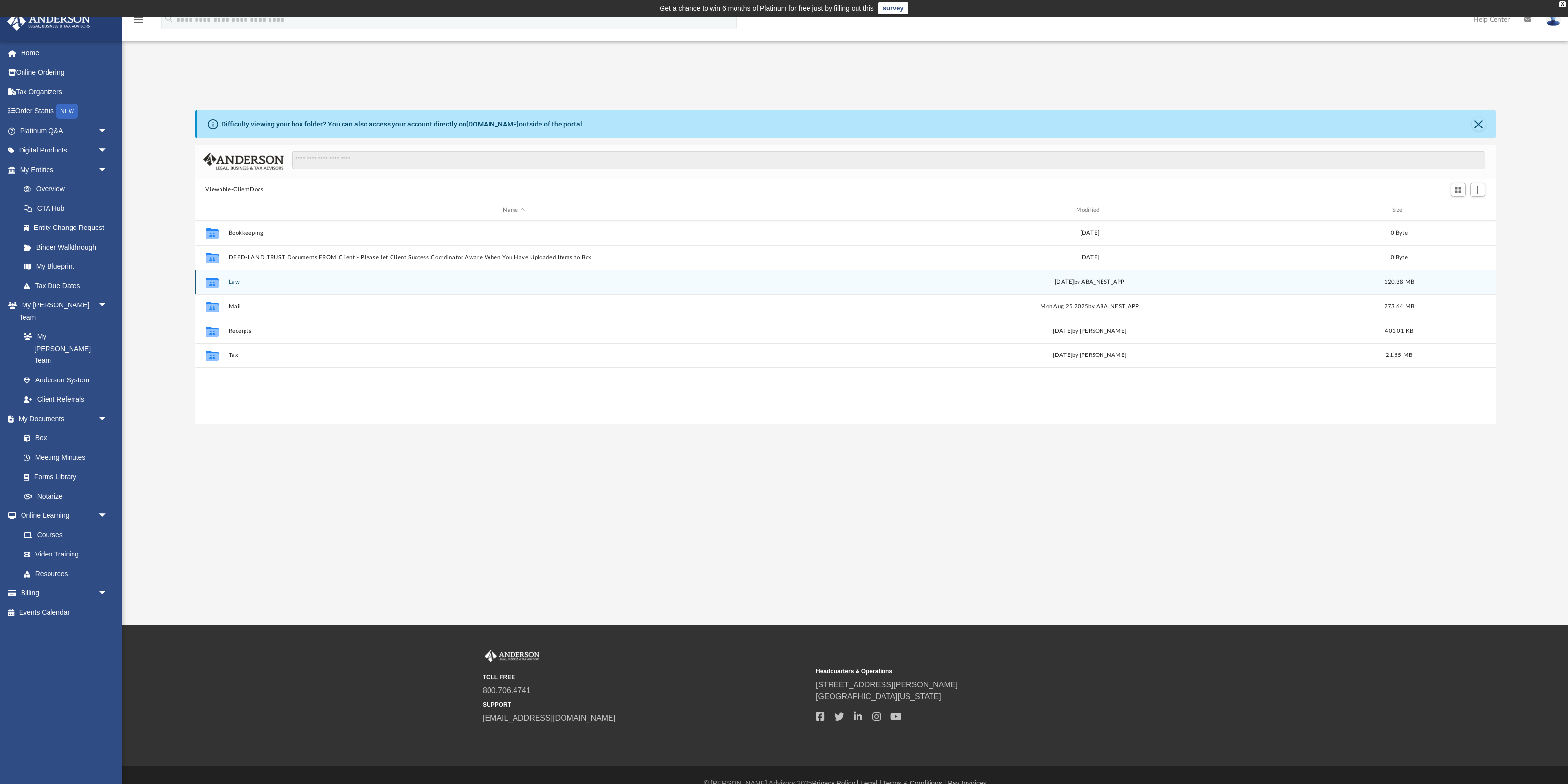
click at [237, 287] on div "Collaborated Folder Law Thu Aug 7 2025 by ABA_NEST_APP 120.38 MB" at bounding box center [845, 282] width 1300 height 24
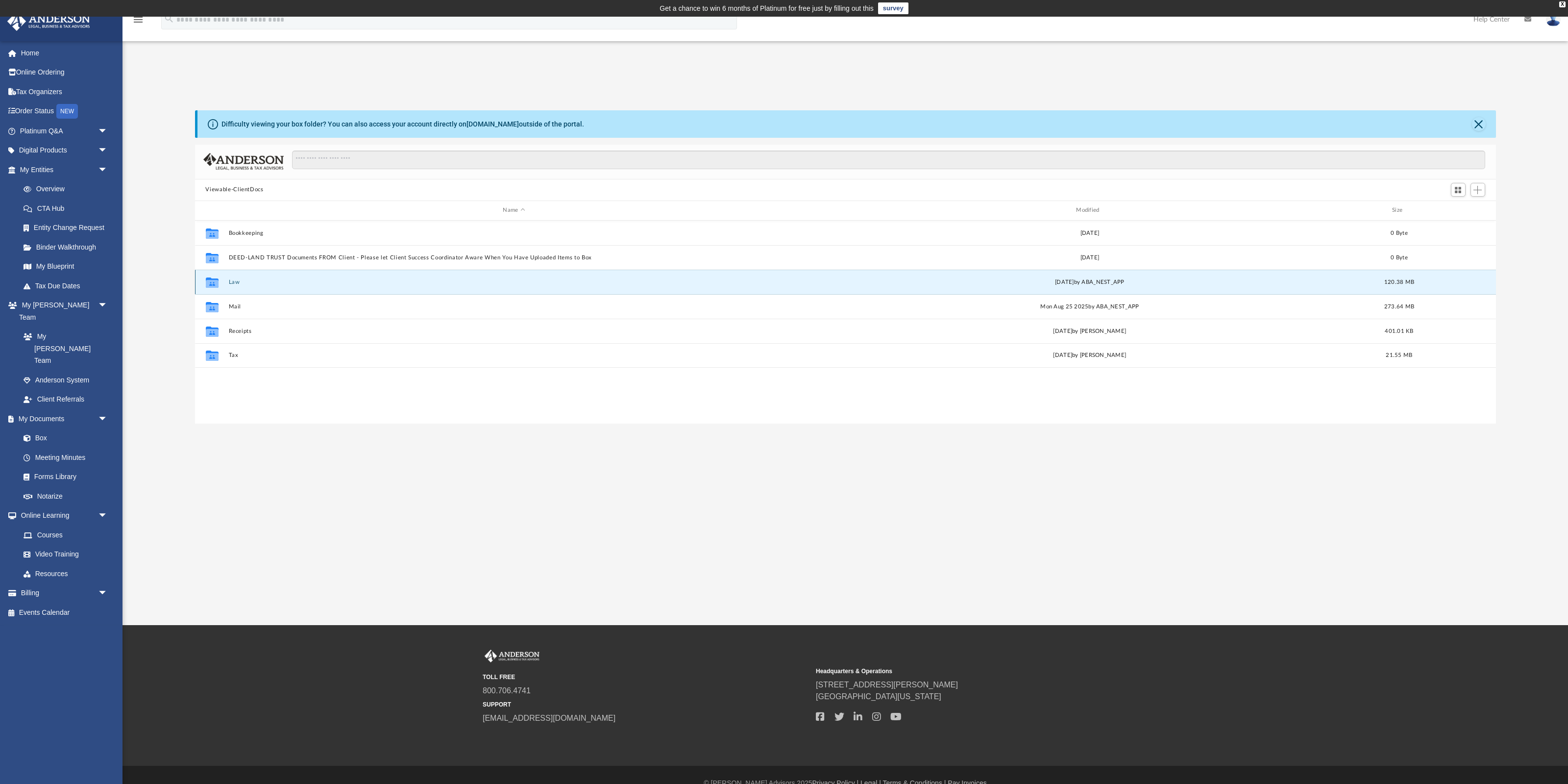
click at [240, 282] on button "Law" at bounding box center [514, 281] width 572 height 7
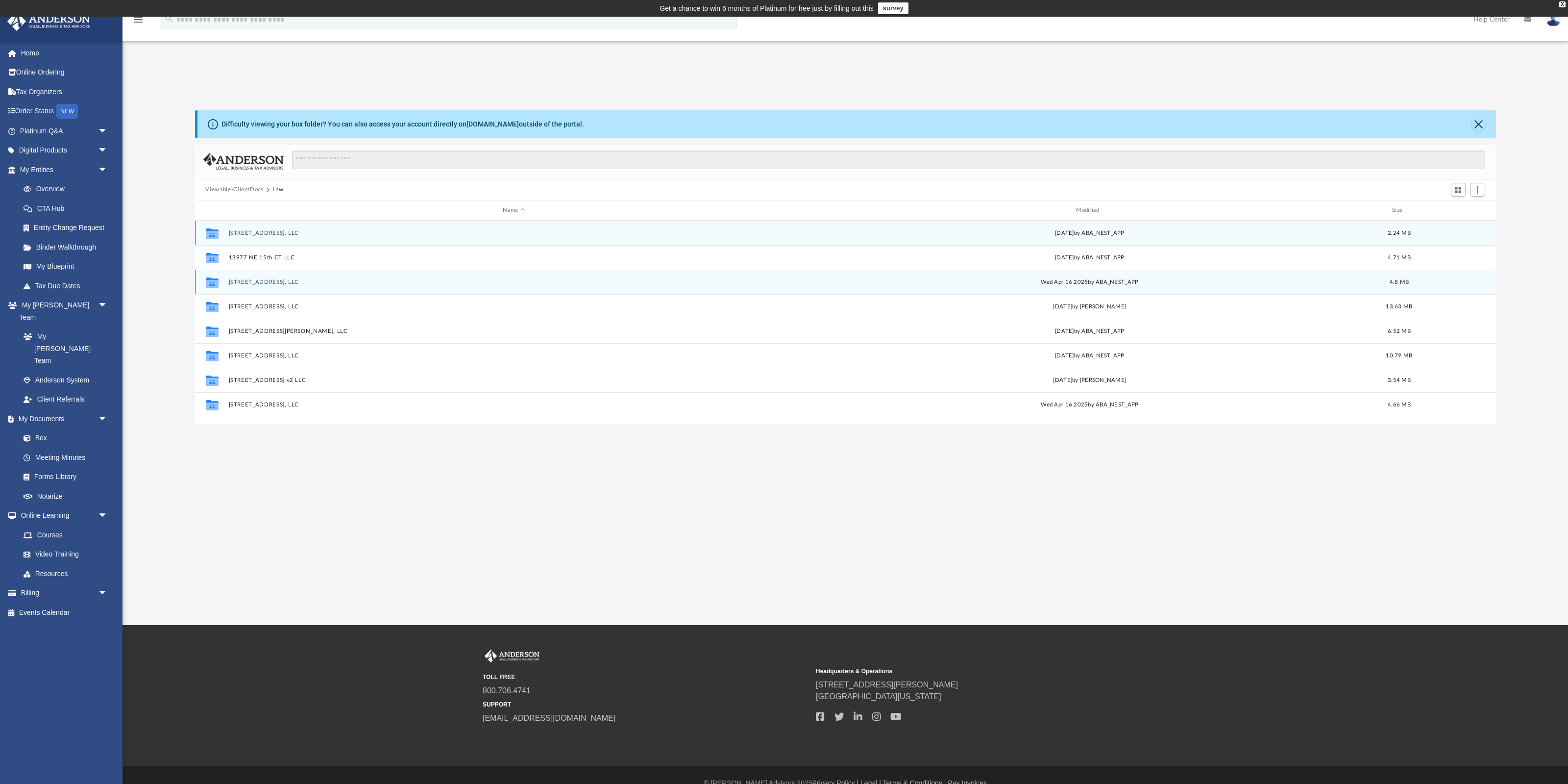
scroll to position [33, 0]
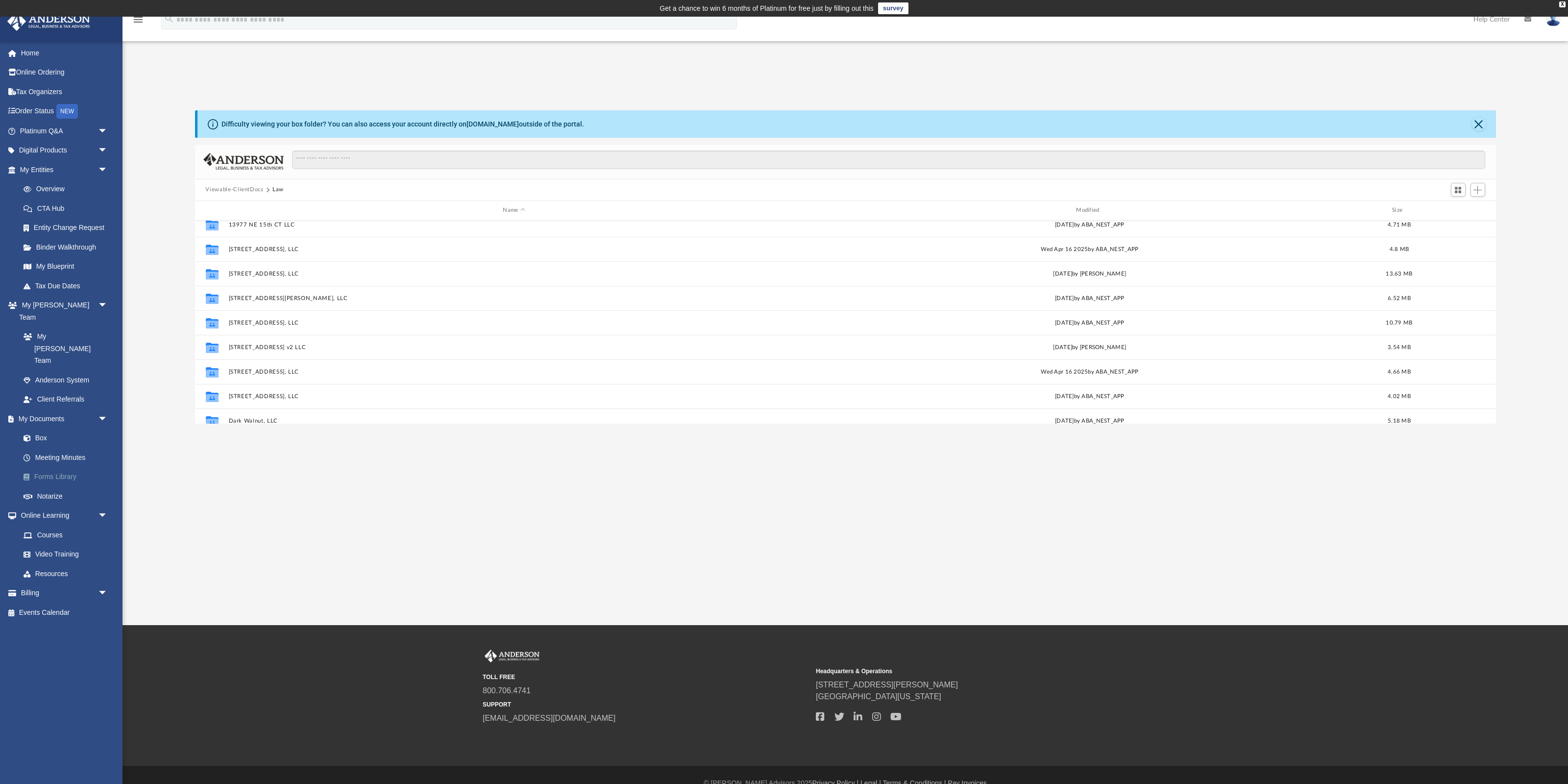
click at [68, 467] on link "Forms Library" at bounding box center [68, 476] width 109 height 20
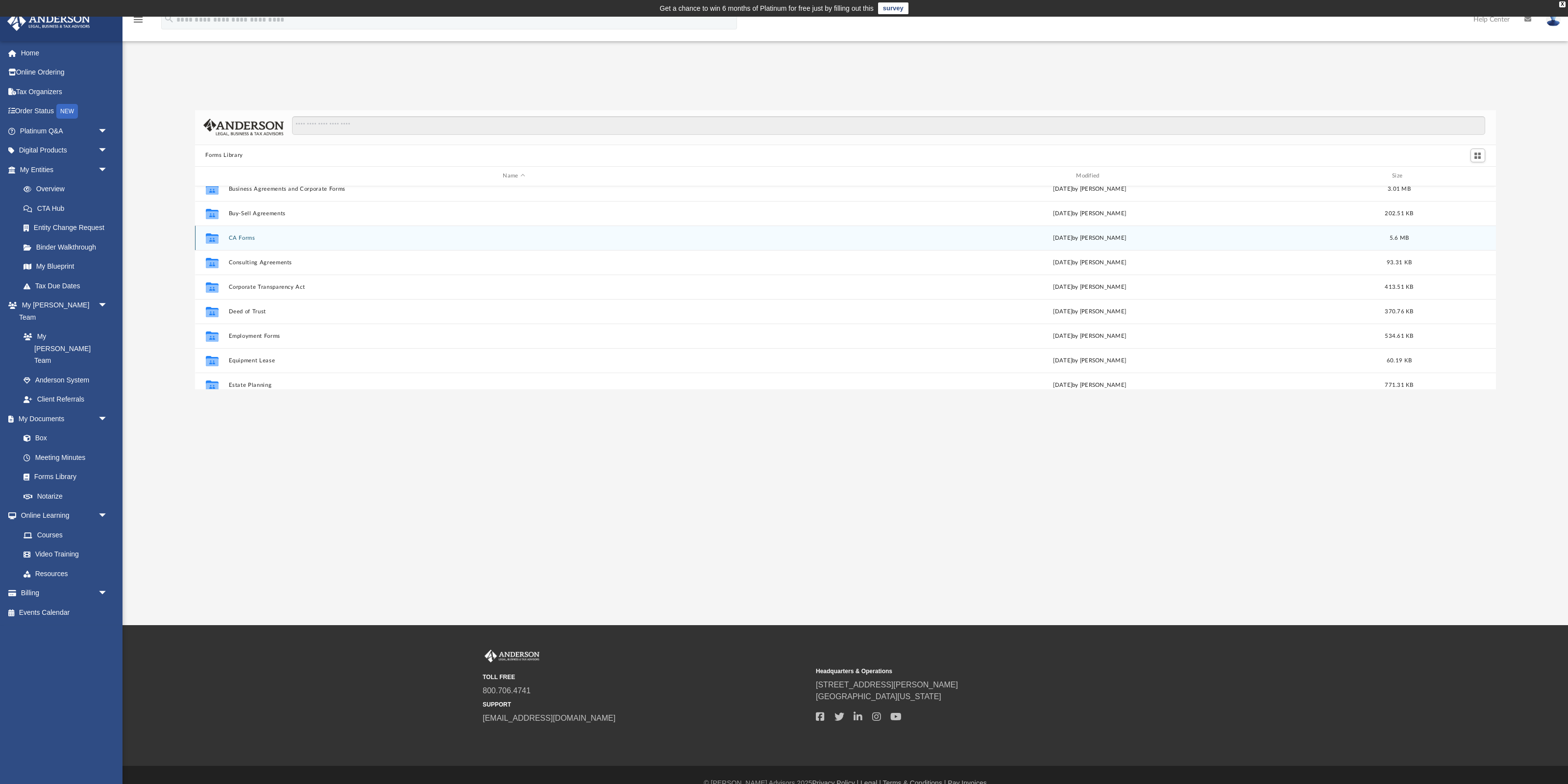
scroll to position [166, 0]
click at [267, 229] on button "Consulting Agreements" at bounding box center [514, 229] width 572 height 7
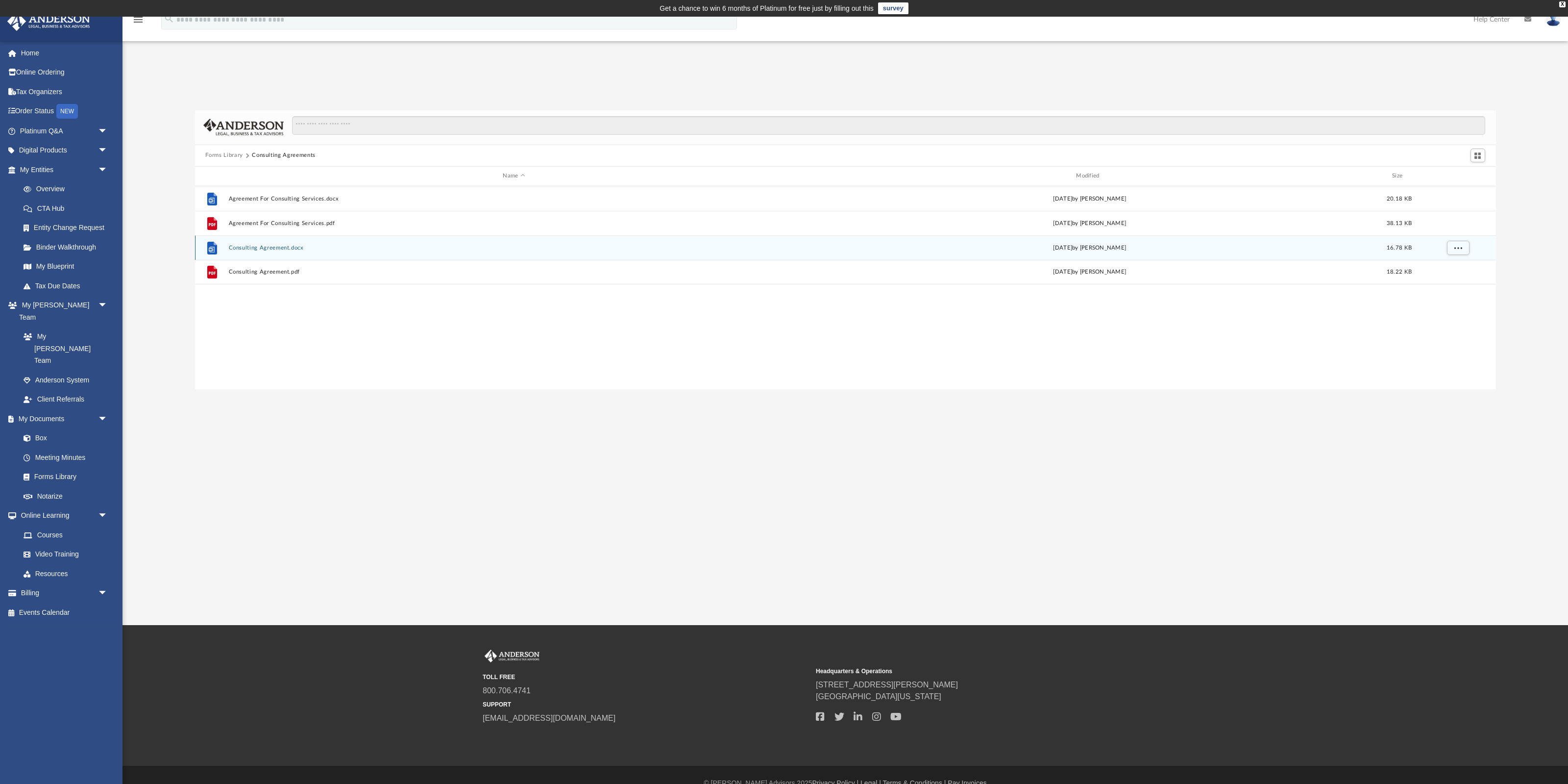
scroll to position [0, 0]
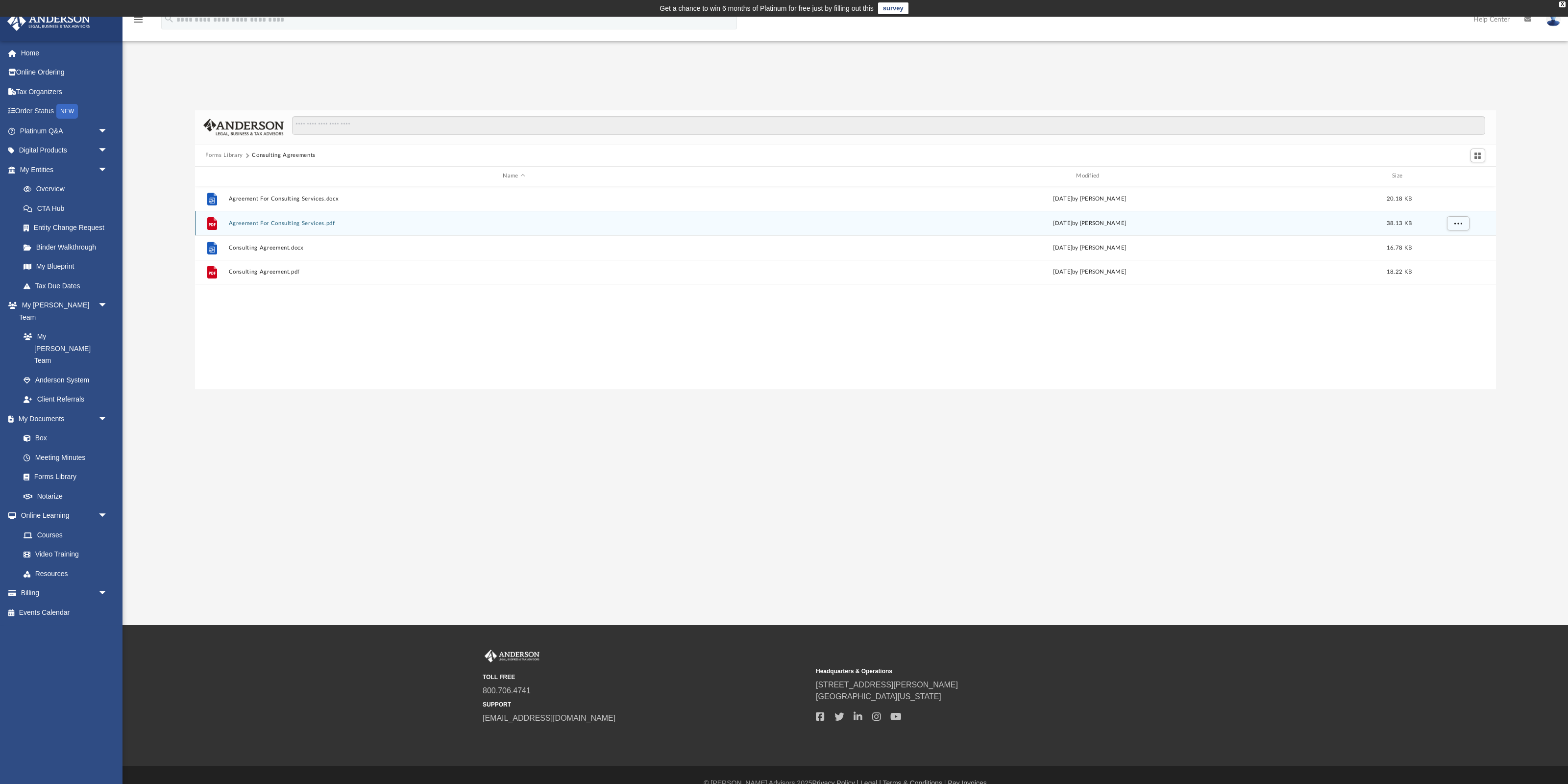
click at [294, 218] on div "File Agreement For Consulting Services.pdf Wed Oct 5 2022 by Mary Acree 38.13 KB" at bounding box center [845, 223] width 1300 height 24
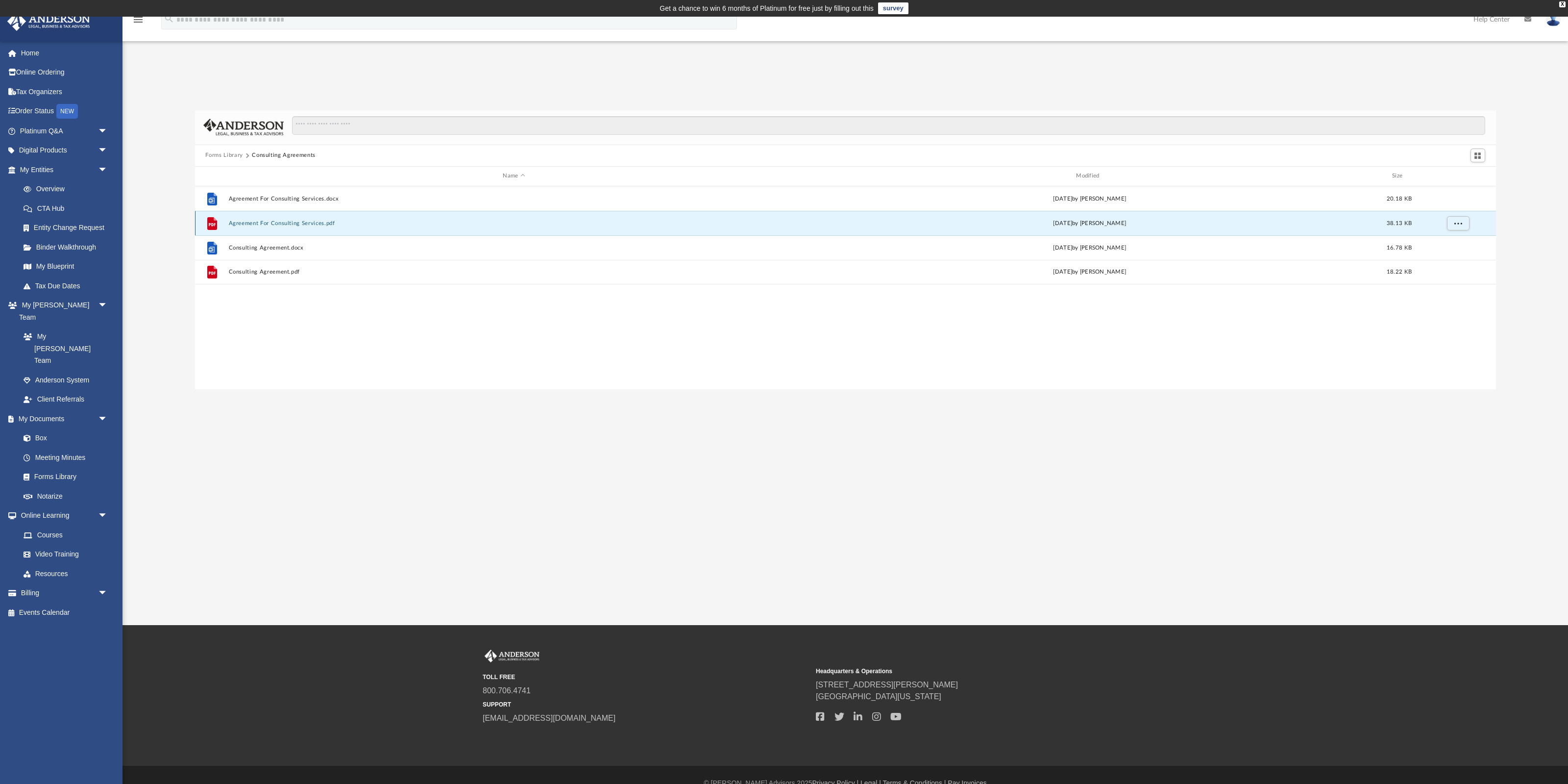
click at [294, 222] on button "Agreement For Consulting Services.pdf" at bounding box center [514, 222] width 572 height 7
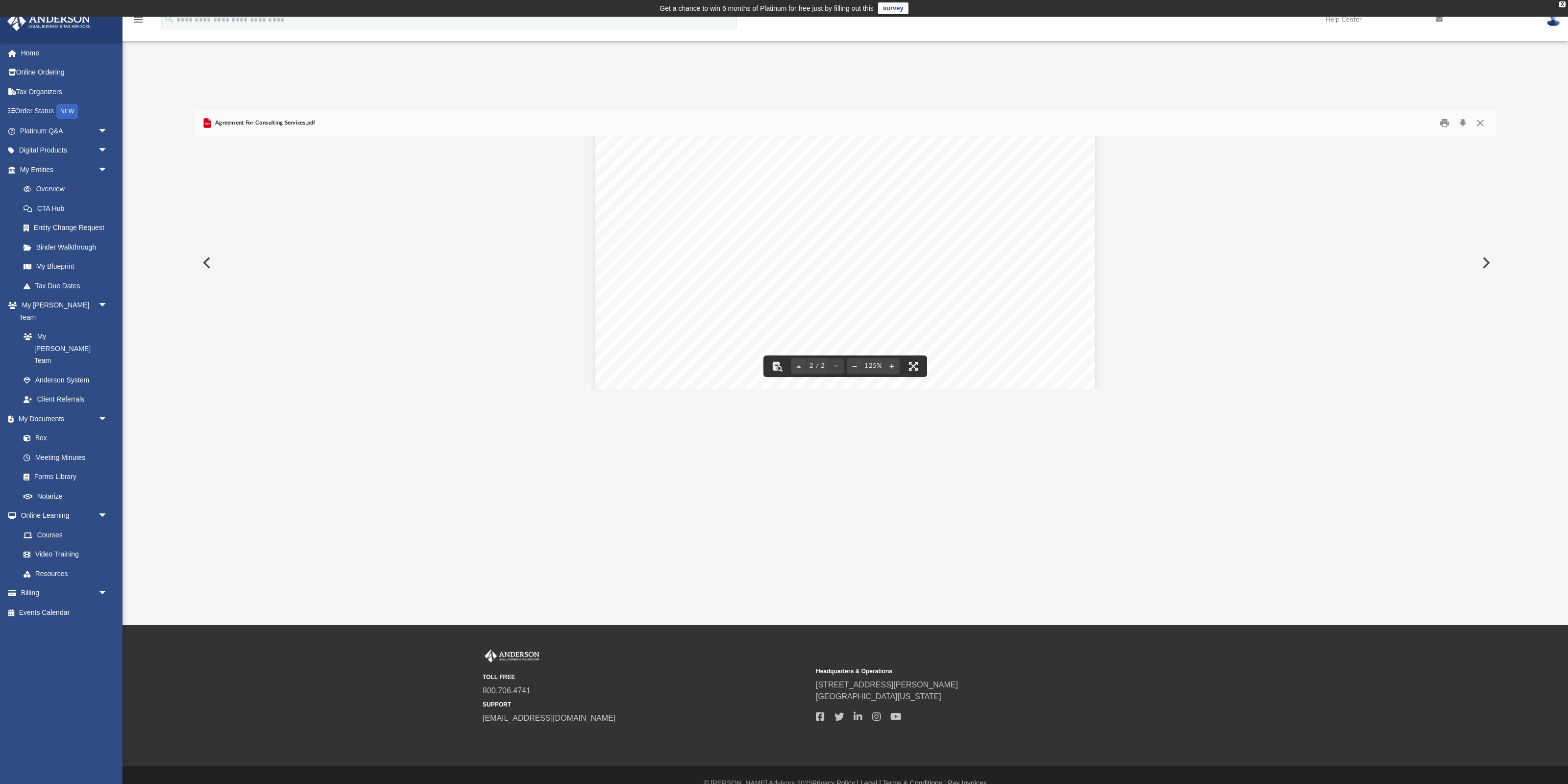
scroll to position [992, 0]
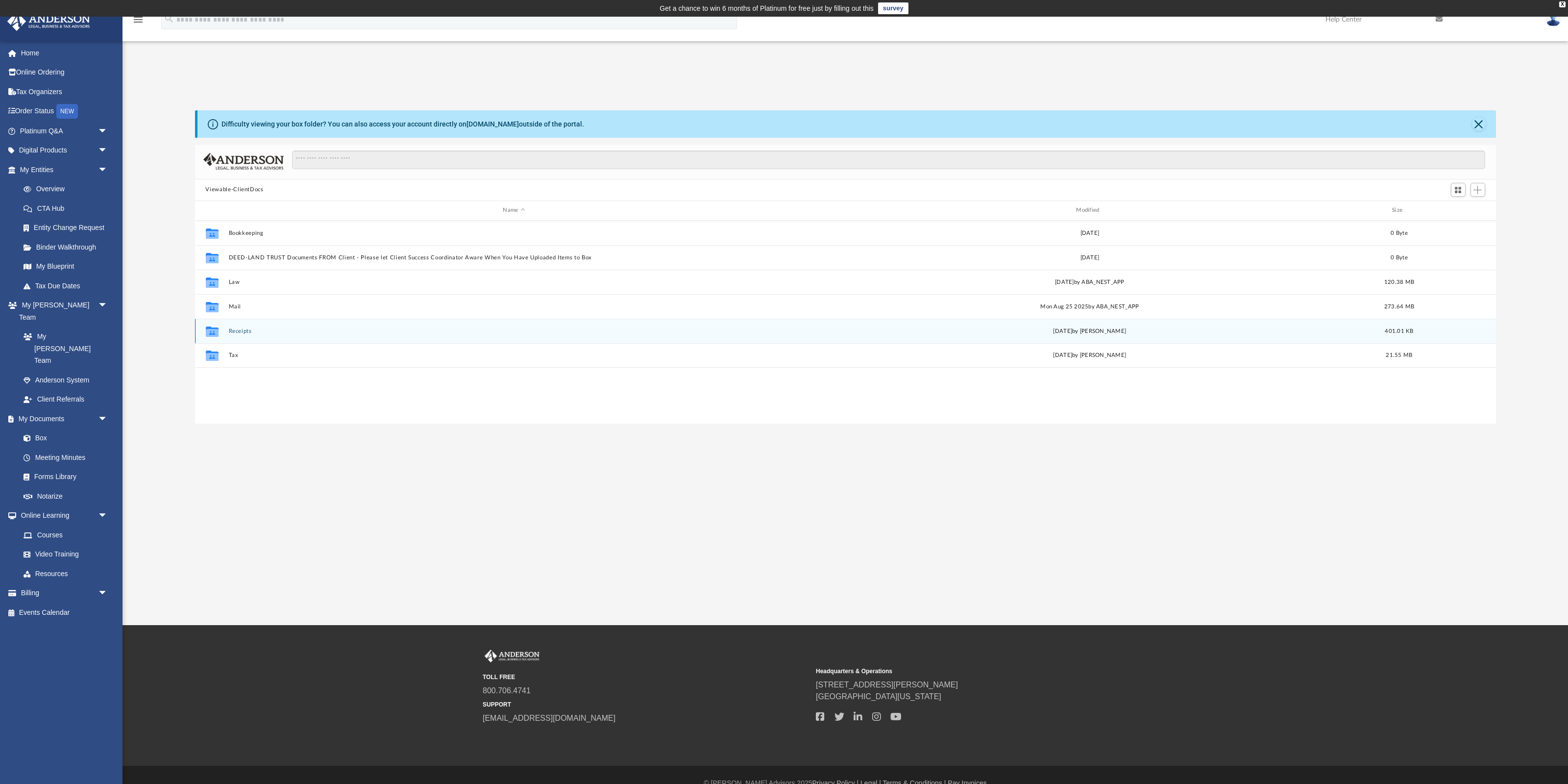
scroll to position [222, 1300]
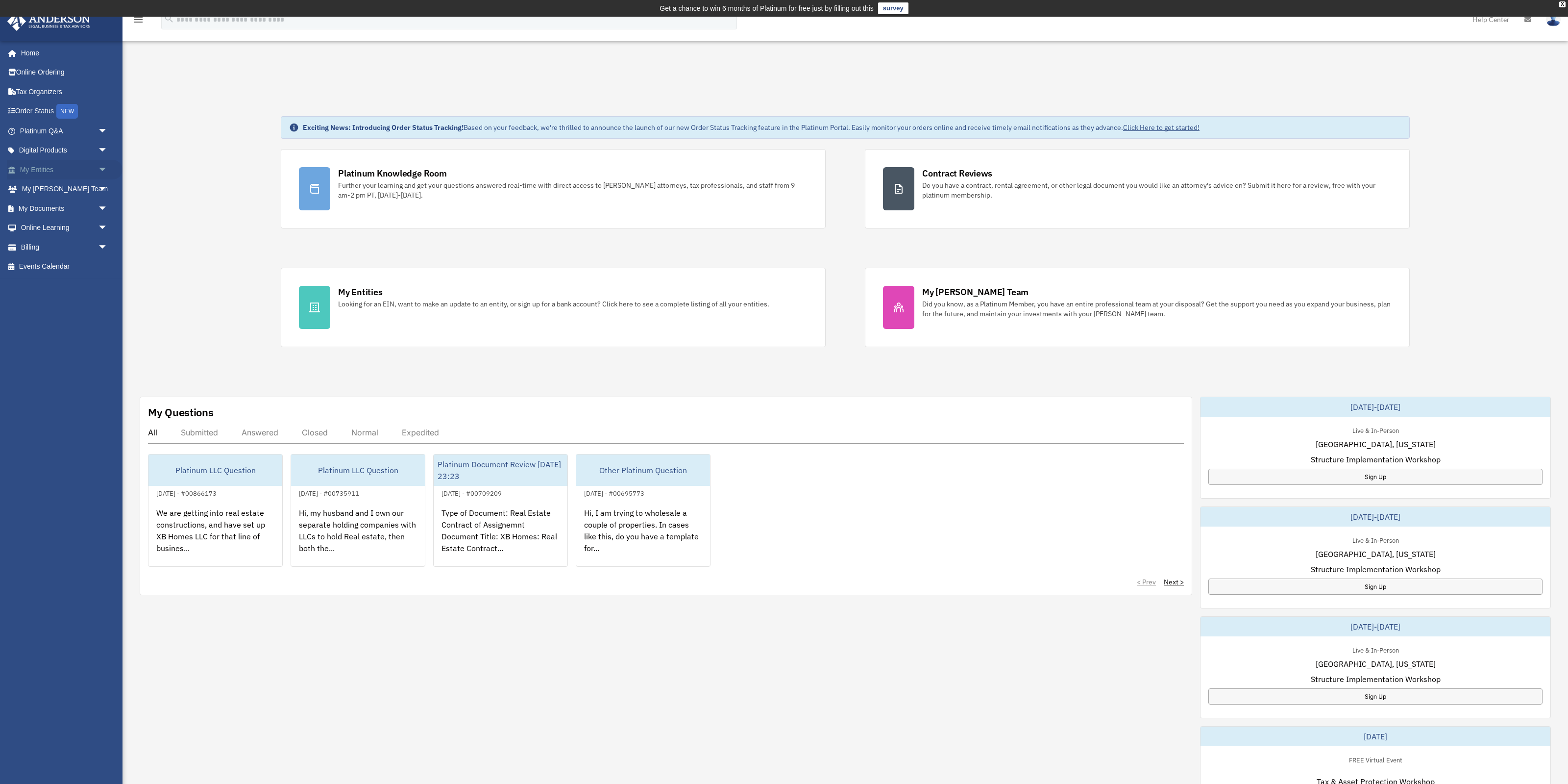
click at [99, 169] on span "arrow_drop_down" at bounding box center [107, 170] width 20 height 20
click at [90, 133] on link "Platinum Q&A arrow_drop_down" at bounding box center [64, 130] width 115 height 20
click at [680, 531] on div "Hi, I am trying to wholesale a couple of properties. In cases like this, do you…" at bounding box center [643, 538] width 134 height 76
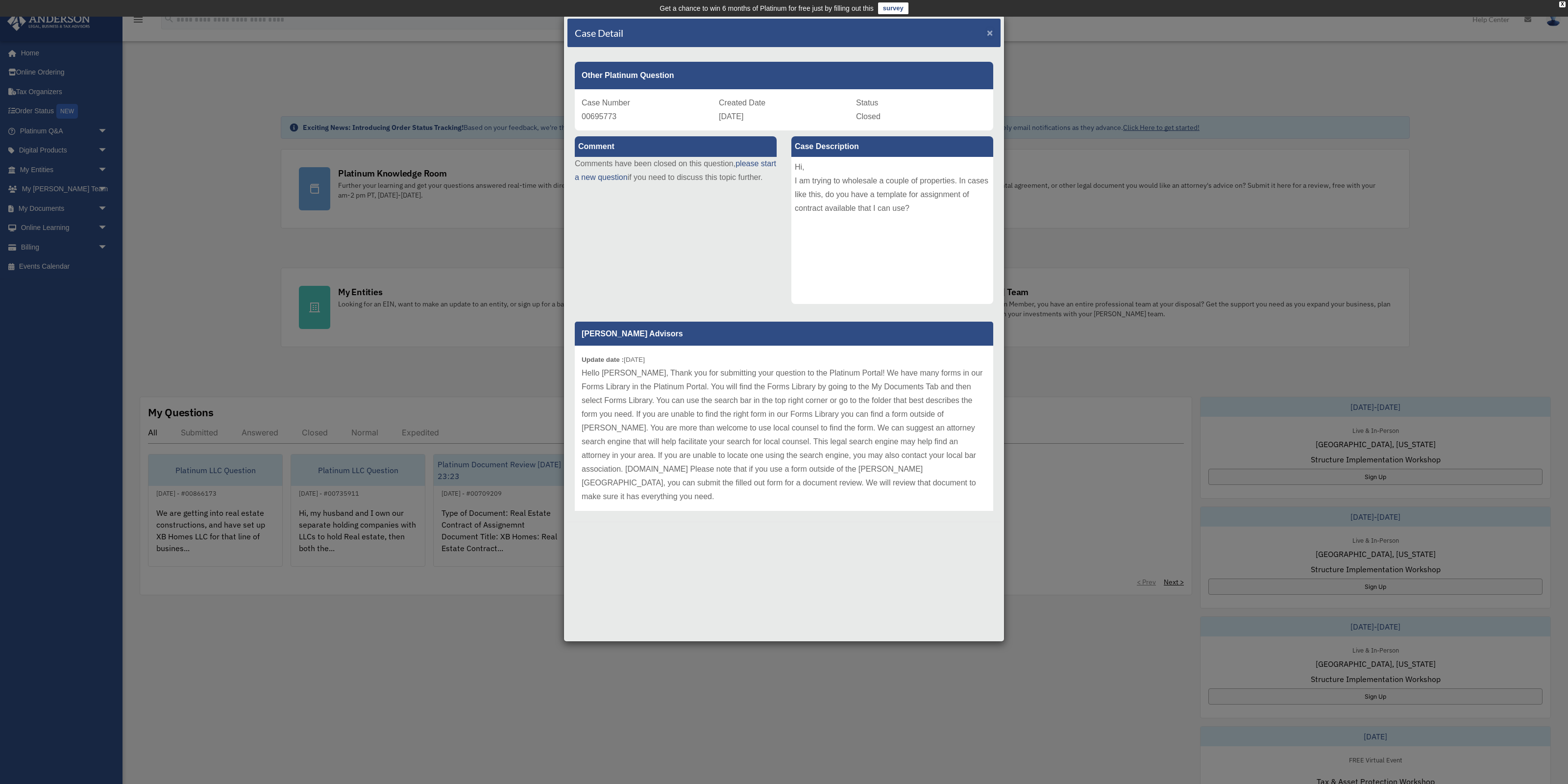
click at [989, 36] on span "×" at bounding box center [989, 33] width 7 height 11
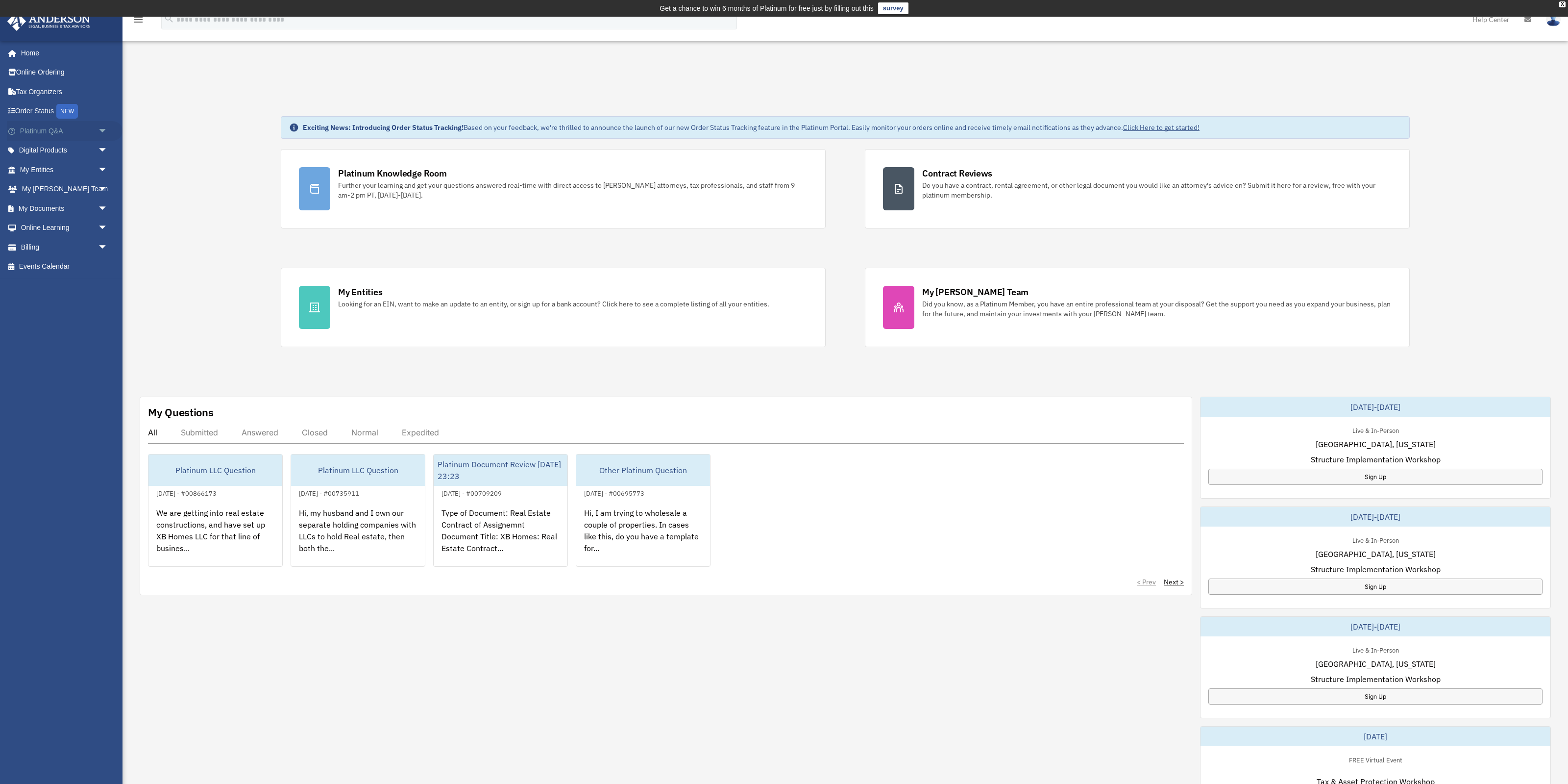
click at [98, 132] on span "arrow_drop_down" at bounding box center [107, 131] width 20 height 20
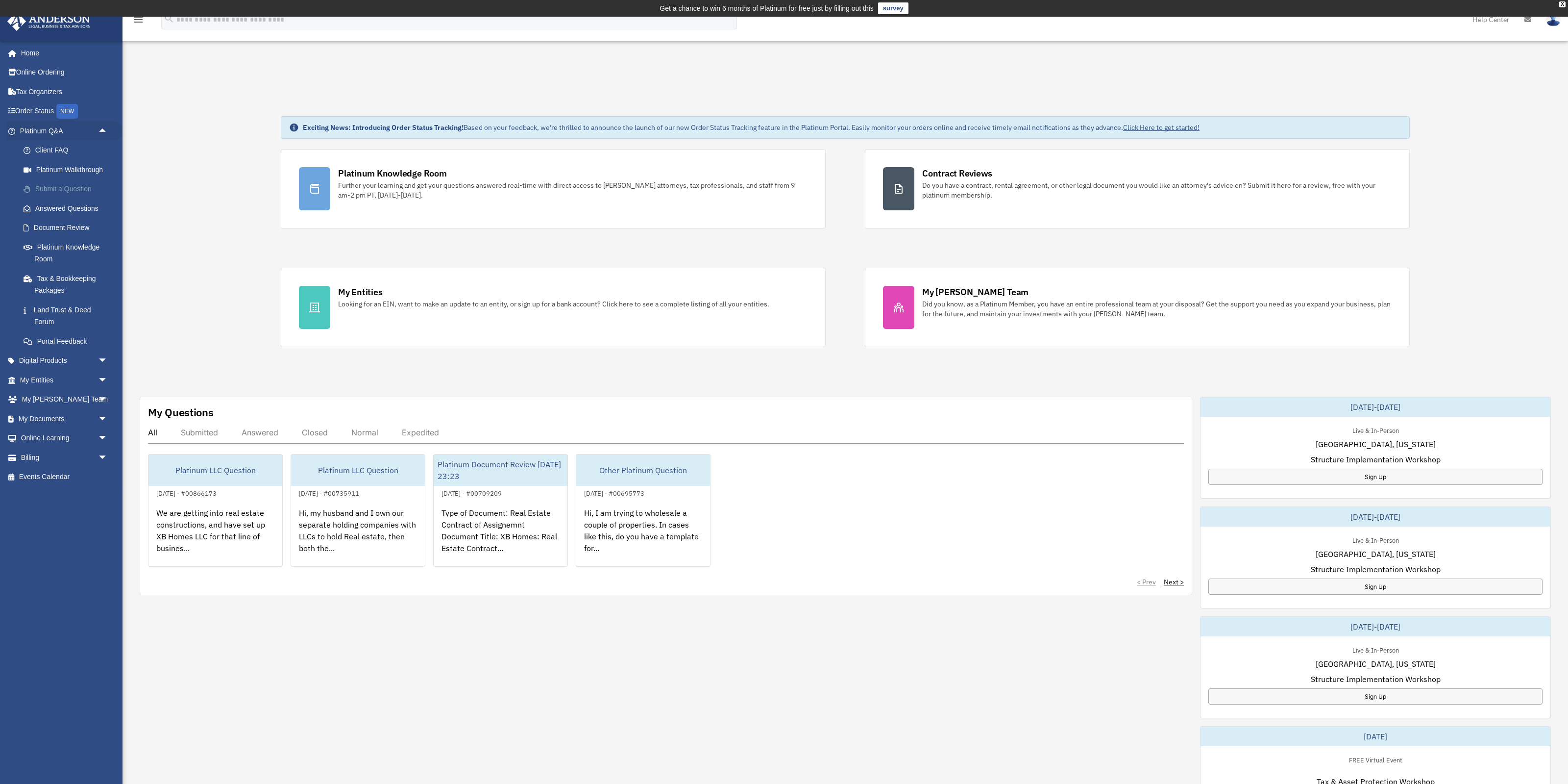
click at [84, 188] on link "Submit a Question" at bounding box center [68, 189] width 109 height 20
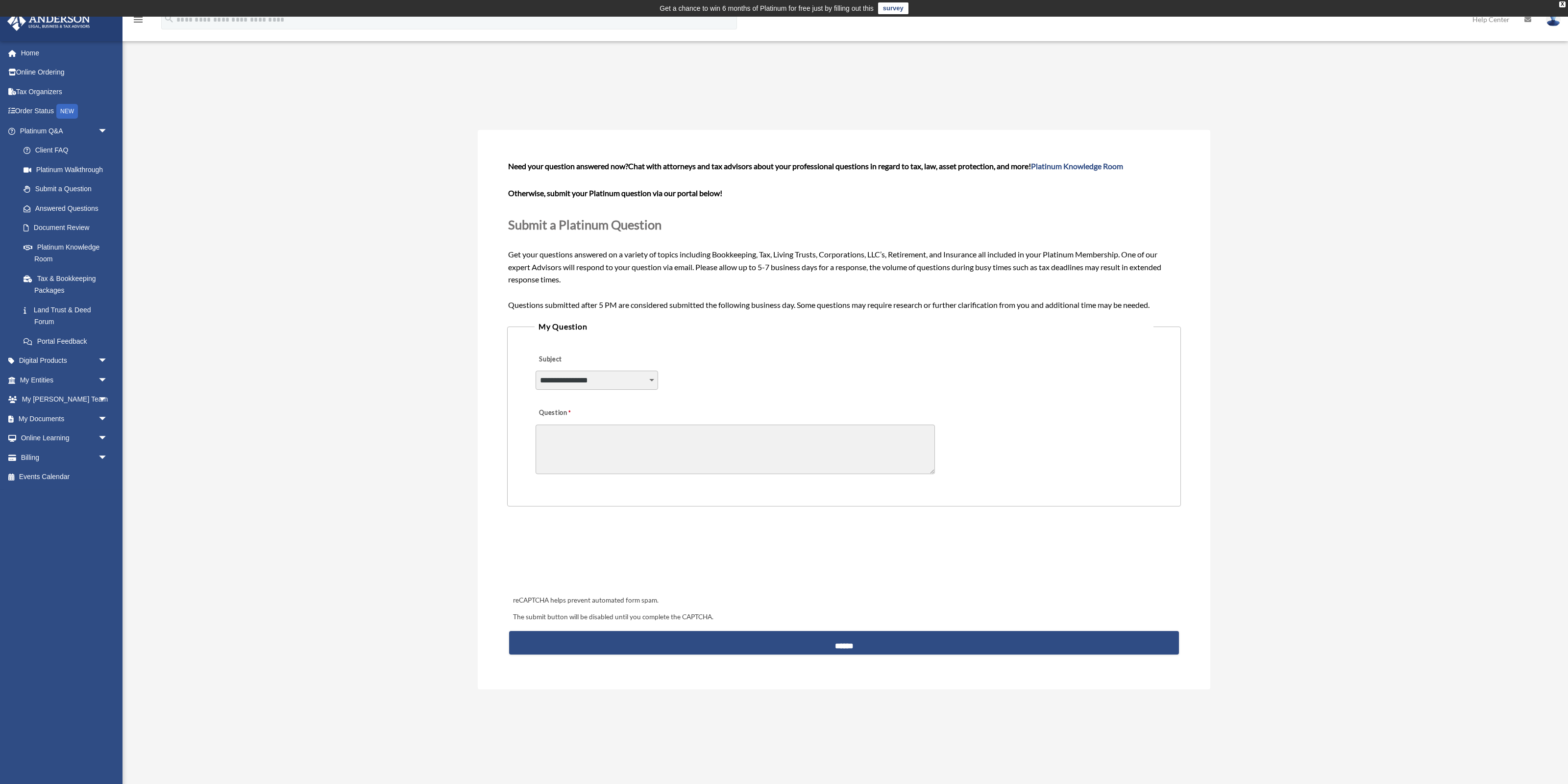
click at [535, 370] on select "**********" at bounding box center [597, 379] width 123 height 19
select select "******"
click option "**********" at bounding box center [0, 0] width 0 height 0
click at [606, 447] on textarea "Question" at bounding box center [735, 448] width 400 height 49
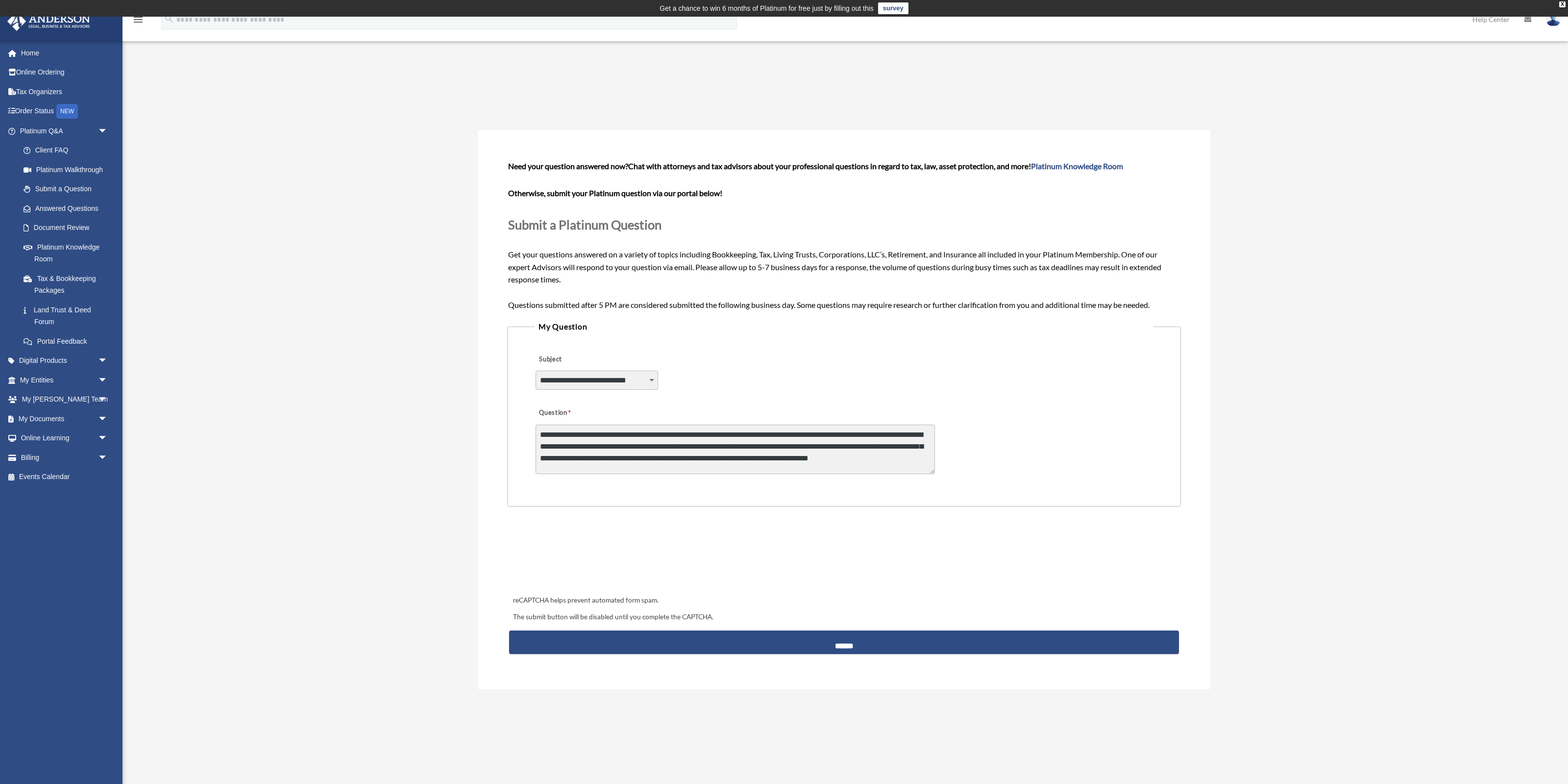
scroll to position [2, 0]
paste textarea "**********"
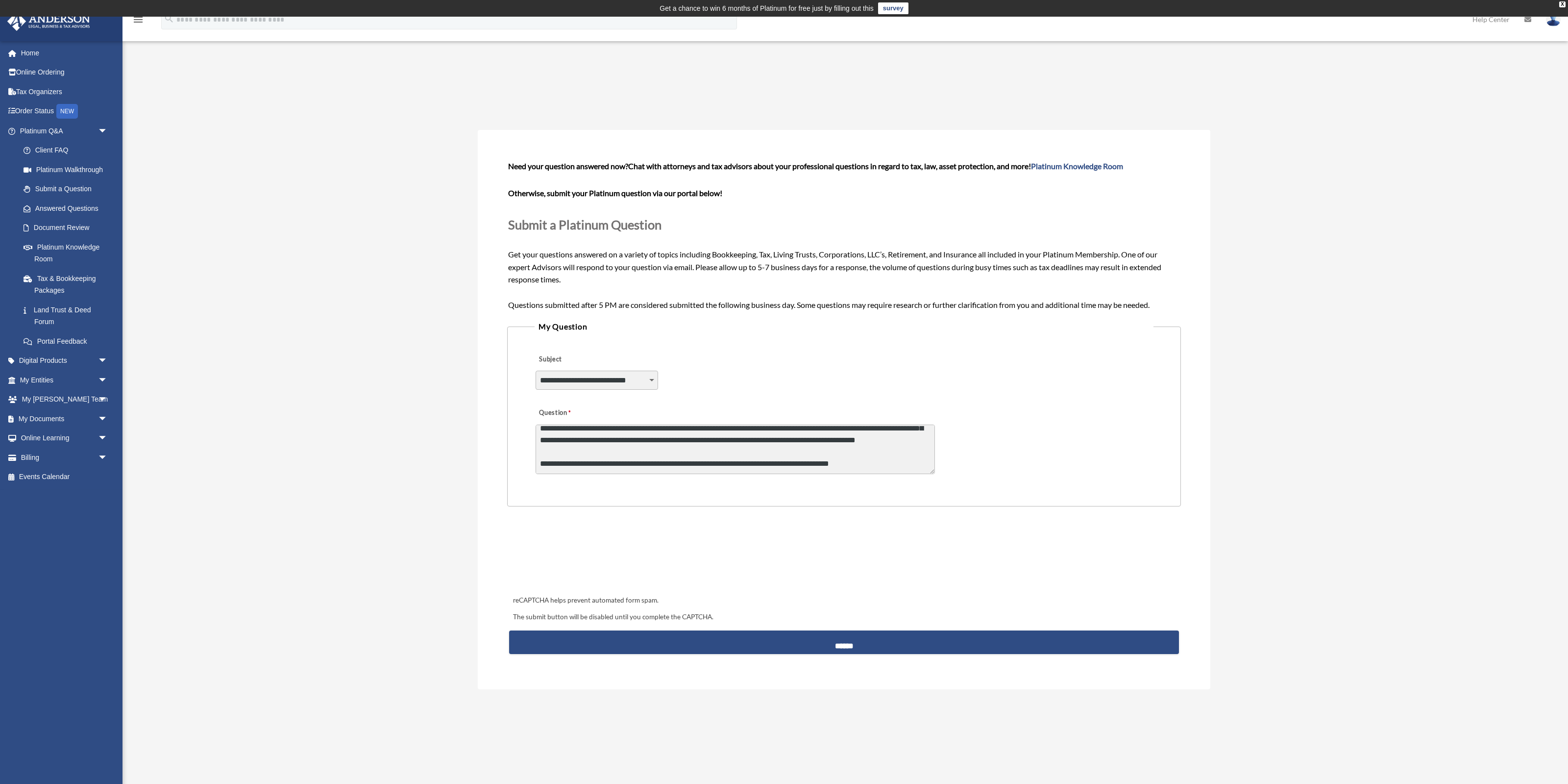
type textarea "**********"
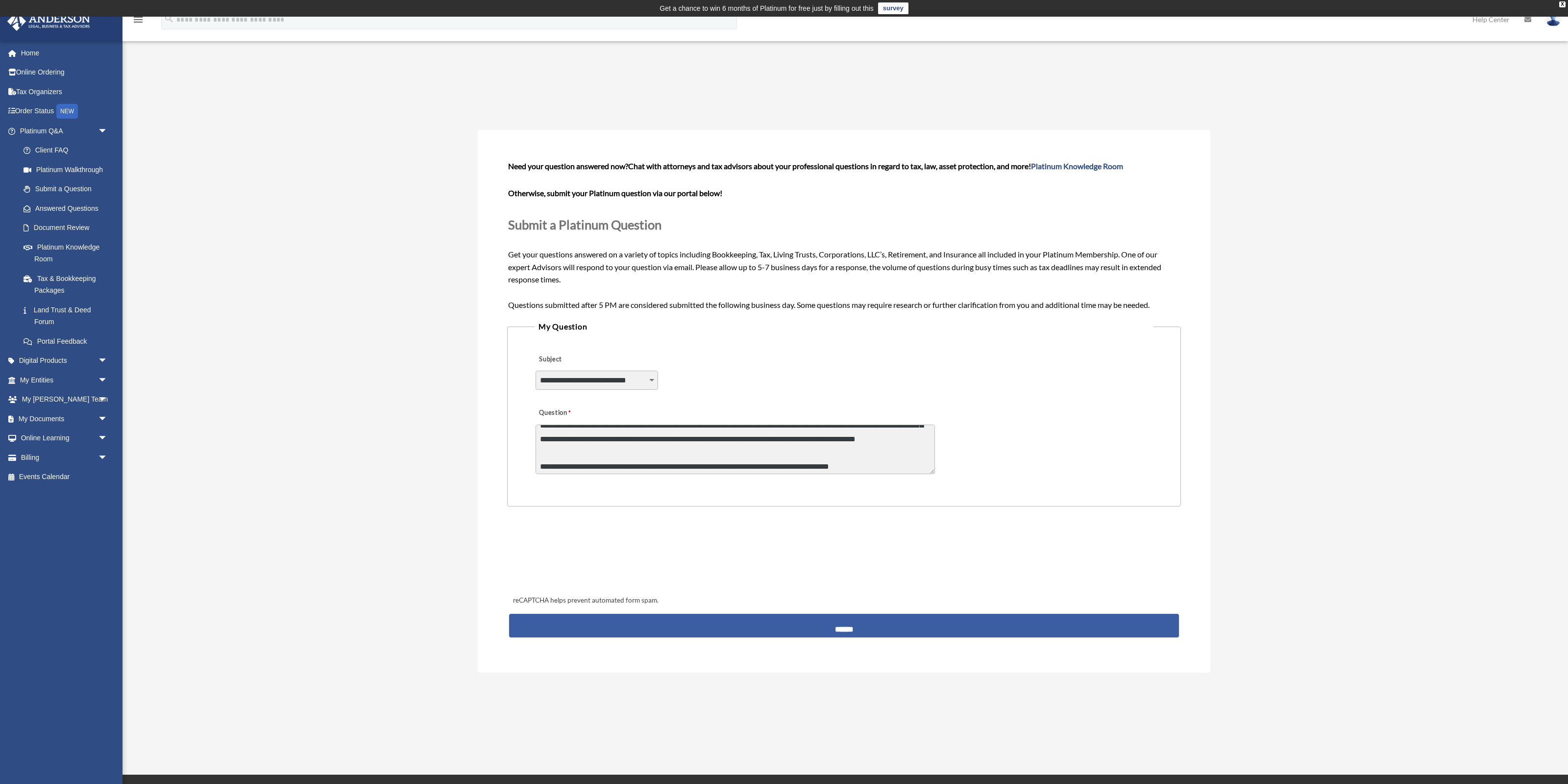
click at [788, 635] on input "******" at bounding box center [844, 625] width 669 height 23
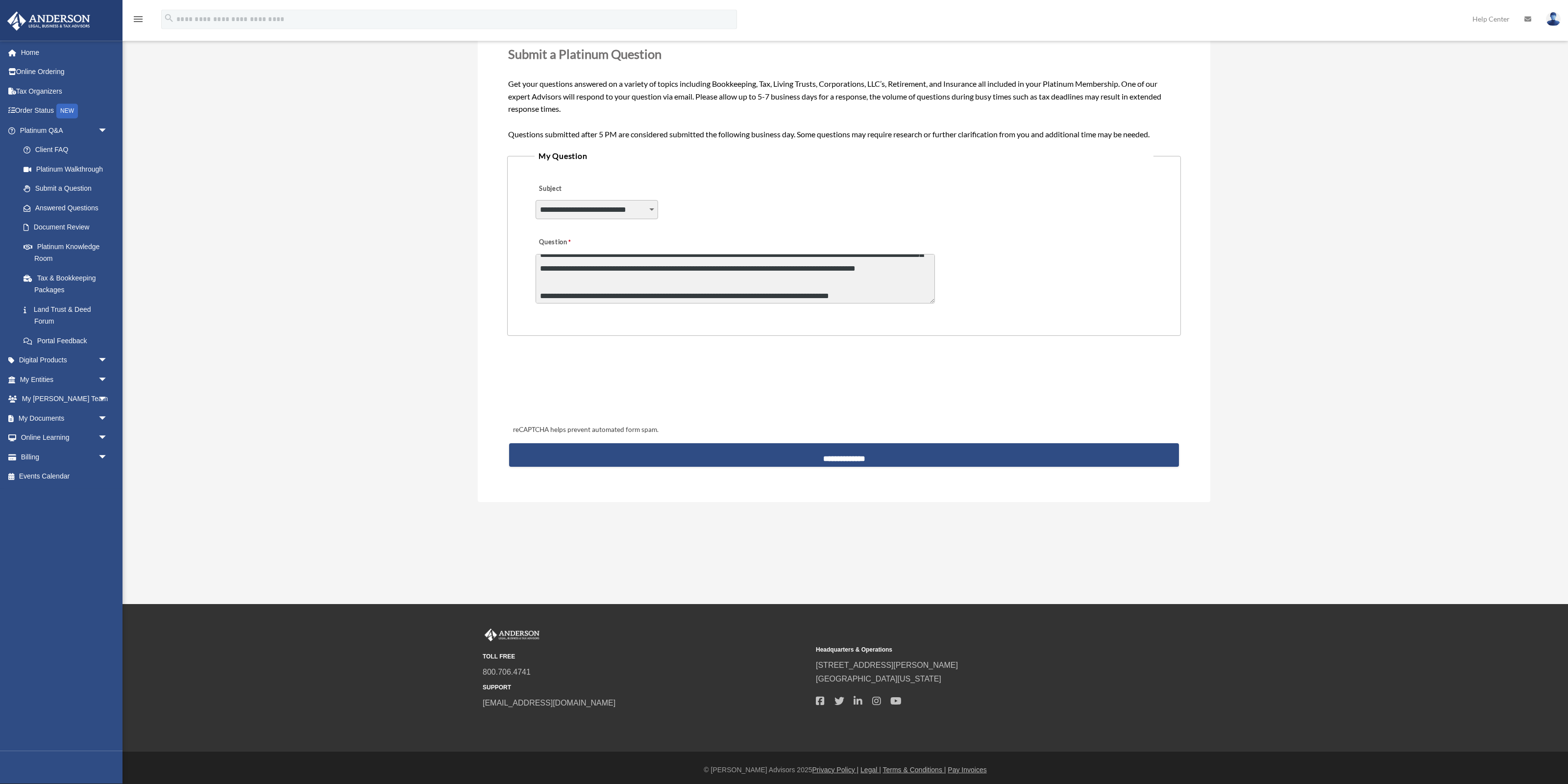
scroll to position [183, 0]
